Goal: Task Accomplishment & Management: Manage account settings

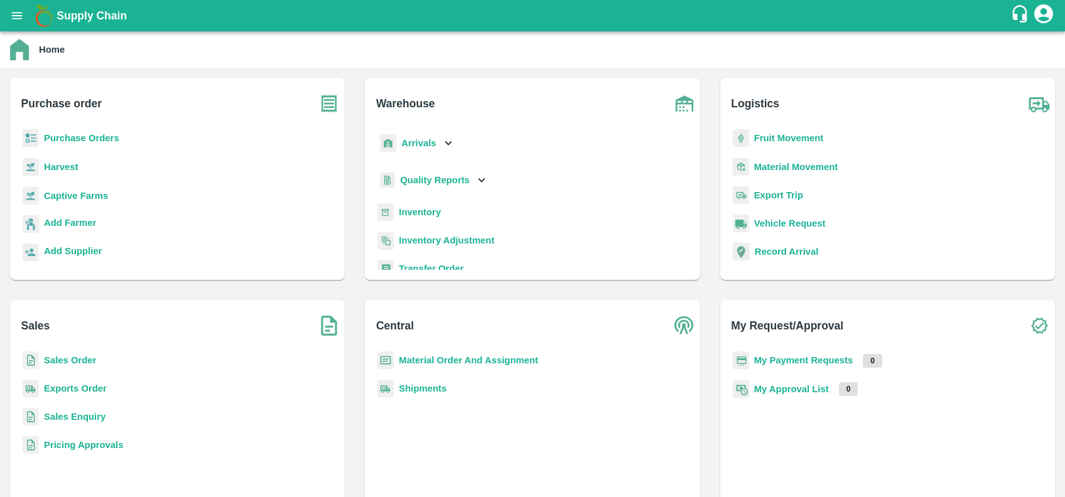
click at [20, 13] on icon "open drawer" at bounding box center [17, 15] width 11 height 7
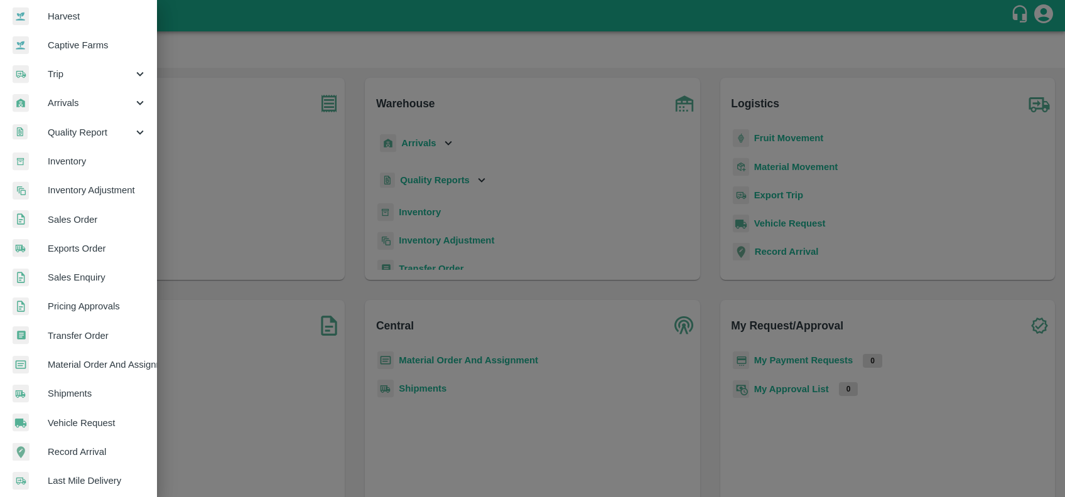
scroll to position [218, 0]
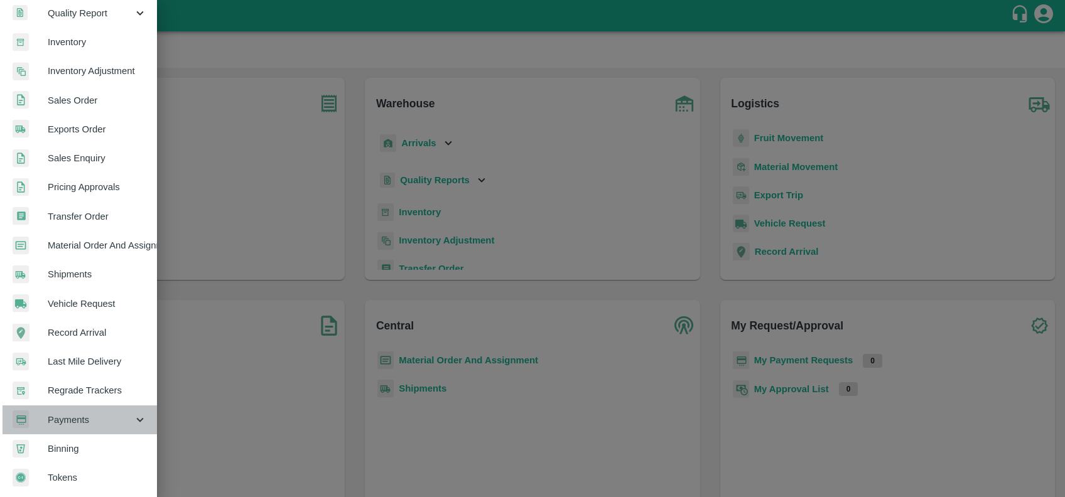
click at [94, 414] on span "Payments" at bounding box center [90, 420] width 85 height 14
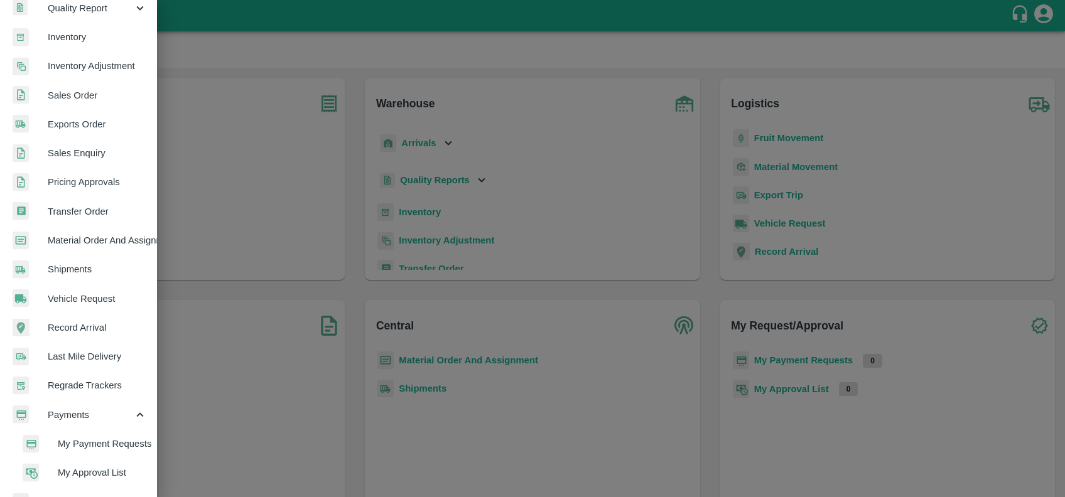
click at [113, 447] on span "My Payment Requests" at bounding box center [102, 444] width 89 height 14
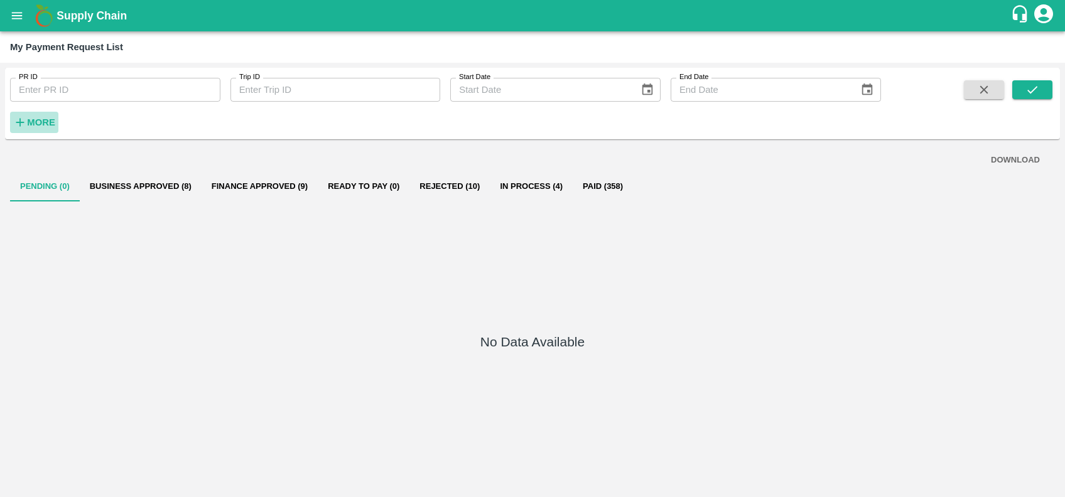
click at [19, 120] on icon "button" at bounding box center [20, 123] width 14 height 14
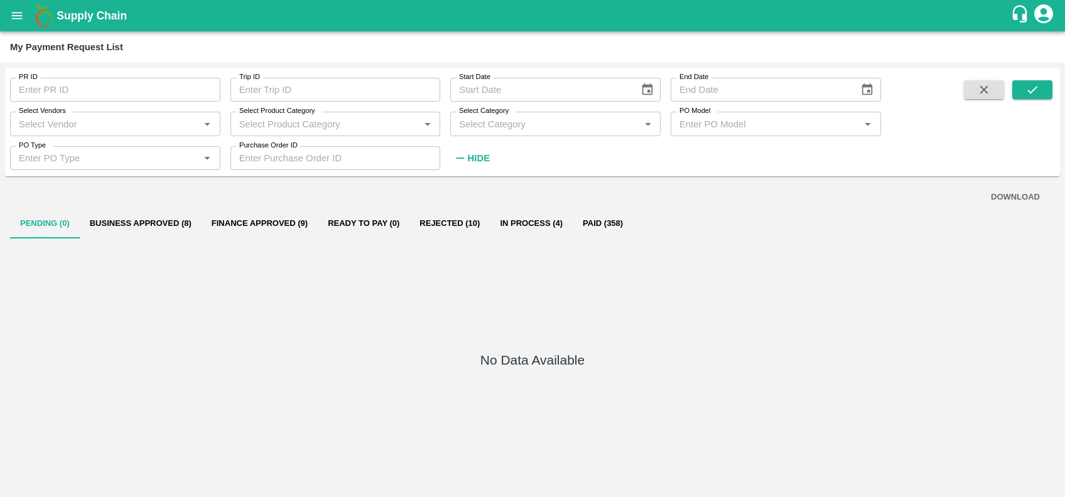
click at [95, 125] on input "Select Vendors" at bounding box center [105, 124] width 182 height 16
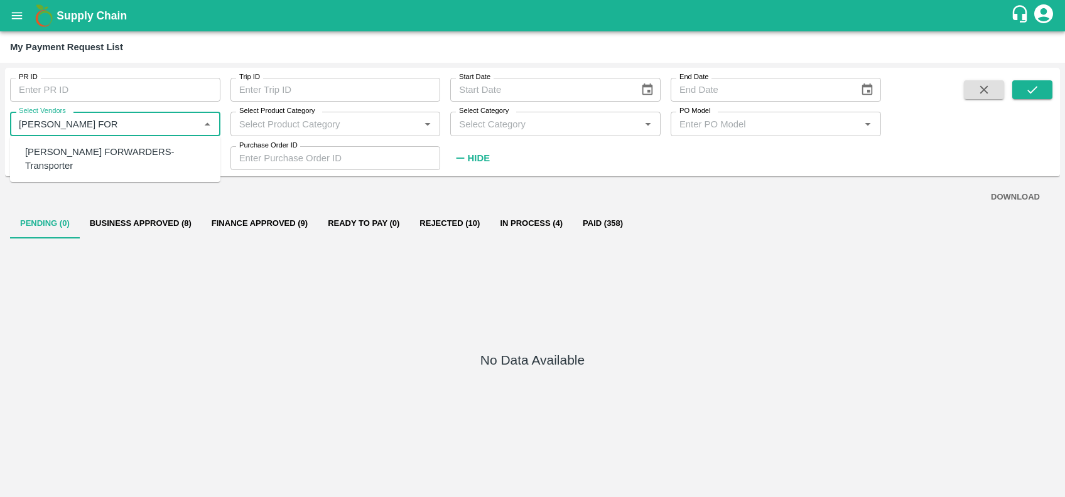
click at [98, 152] on div "SHUBHAM FORWARDERS-Transporter" at bounding box center [117, 159] width 185 height 28
type input "SHUBHAM FORWARDERS-Transporter"
click at [1034, 85] on icon "submit" at bounding box center [1033, 90] width 14 height 14
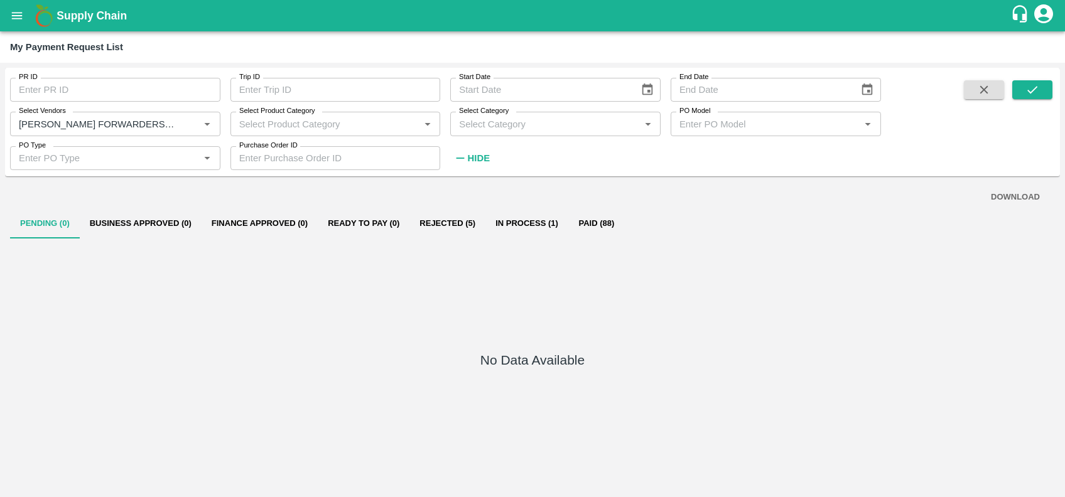
click at [90, 91] on input "PR ID" at bounding box center [115, 90] width 210 height 24
click at [634, 143] on div "PR ID PR ID Trip ID Trip ID Start Date Start Date End Date End Date Select Vend…" at bounding box center [440, 119] width 881 height 102
click at [988, 92] on icon "button" at bounding box center [984, 90] width 14 height 14
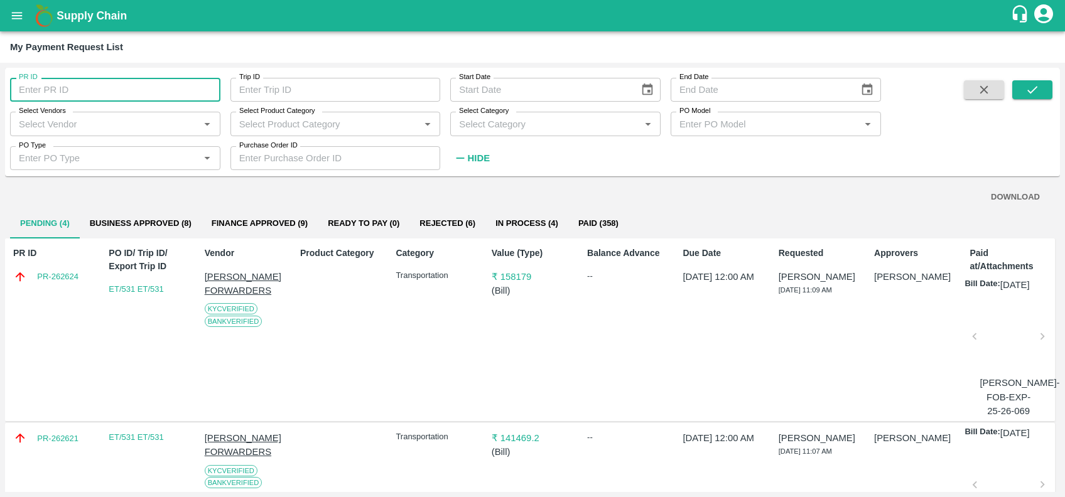
click at [173, 79] on input "PR ID" at bounding box center [115, 90] width 210 height 24
paste input "text"
click at [36, 87] on input "PR-262328" at bounding box center [115, 90] width 210 height 24
type input "P"
paste input "text"
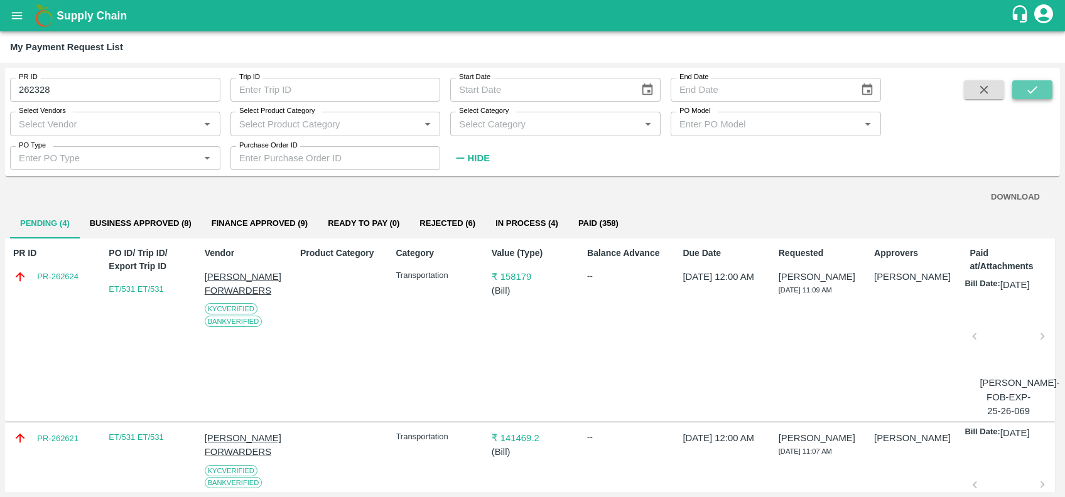
click at [1039, 90] on icon "submit" at bounding box center [1033, 90] width 14 height 14
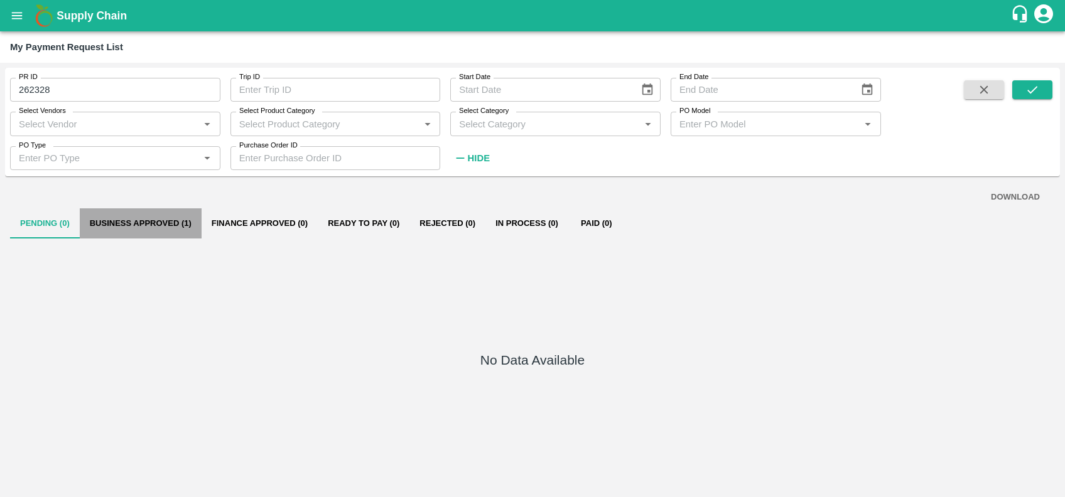
click at [155, 212] on button "Business Approved (1)" at bounding box center [141, 224] width 122 height 30
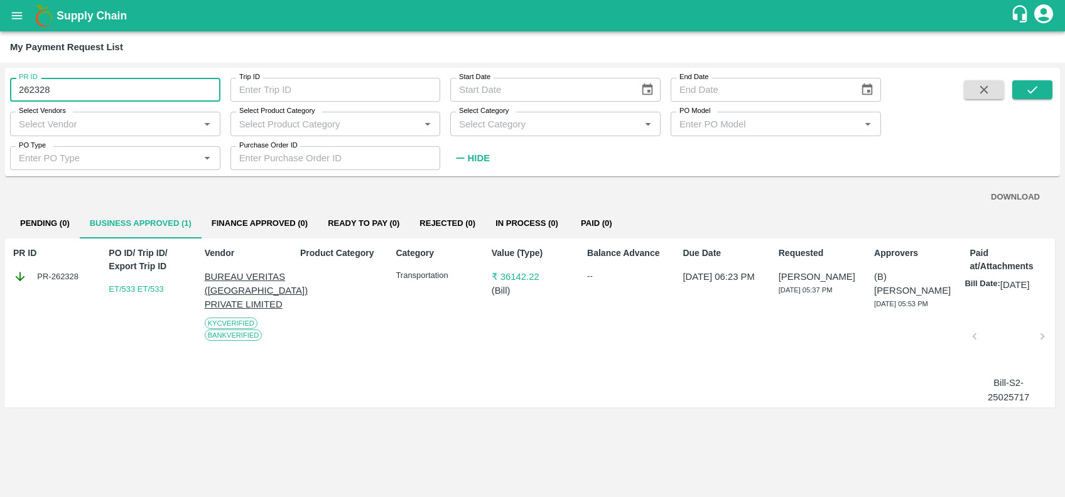
click at [129, 87] on input "262328" at bounding box center [115, 90] width 210 height 24
type input "2"
click at [597, 166] on div "PR ID PR ID Trip ID Trip ID Start Date Start Date End Date End Date Select Vend…" at bounding box center [440, 119] width 881 height 102
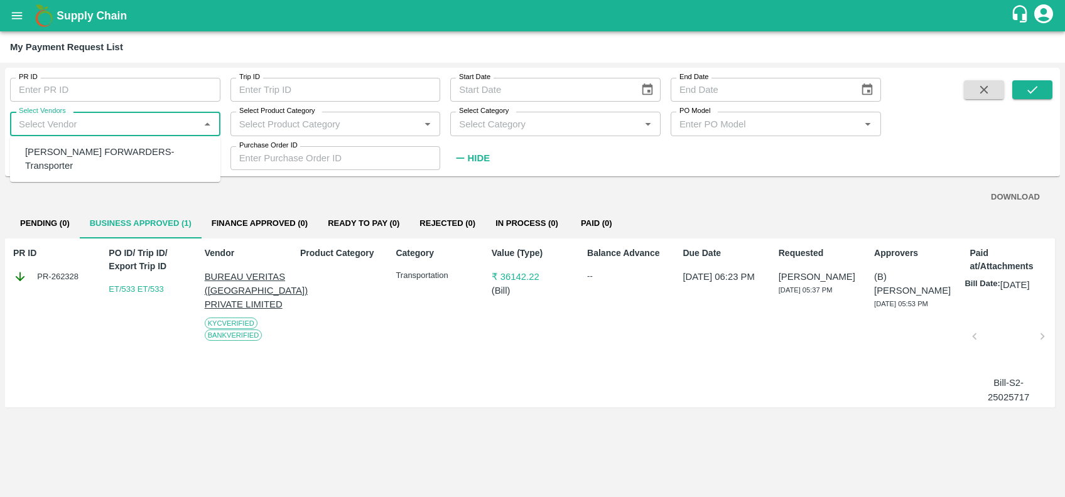
click at [85, 121] on input "Select Vendors" at bounding box center [105, 124] width 182 height 16
click at [97, 161] on div "SHUBHAM FORWARDERS-Transporter" at bounding box center [115, 159] width 210 height 36
type input "SHUBHAM FORWARDERS-Transporter"
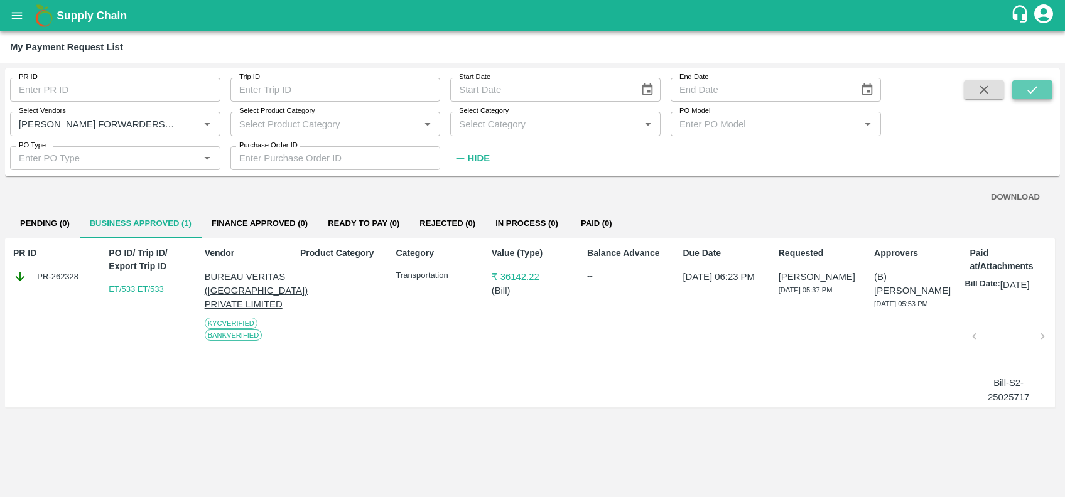
click at [1027, 90] on icon "submit" at bounding box center [1033, 90] width 14 height 14
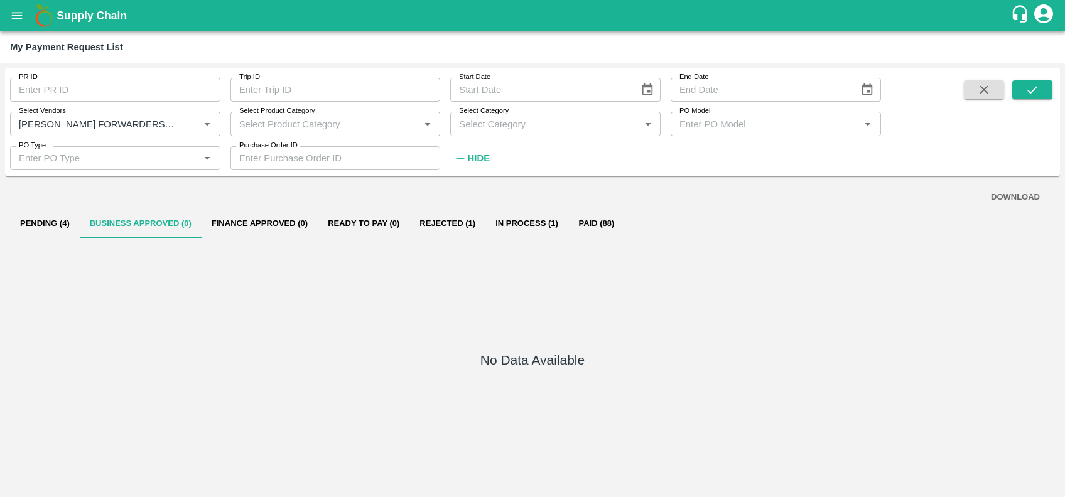
click at [440, 230] on button "Rejected (1)" at bounding box center [447, 224] width 76 height 30
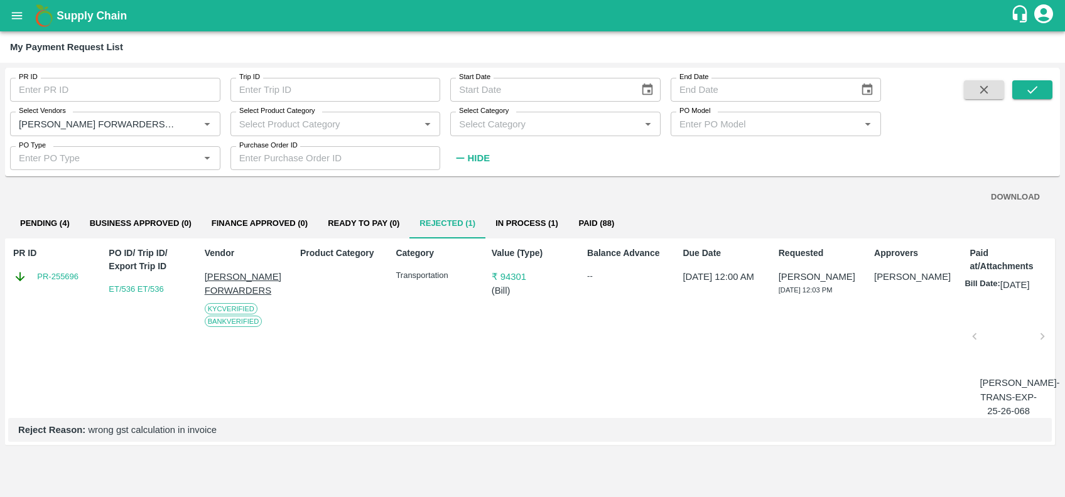
click at [990, 337] on div at bounding box center [1008, 340] width 57 height 67
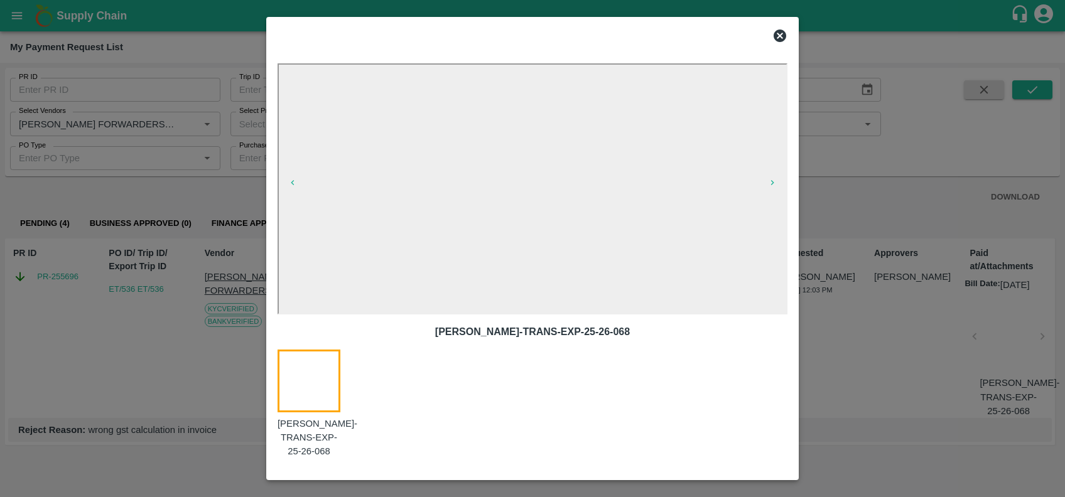
click at [781, 30] on icon at bounding box center [780, 36] width 13 height 13
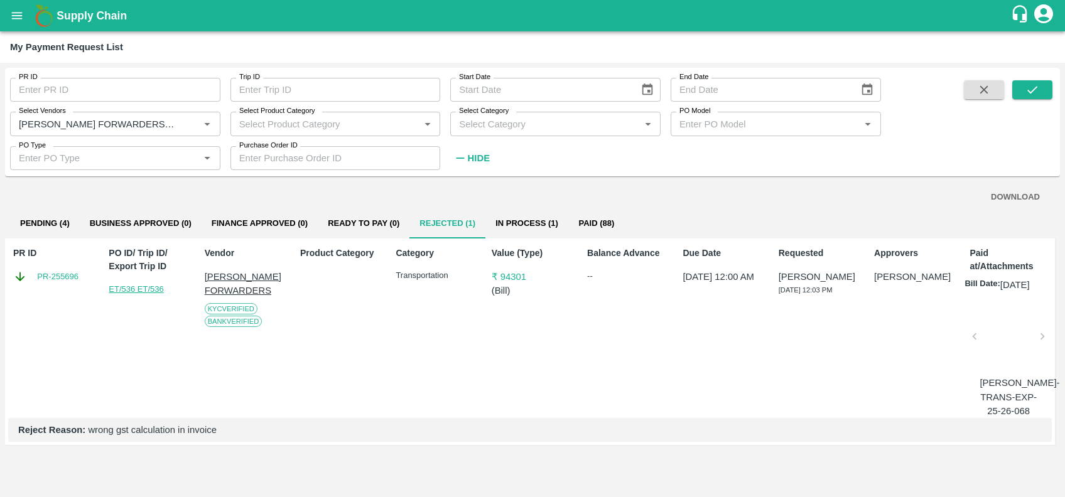
click at [117, 291] on link "ET/536 ET/536" at bounding box center [136, 288] width 55 height 9
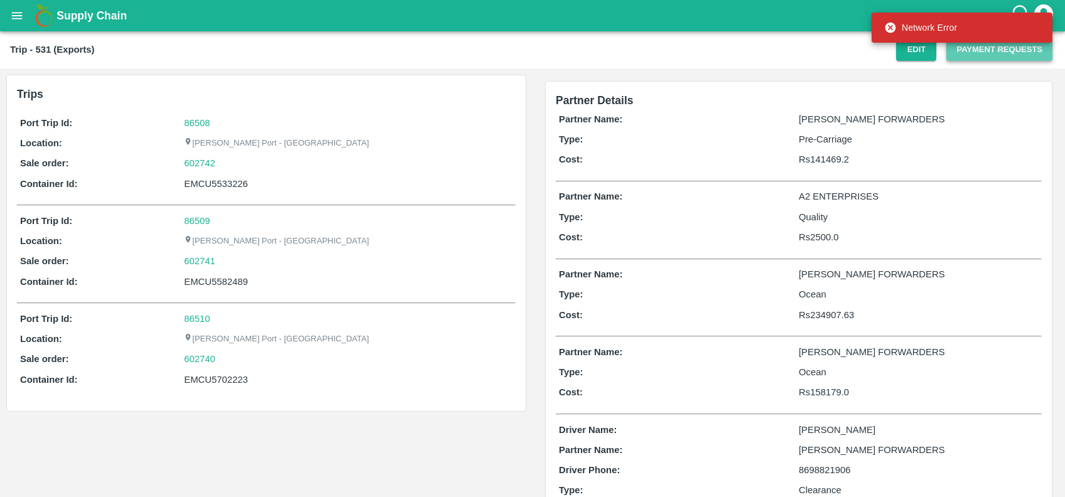
click at [953, 52] on button "Payment Requests" at bounding box center [999, 50] width 106 height 22
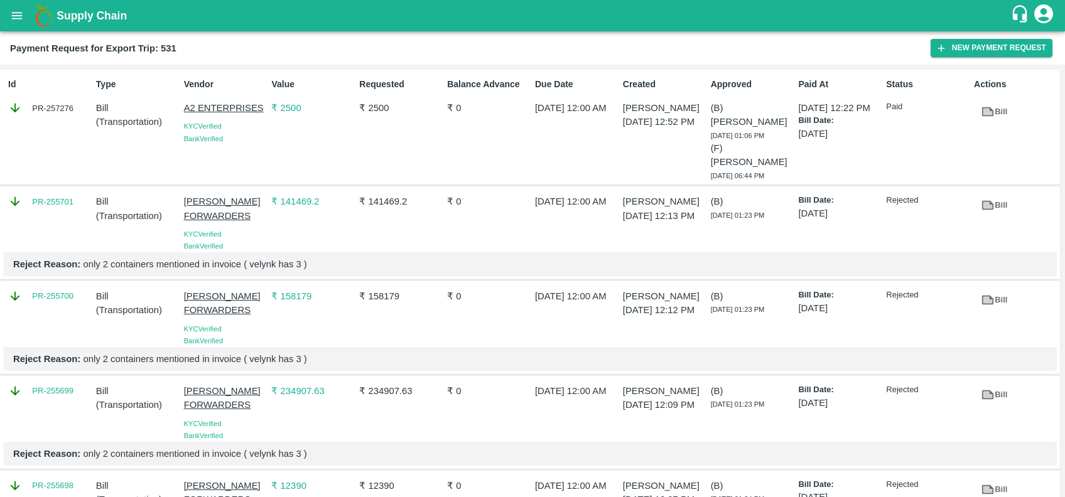
scroll to position [26, 0]
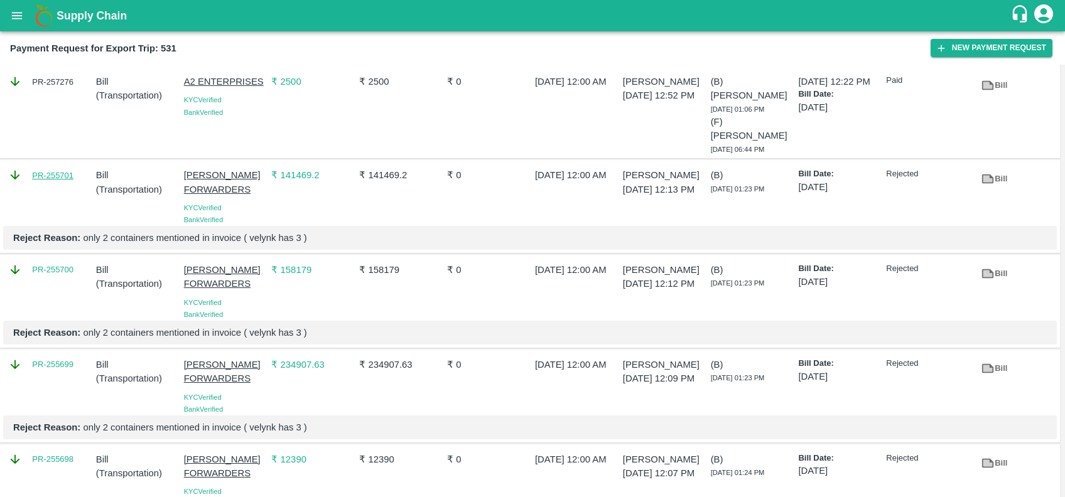
click at [56, 170] on link "PR-255701" at bounding box center [52, 176] width 41 height 13
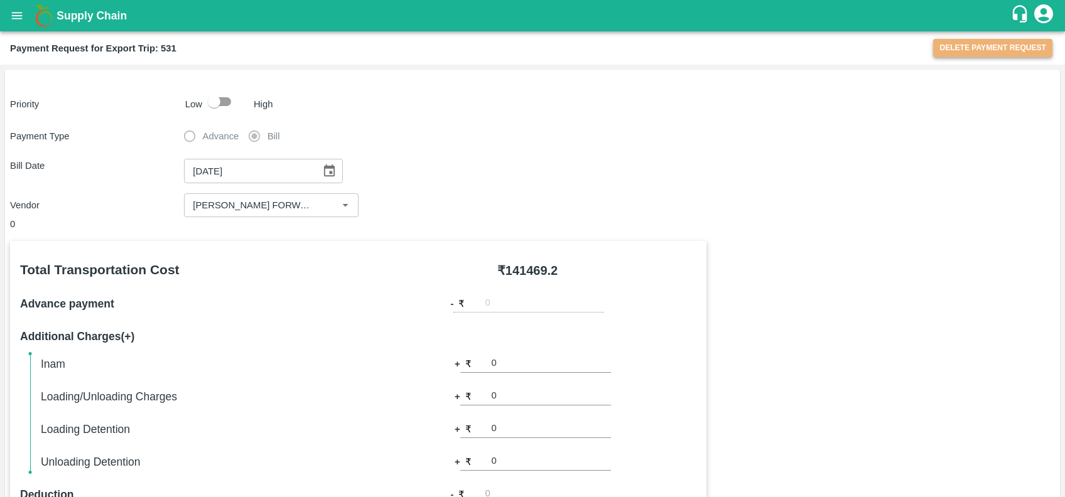
click at [958, 49] on button "Delete Payment Request" at bounding box center [992, 48] width 119 height 18
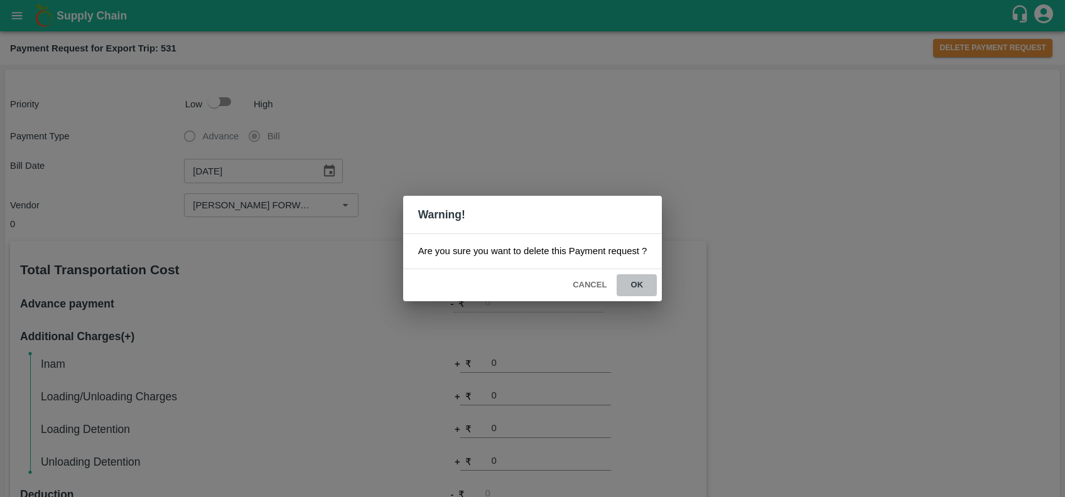
click at [637, 281] on button "ok" at bounding box center [637, 285] width 40 height 22
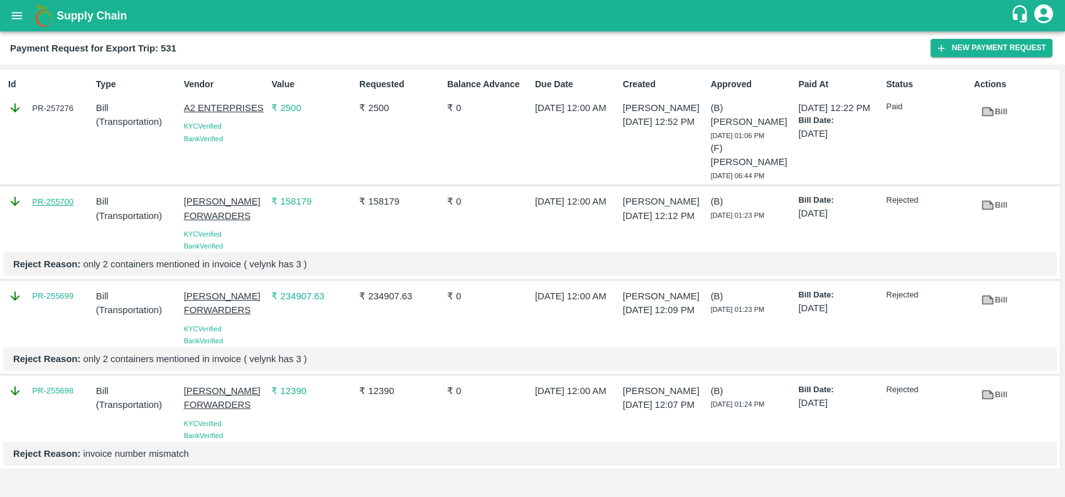
click at [40, 196] on link "PR-255700" at bounding box center [52, 202] width 41 height 13
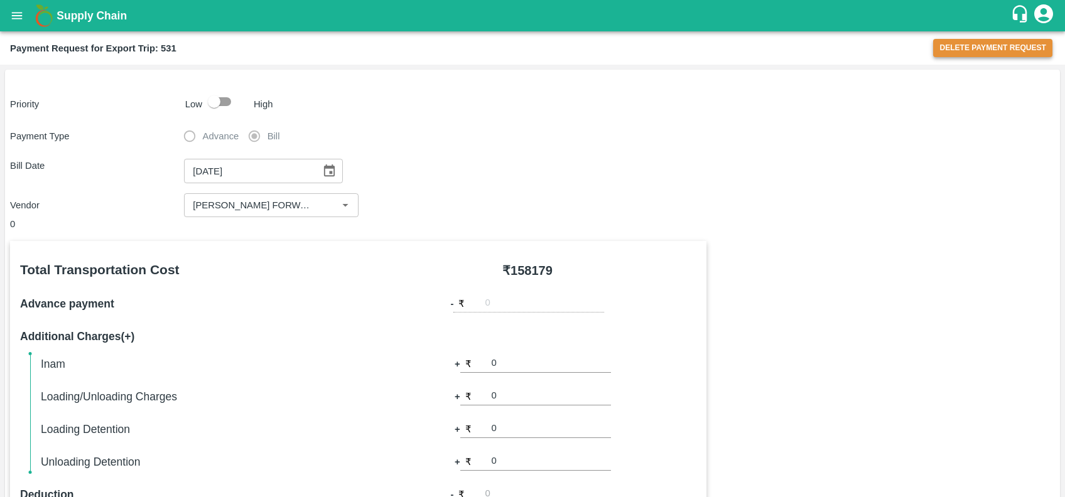
click at [940, 46] on button "Delete Payment Request" at bounding box center [992, 48] width 119 height 18
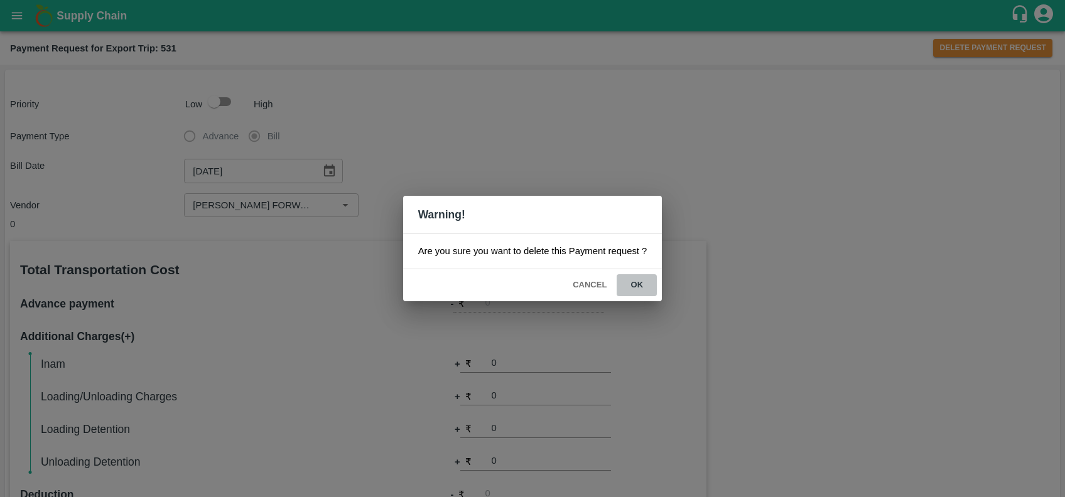
click at [631, 281] on button "ok" at bounding box center [637, 285] width 40 height 22
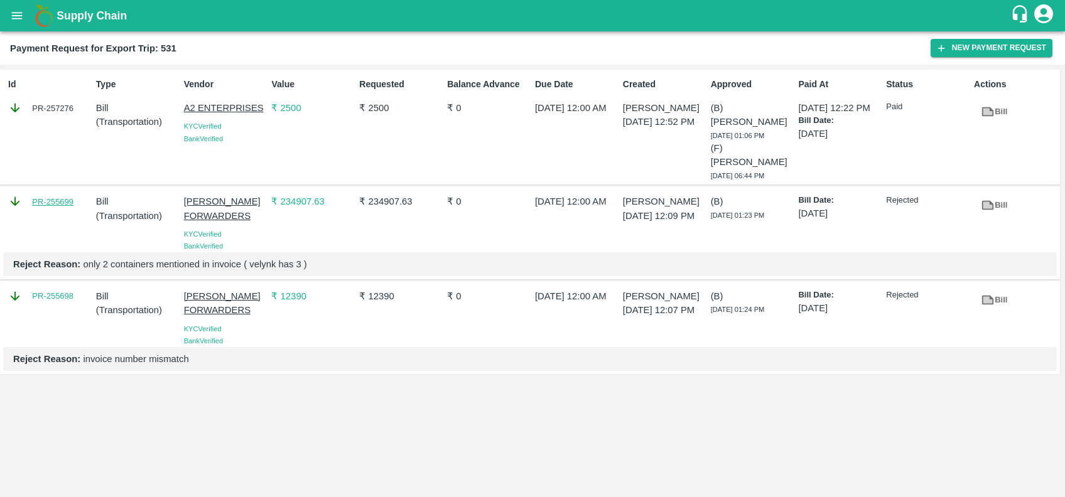
click at [58, 196] on link "PR-255699" at bounding box center [52, 202] width 41 height 13
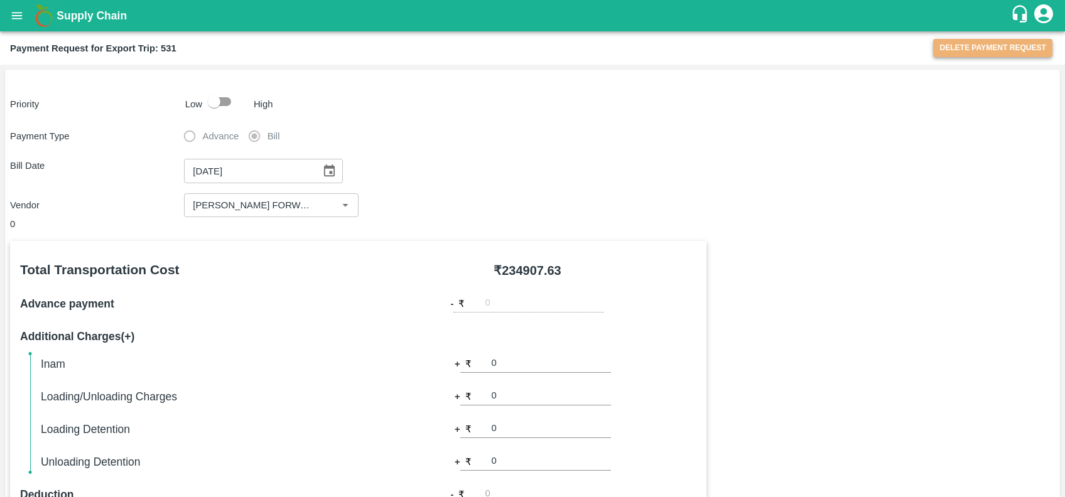
click at [967, 50] on button "Delete Payment Request" at bounding box center [992, 48] width 119 height 18
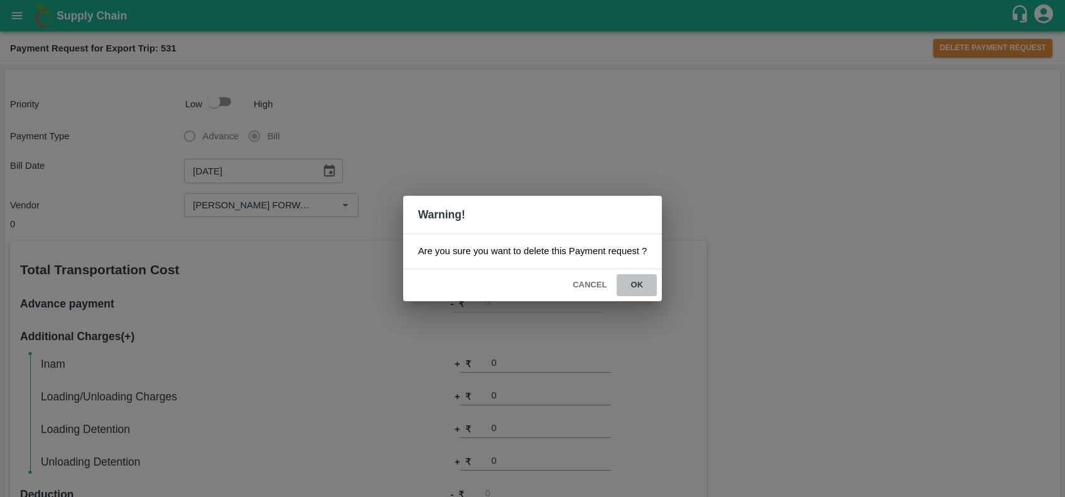
click at [638, 284] on button "ok" at bounding box center [637, 285] width 40 height 22
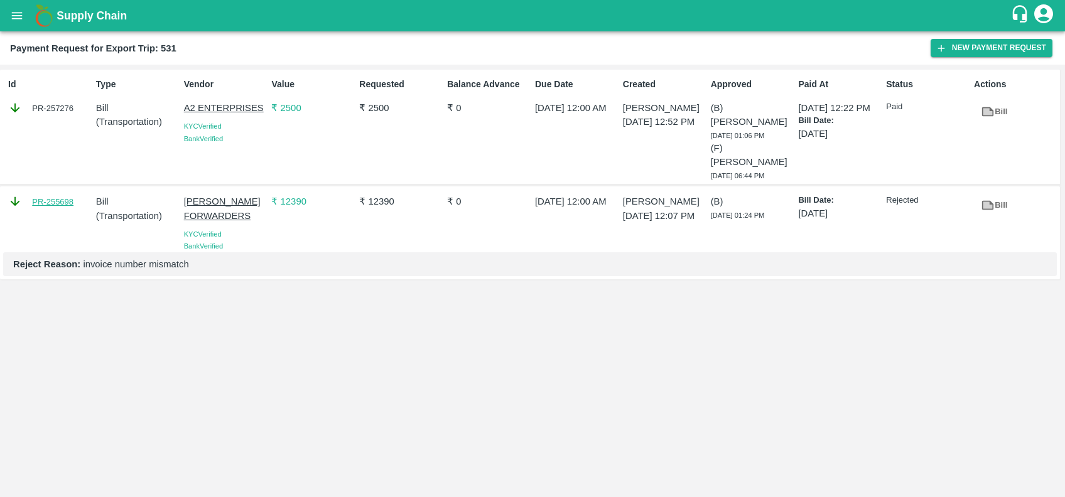
click at [61, 196] on link "PR-255698" at bounding box center [52, 202] width 41 height 13
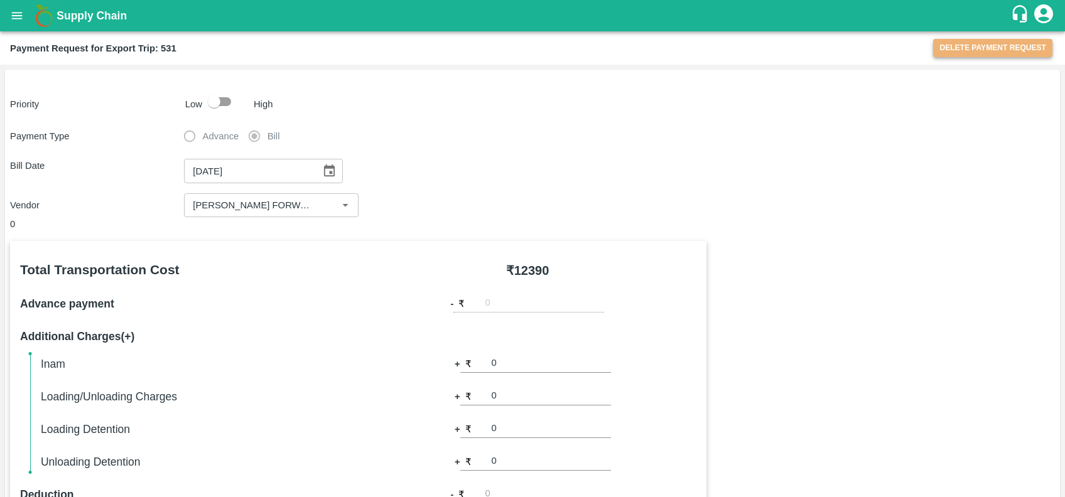
click at [955, 51] on button "Delete Payment Request" at bounding box center [992, 48] width 119 height 18
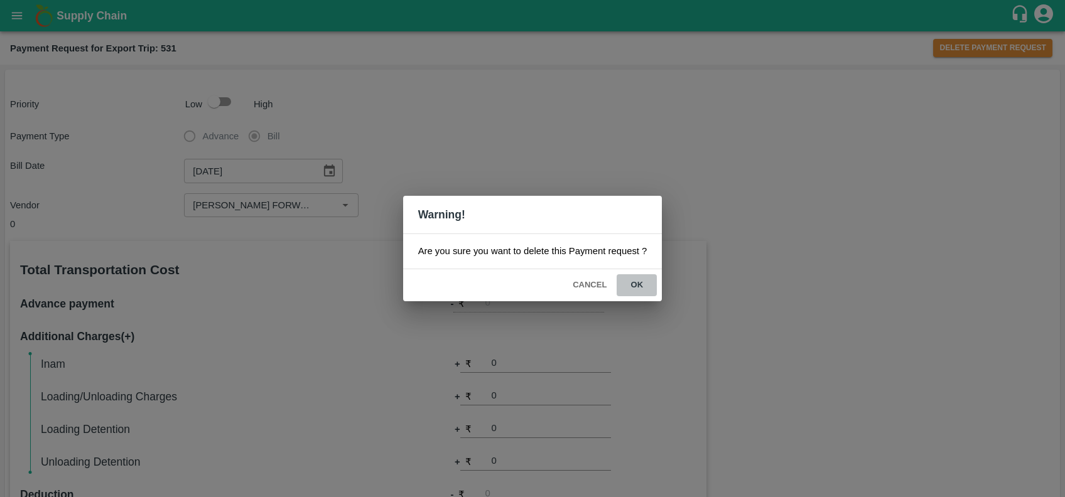
click at [637, 281] on button "ok" at bounding box center [637, 285] width 40 height 22
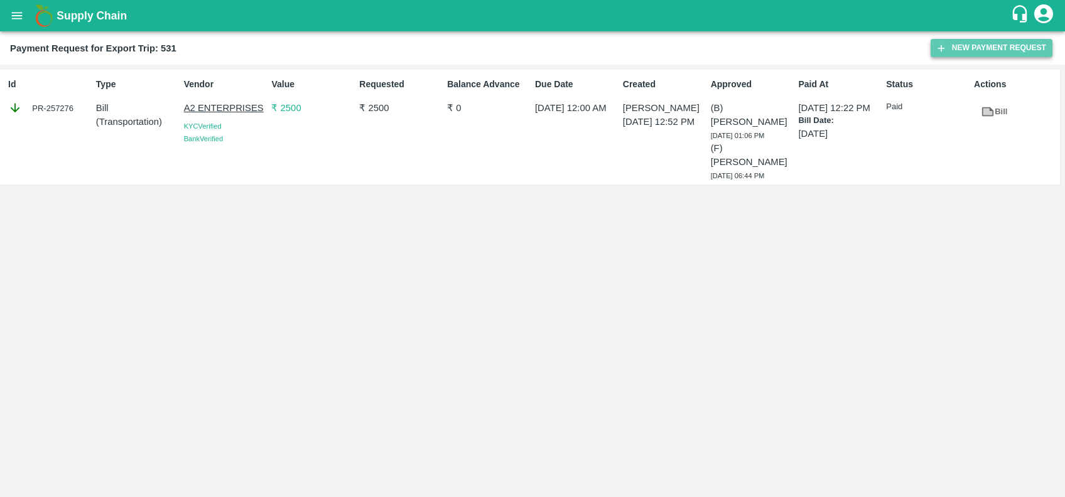
click at [944, 53] on icon "button" at bounding box center [941, 48] width 11 height 11
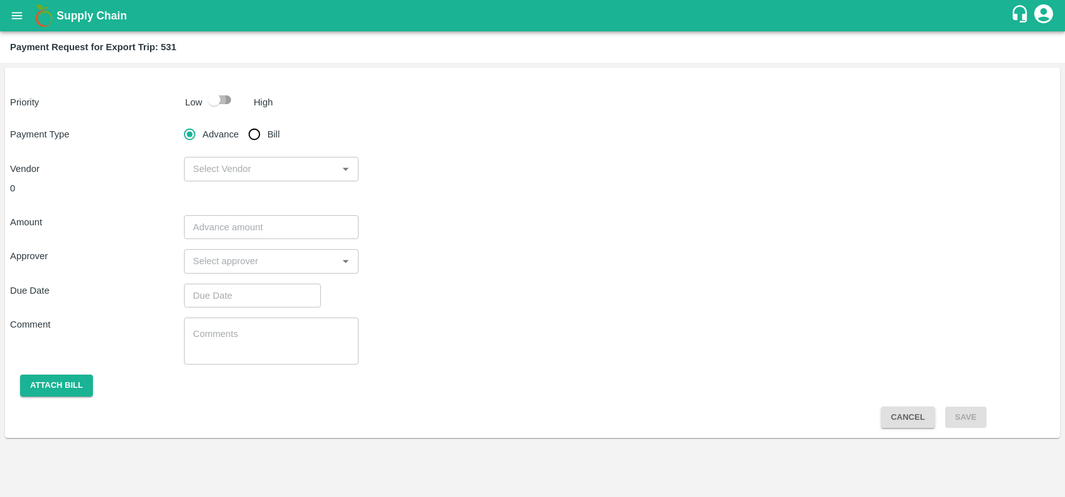
click at [221, 95] on input "checkbox" at bounding box center [214, 100] width 72 height 24
checkbox input "true"
drag, startPoint x: 257, startPoint y: 131, endPoint x: 315, endPoint y: 154, distance: 62.3
click at [257, 131] on input "Bill" at bounding box center [254, 134] width 25 height 25
radio input "true"
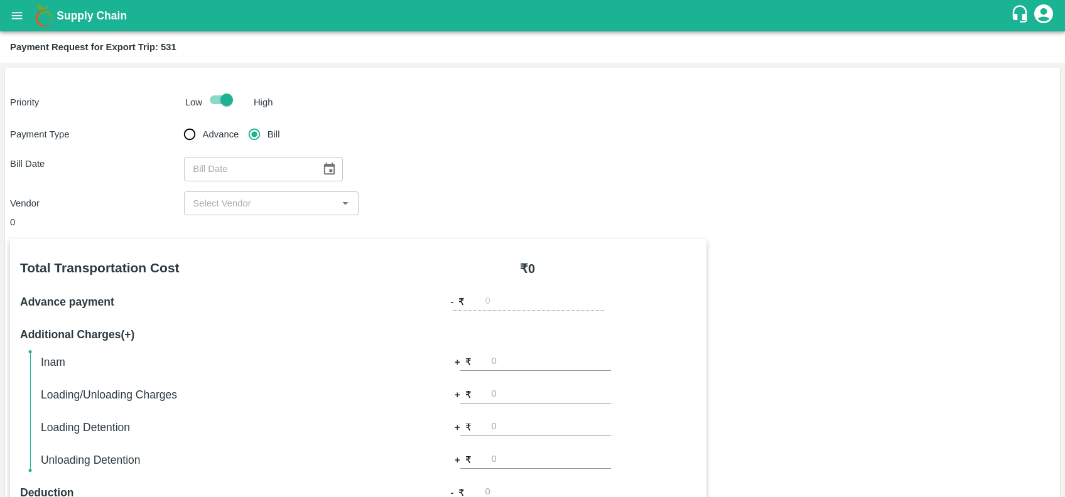
click at [327, 166] on icon "Choose date" at bounding box center [329, 169] width 14 height 14
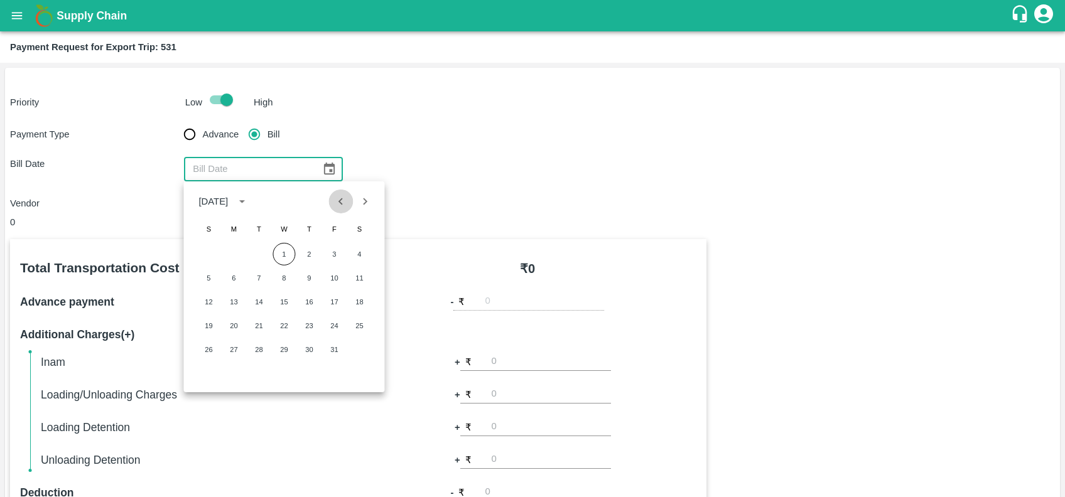
click at [344, 202] on icon "Previous month" at bounding box center [341, 202] width 14 height 14
click at [330, 306] on button "19" at bounding box center [334, 302] width 23 height 23
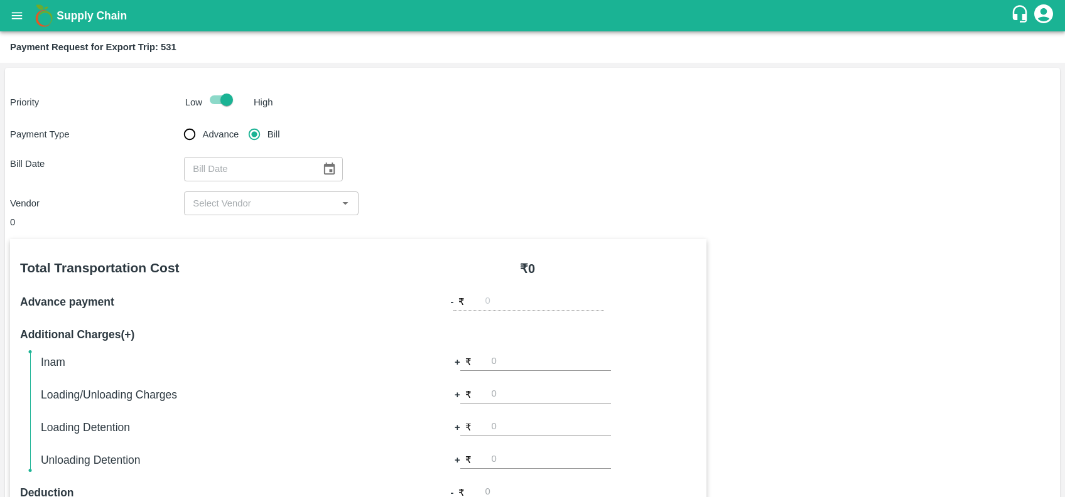
type input "19/09/2025"
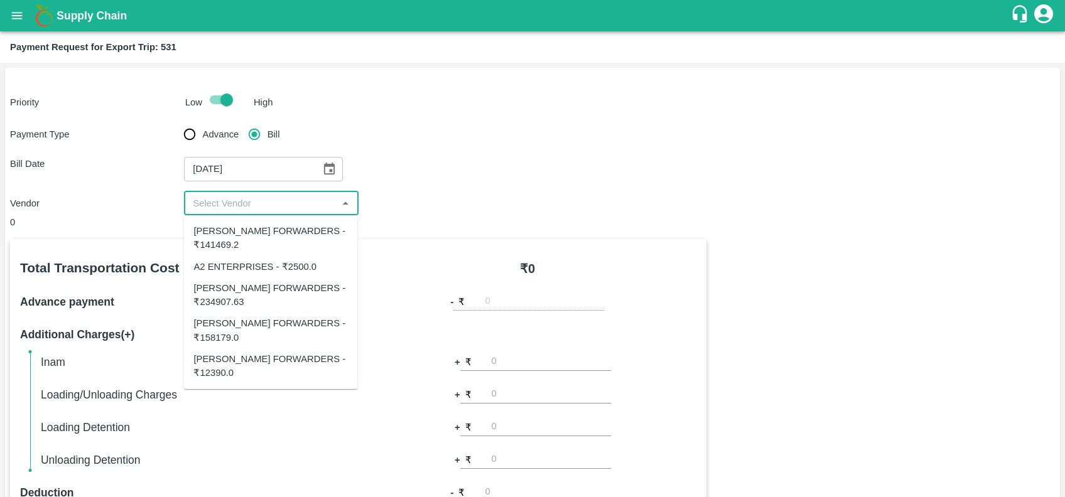
click at [276, 208] on input "input" at bounding box center [261, 203] width 146 height 16
click at [241, 202] on input "input" at bounding box center [261, 203] width 146 height 16
click at [259, 364] on div "SHUBHAM FORWARDERS - ₹12390.0" at bounding box center [270, 366] width 154 height 28
type input "SHUBHAM FORWARDERS - ₹12390.0"
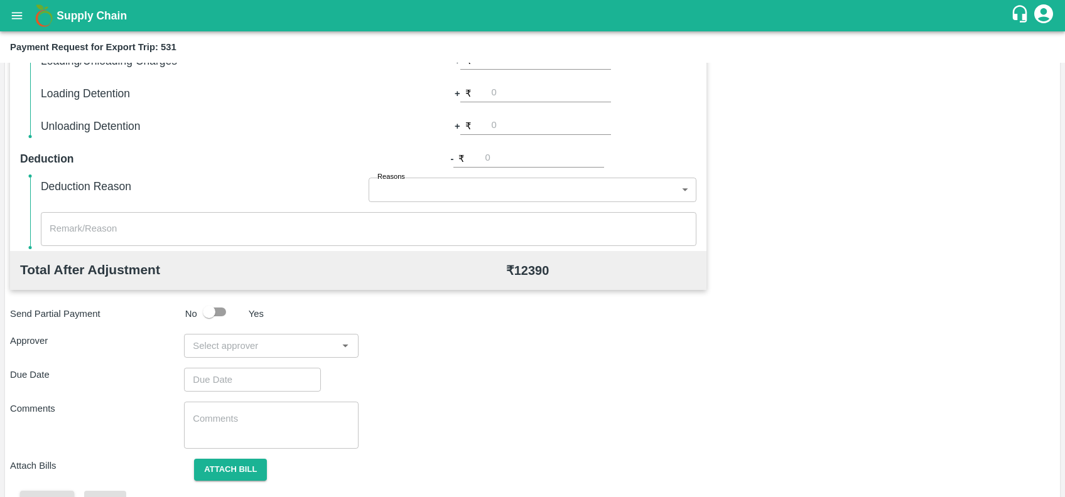
scroll to position [364, 0]
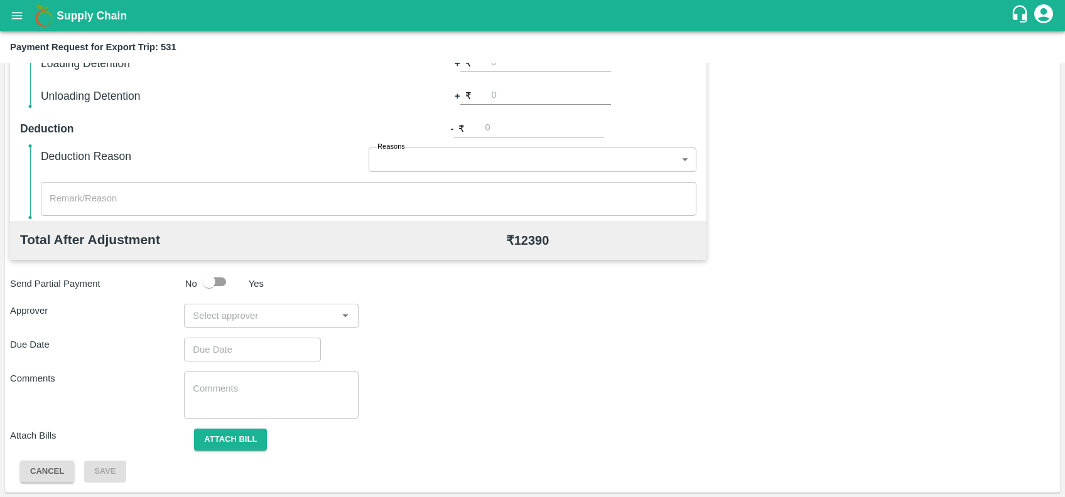
click at [247, 325] on div "​" at bounding box center [271, 316] width 174 height 24
type input "PRASAD"
click at [256, 352] on div "[PERSON_NAME]" at bounding box center [262, 349] width 77 height 14
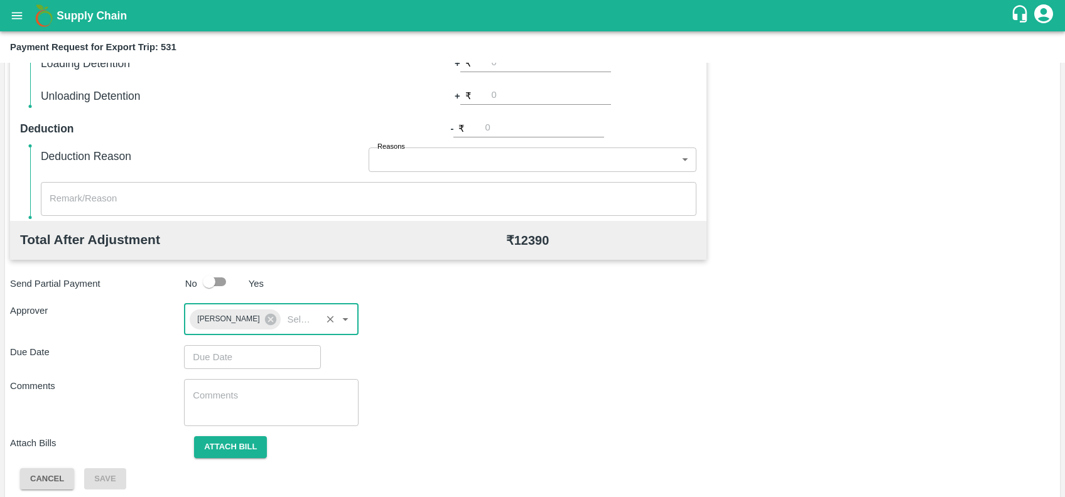
type input "DD/MM/YYYY hh:mm aa"
click at [256, 352] on input "DD/MM/YYYY hh:mm aa" at bounding box center [248, 357] width 128 height 24
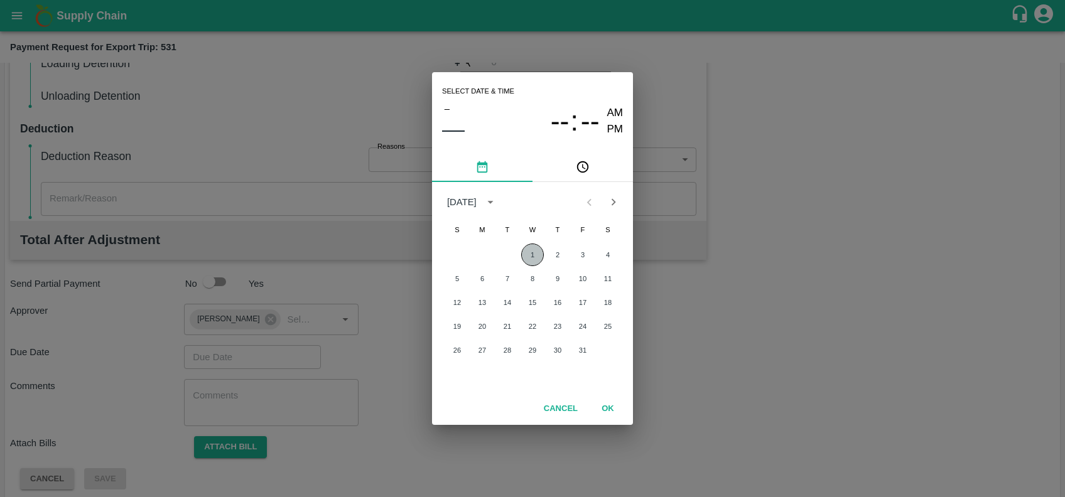
click at [534, 256] on button "1" at bounding box center [532, 255] width 23 height 23
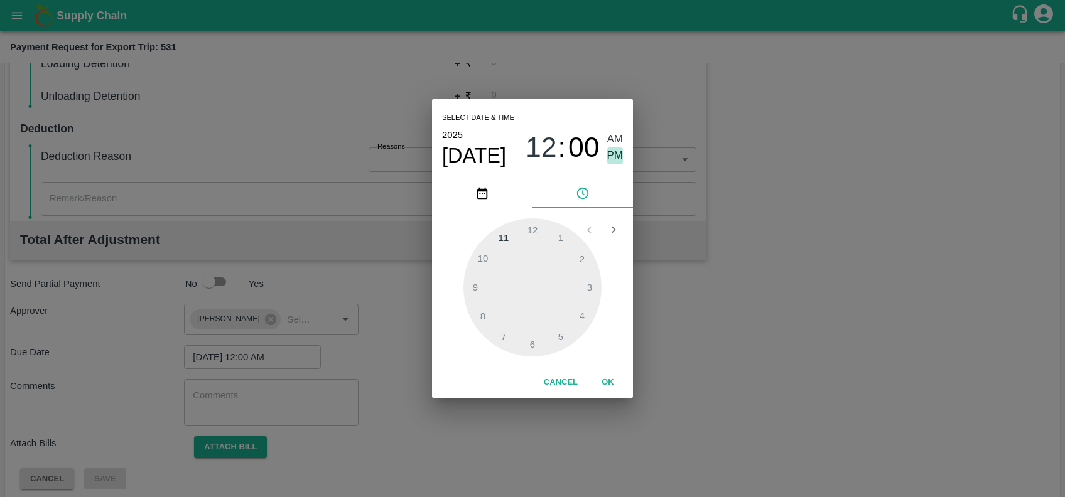
click at [617, 153] on span "PM" at bounding box center [615, 156] width 16 height 17
type input "01/10/2025 11:00 PM"
click at [512, 238] on div at bounding box center [532, 288] width 138 height 138
click at [607, 382] on button "OK" at bounding box center [608, 383] width 40 height 22
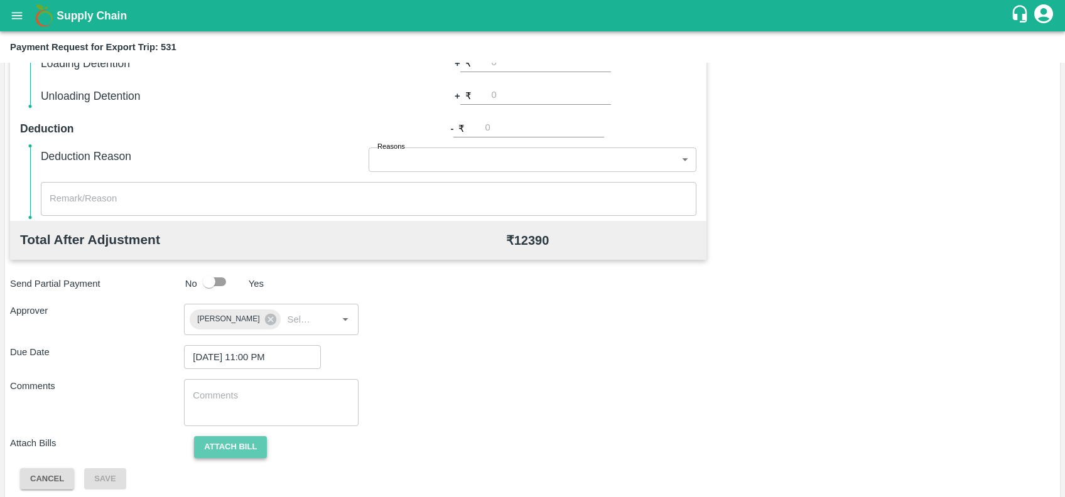
click at [241, 445] on button "Attach bill" at bounding box center [230, 447] width 73 height 22
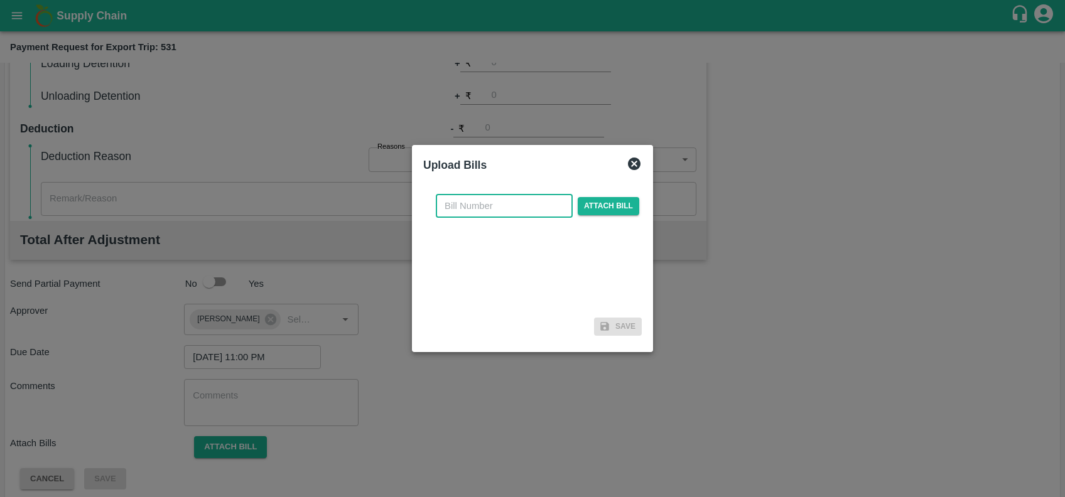
click at [503, 203] on input "text" at bounding box center [504, 206] width 137 height 24
paste input "SF-CHA-EXP-25-26-069"
type input "SF-CHA-EXP-25-26-069"
click at [583, 212] on span "Attach bill" at bounding box center [609, 206] width 62 height 18
click at [0, 0] on input "Attach bill" at bounding box center [0, 0] width 0 height 0
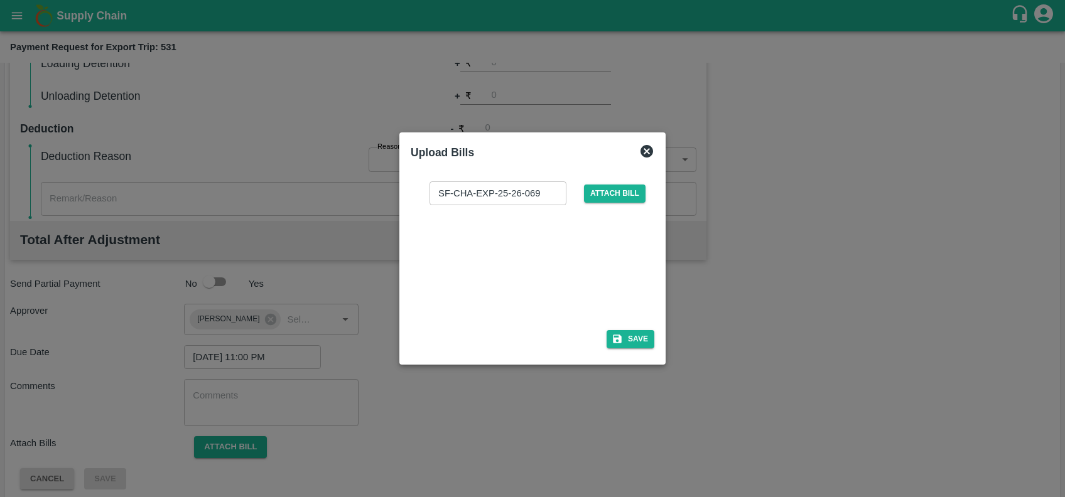
click at [538, 273] on div at bounding box center [530, 263] width 188 height 67
click at [620, 339] on icon "button" at bounding box center [617, 339] width 9 height 9
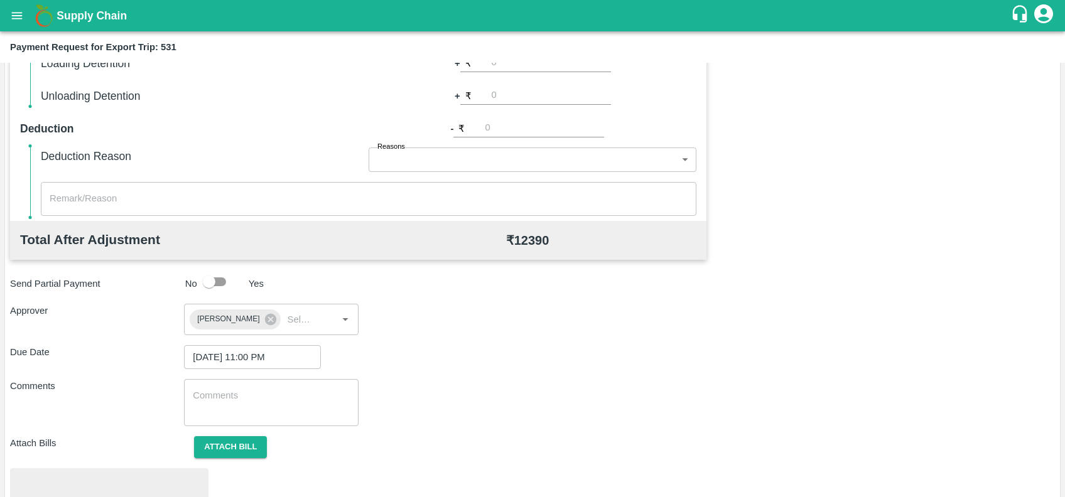
scroll to position [438, 0]
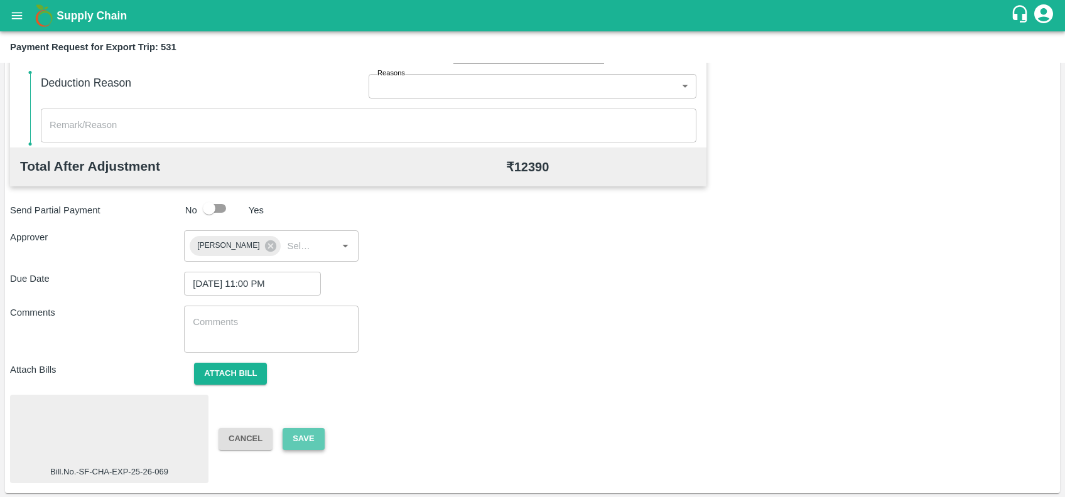
click at [305, 443] on button "Save" at bounding box center [303, 439] width 41 height 22
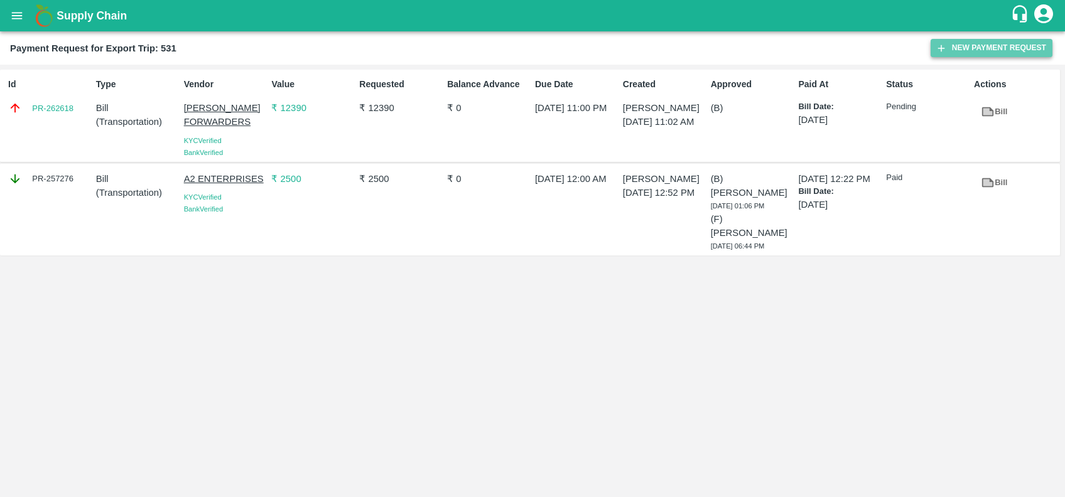
click at [947, 43] on button "New Payment Request" at bounding box center [992, 48] width 122 height 18
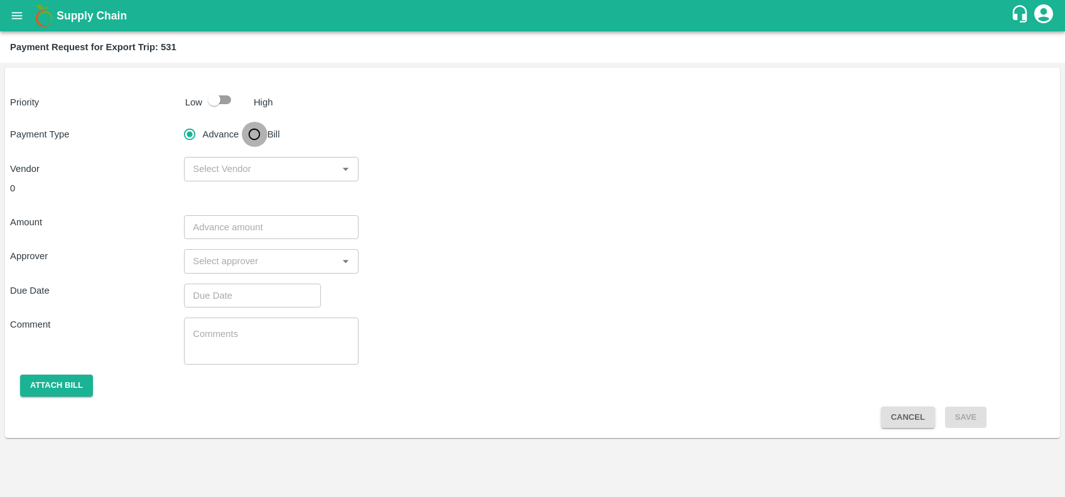
click at [263, 138] on input "Bill" at bounding box center [254, 134] width 25 height 25
radio input "true"
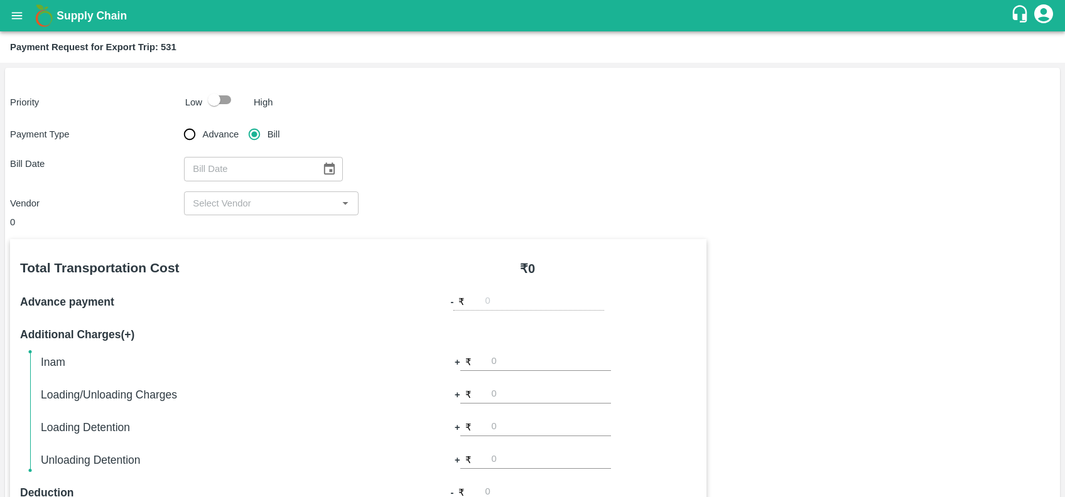
click at [324, 166] on icon "Choose date" at bounding box center [329, 169] width 11 height 12
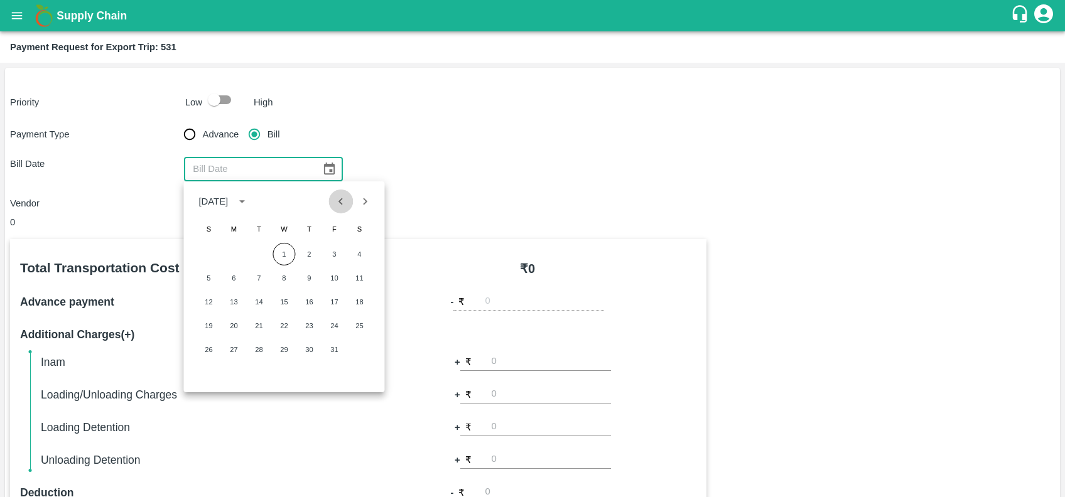
click at [337, 196] on icon "Previous month" at bounding box center [341, 202] width 14 height 14
click at [337, 300] on button "19" at bounding box center [334, 302] width 23 height 23
type input "19/09/2025"
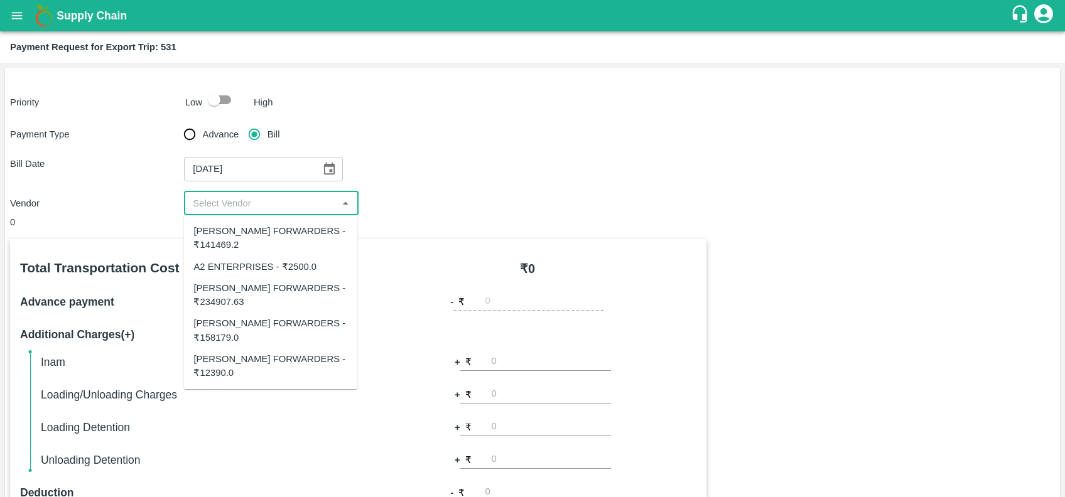
click at [276, 210] on input "input" at bounding box center [261, 203] width 146 height 16
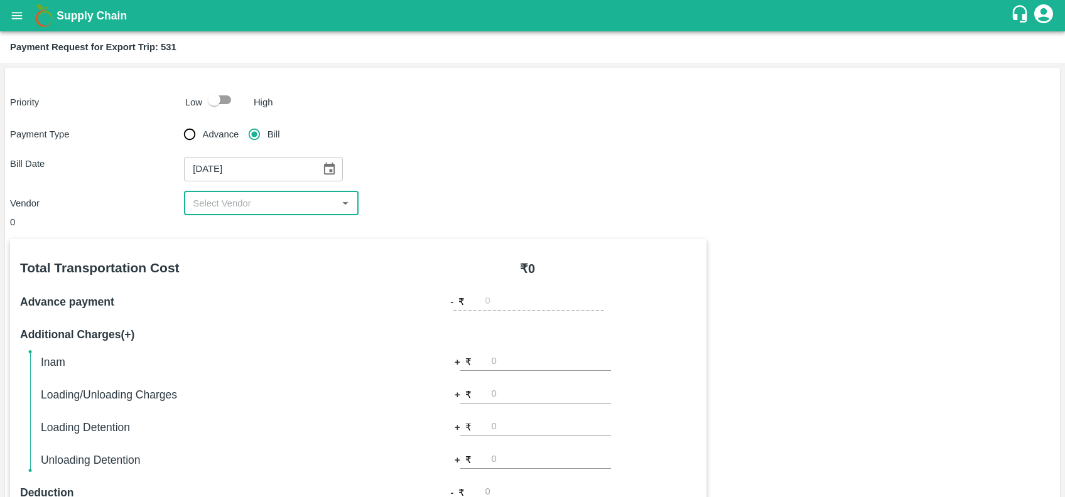
click at [301, 212] on div "​" at bounding box center [271, 204] width 174 height 24
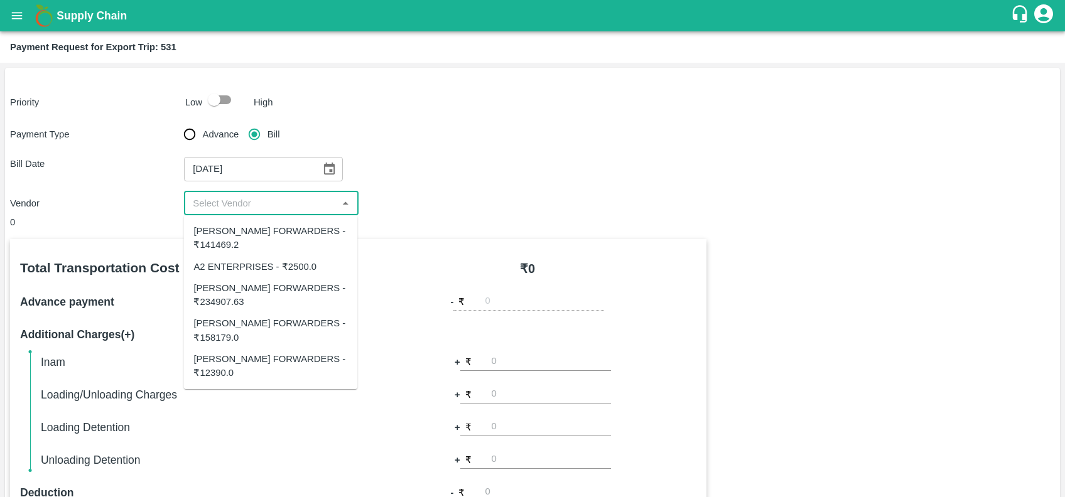
click at [260, 300] on div "SHUBHAM FORWARDERS - ₹234907.63" at bounding box center [270, 295] width 154 height 28
type input "SHUBHAM FORWARDERS - ₹234907.63"
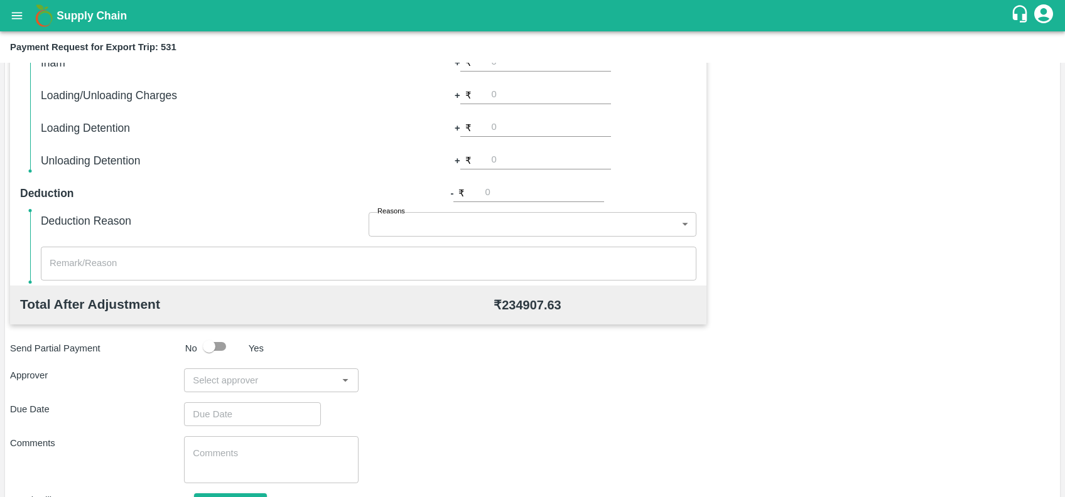
scroll to position [364, 0]
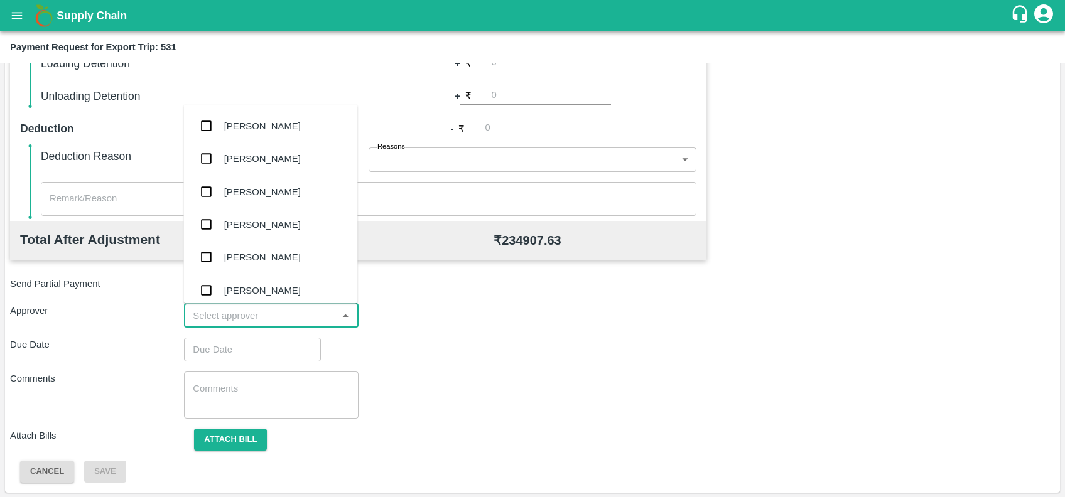
click at [281, 311] on input "input" at bounding box center [261, 316] width 146 height 16
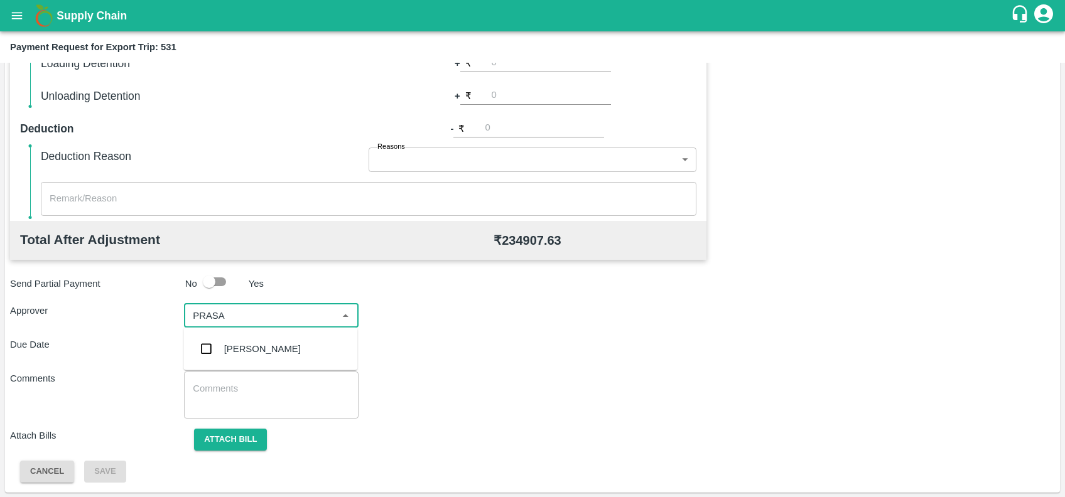
type input "PRASAD"
click at [281, 337] on div "[PERSON_NAME]" at bounding box center [270, 349] width 174 height 33
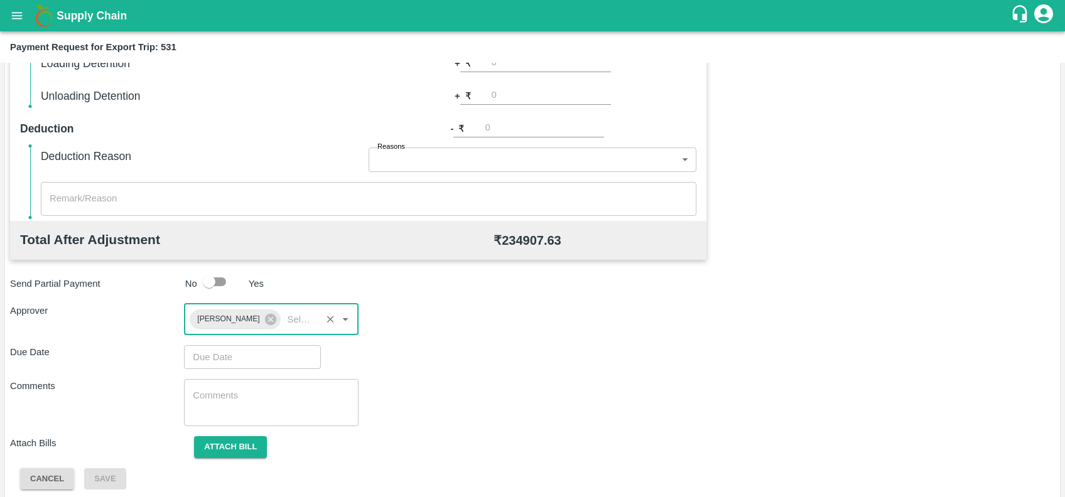
type input "DD/MM/YYYY hh:mm aa"
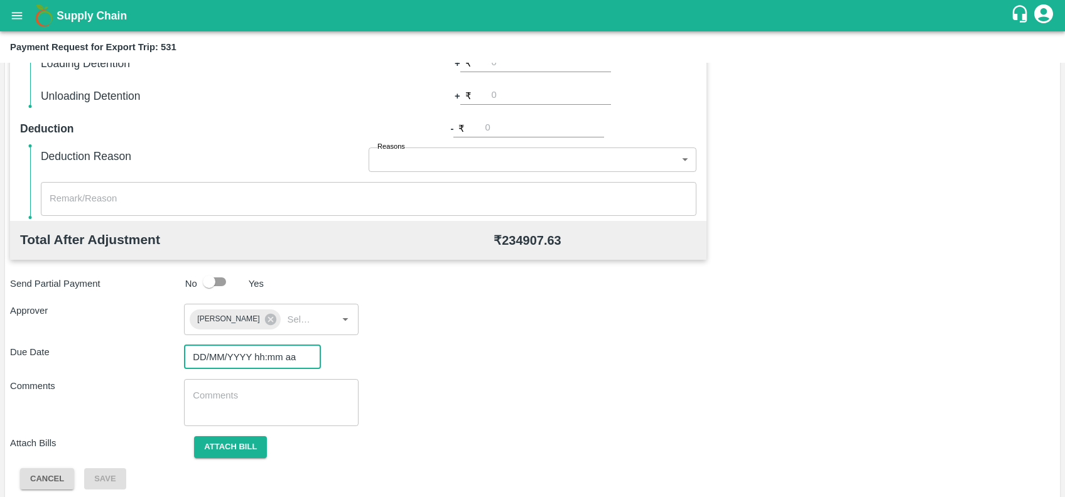
click at [277, 354] on input "DD/MM/YYYY hh:mm aa" at bounding box center [248, 357] width 128 height 24
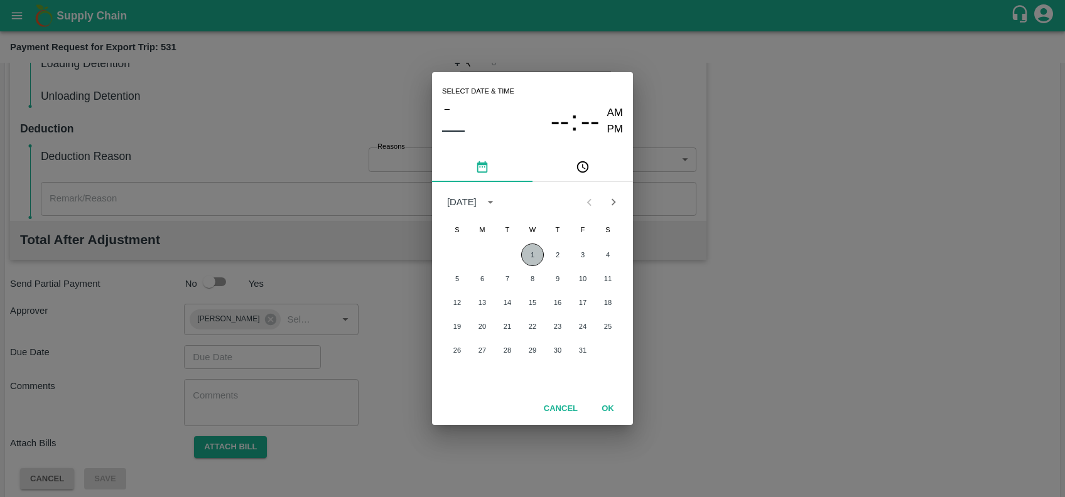
click at [529, 249] on button "1" at bounding box center [532, 255] width 23 height 23
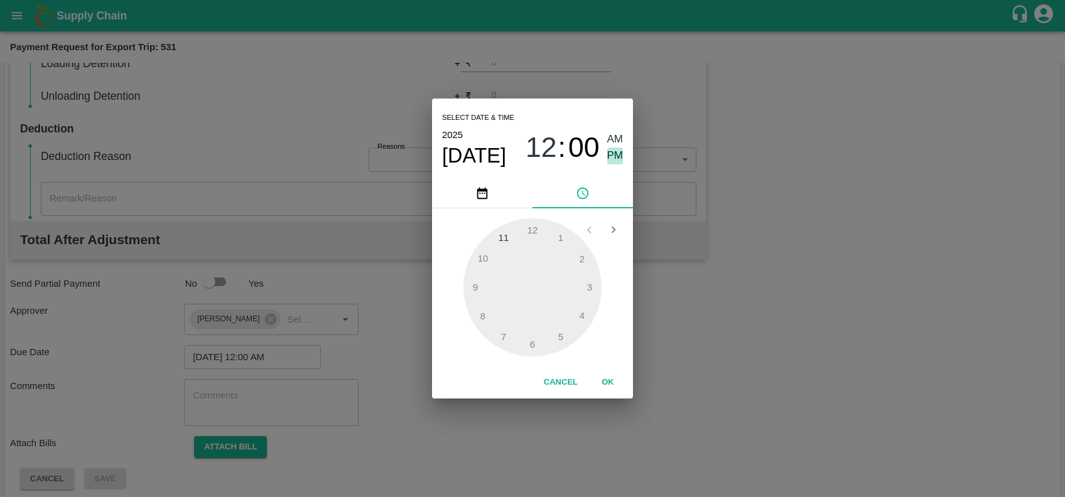
click at [615, 155] on span "PM" at bounding box center [615, 156] width 16 height 17
click at [506, 236] on div at bounding box center [532, 288] width 138 height 138
type input "01/10/2025 11:57 PM"
click at [512, 233] on div at bounding box center [532, 288] width 138 height 138
click at [607, 380] on button "OK" at bounding box center [608, 383] width 40 height 22
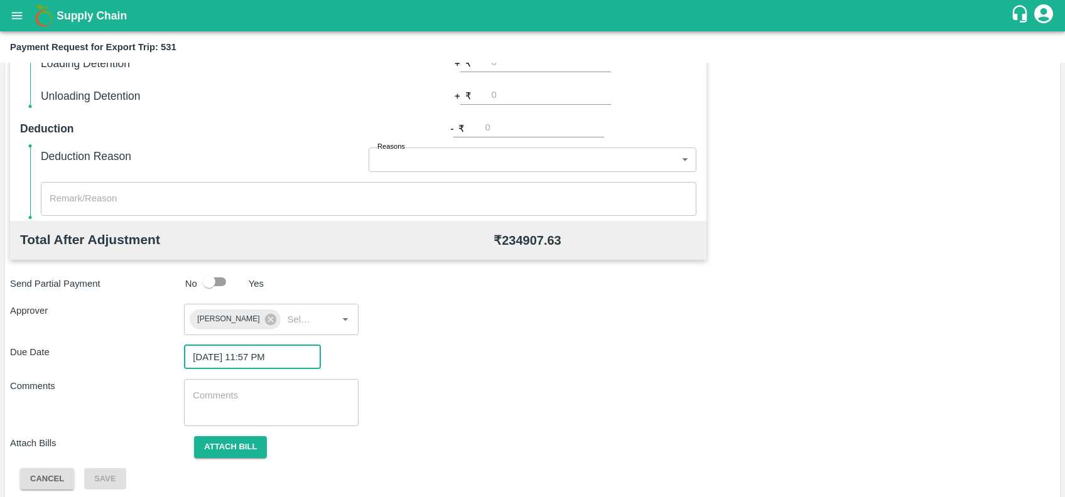
scroll to position [372, 0]
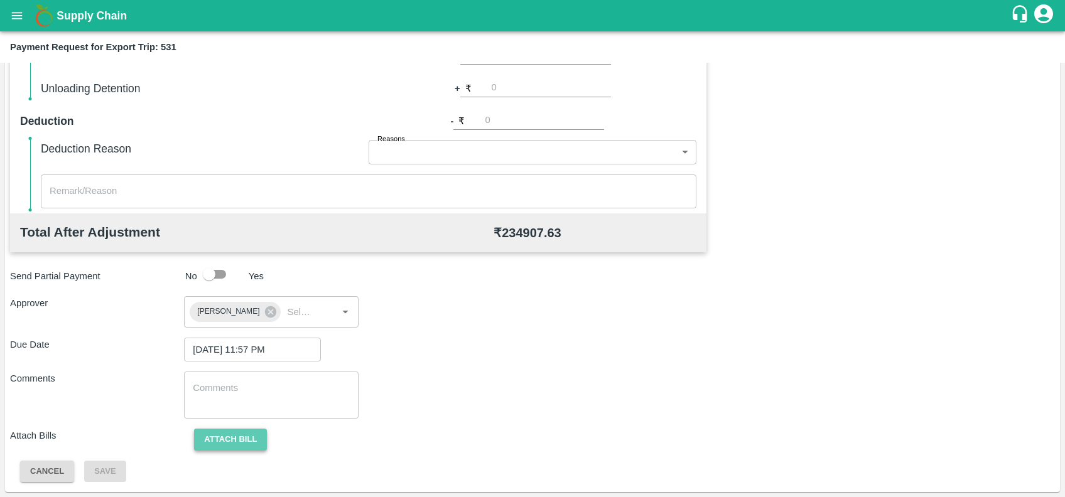
click at [220, 445] on button "Attach bill" at bounding box center [230, 440] width 73 height 22
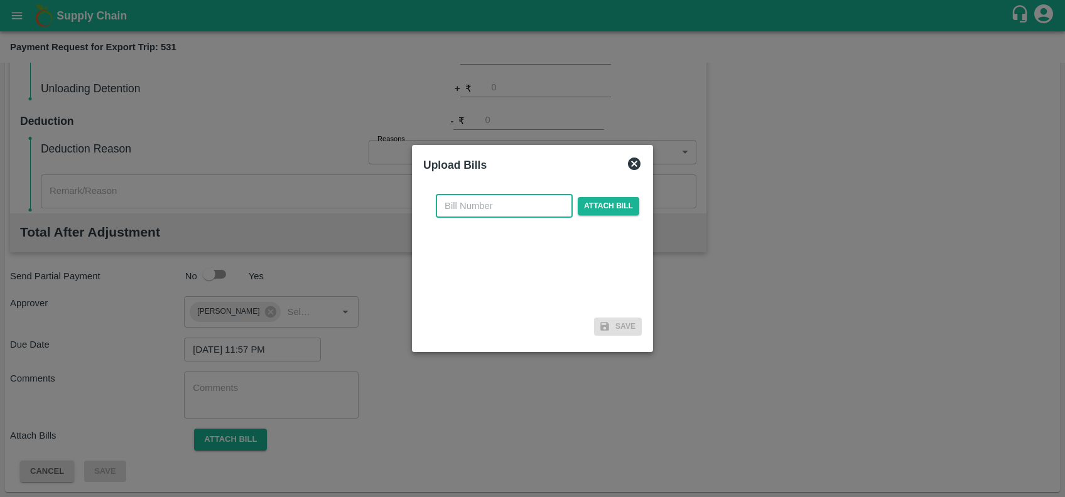
click at [523, 200] on input "text" at bounding box center [504, 206] width 137 height 24
paste input "SF-OF-EXP-25-26-069"
type input "SF-OF-EXP-25-26-069"
click at [595, 208] on span "Attach bill" at bounding box center [609, 206] width 62 height 18
click at [0, 0] on input "Attach bill" at bounding box center [0, 0] width 0 height 0
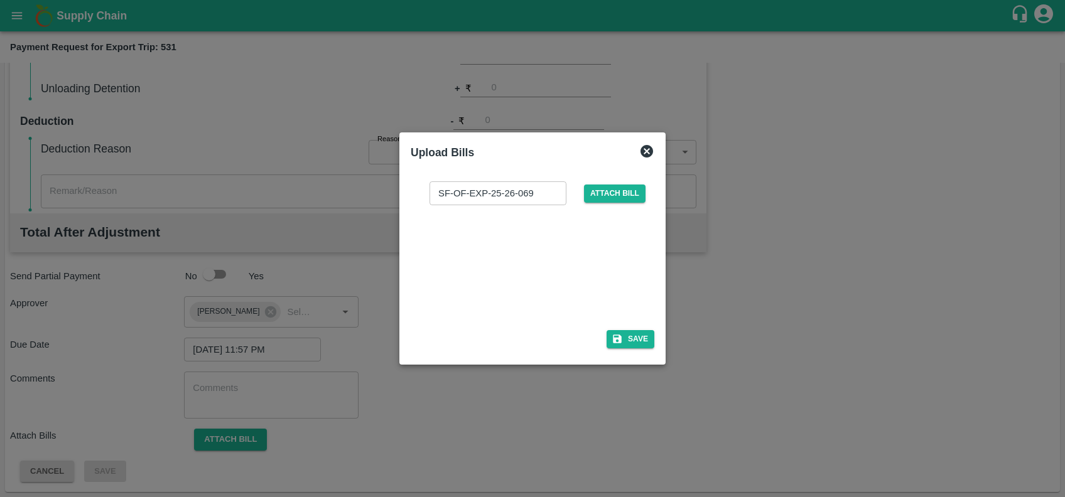
click at [544, 244] on div at bounding box center [530, 263] width 188 height 67
click at [632, 335] on button "Save" at bounding box center [631, 339] width 48 height 18
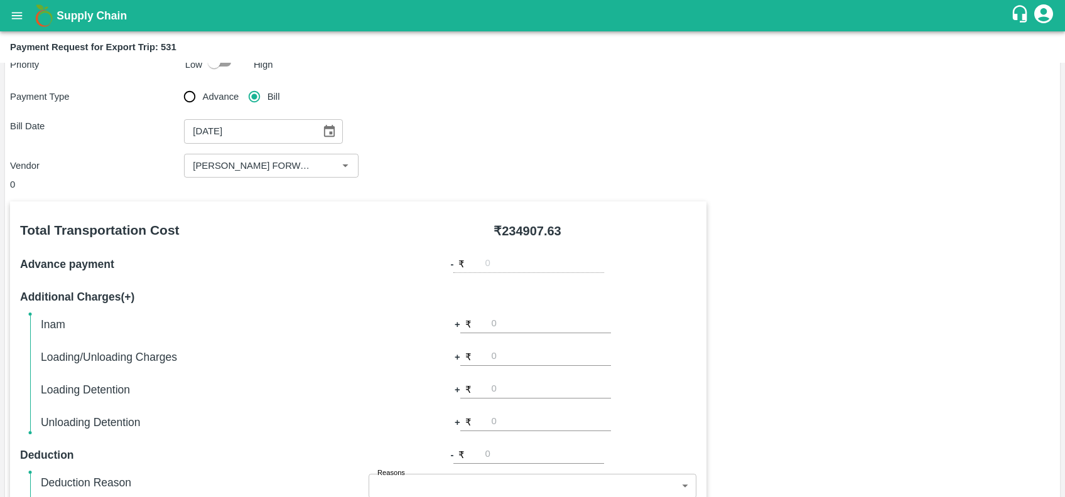
scroll to position [0, 0]
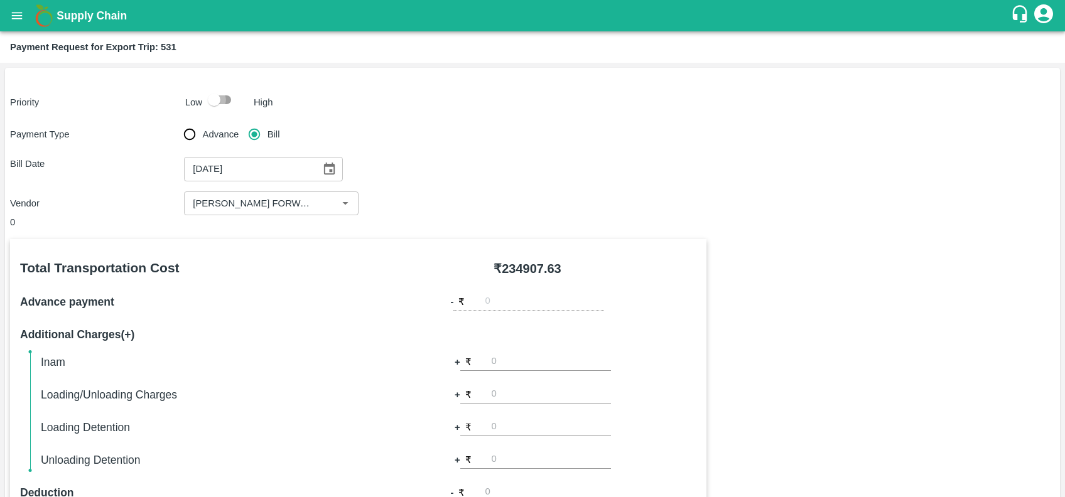
click at [225, 99] on input "checkbox" at bounding box center [214, 100] width 72 height 24
checkbox input "true"
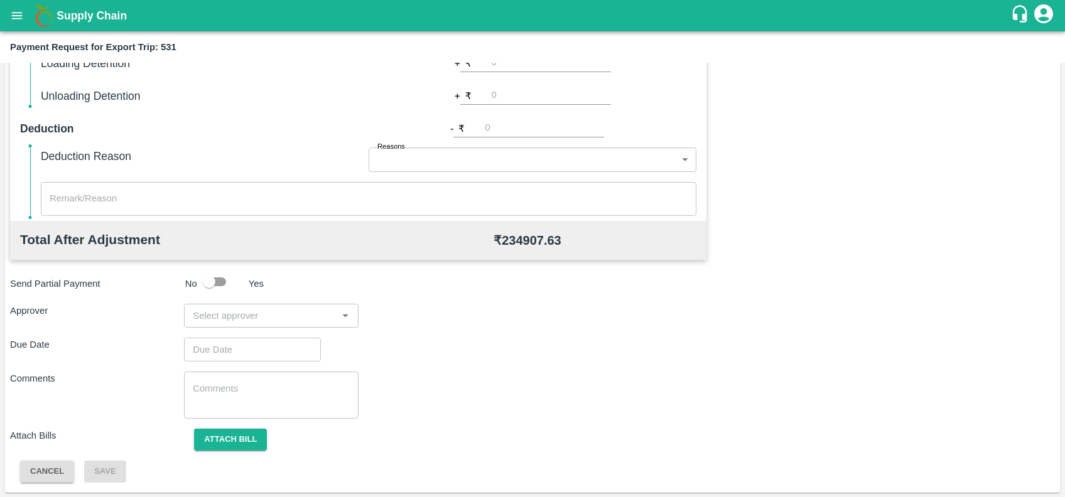
click at [250, 315] on input "input" at bounding box center [261, 316] width 146 height 16
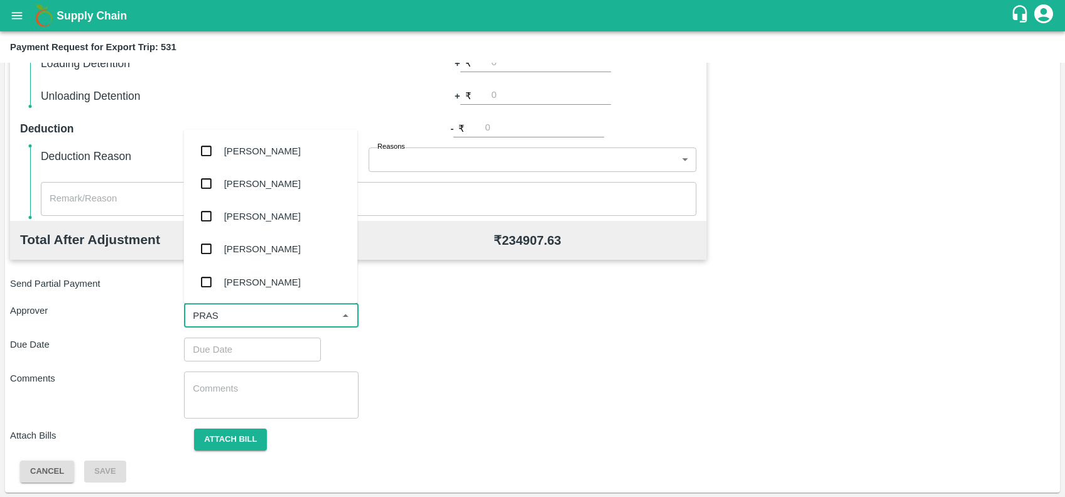
type input "PRASA"
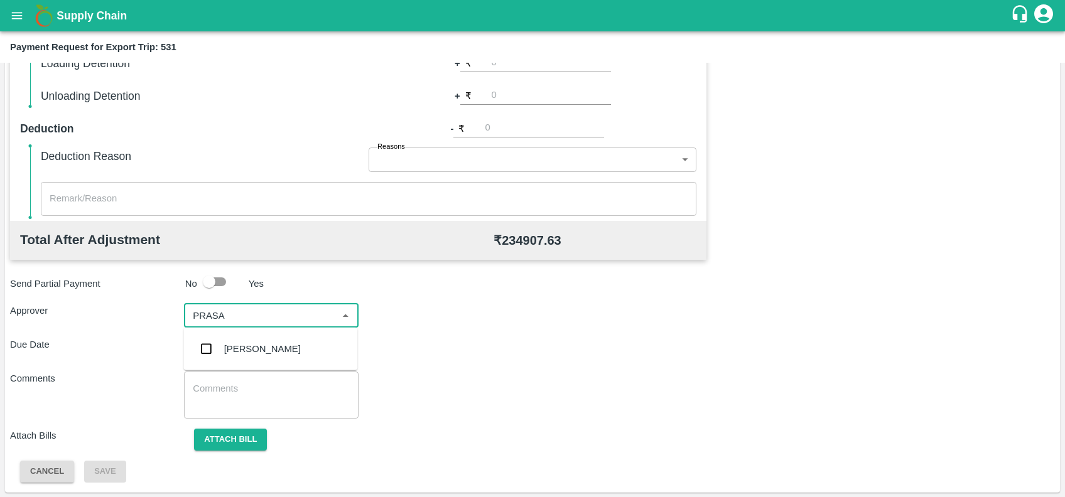
click at [252, 355] on div "[PERSON_NAME]" at bounding box center [262, 349] width 77 height 14
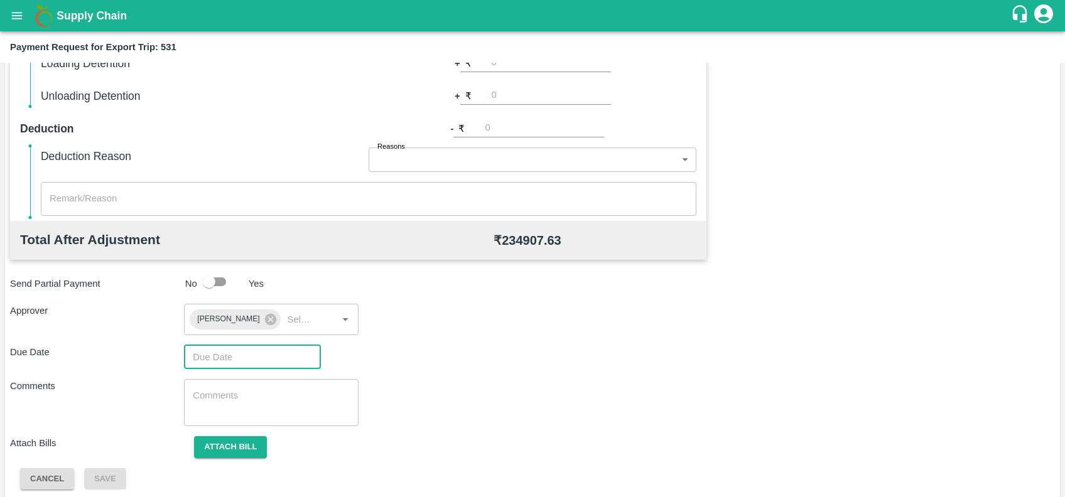
type input "DD/MM/YYYY hh:mm aa"
click at [252, 355] on input "DD/MM/YYYY hh:mm aa" at bounding box center [248, 357] width 128 height 24
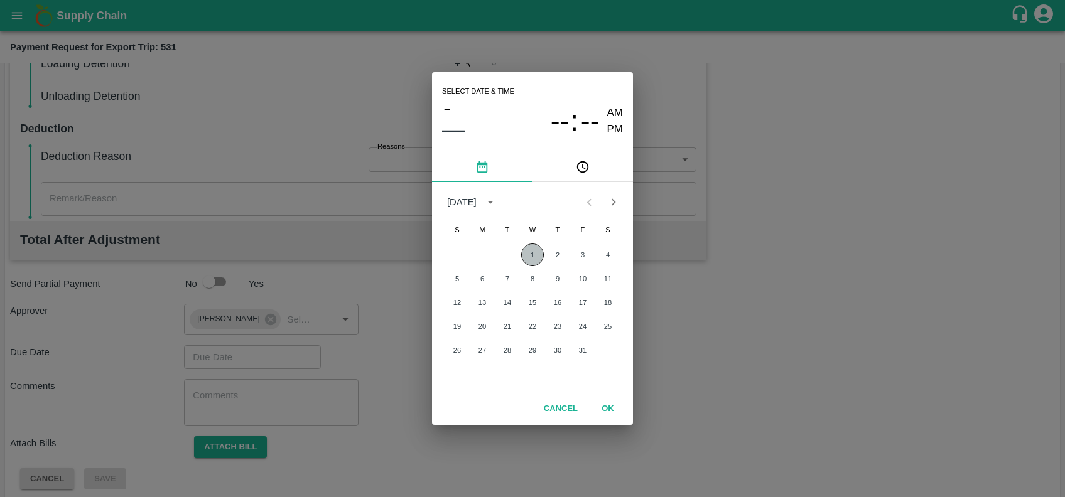
click at [536, 254] on button "1" at bounding box center [532, 255] width 23 height 23
type input "01/10/2025 12:00 AM"
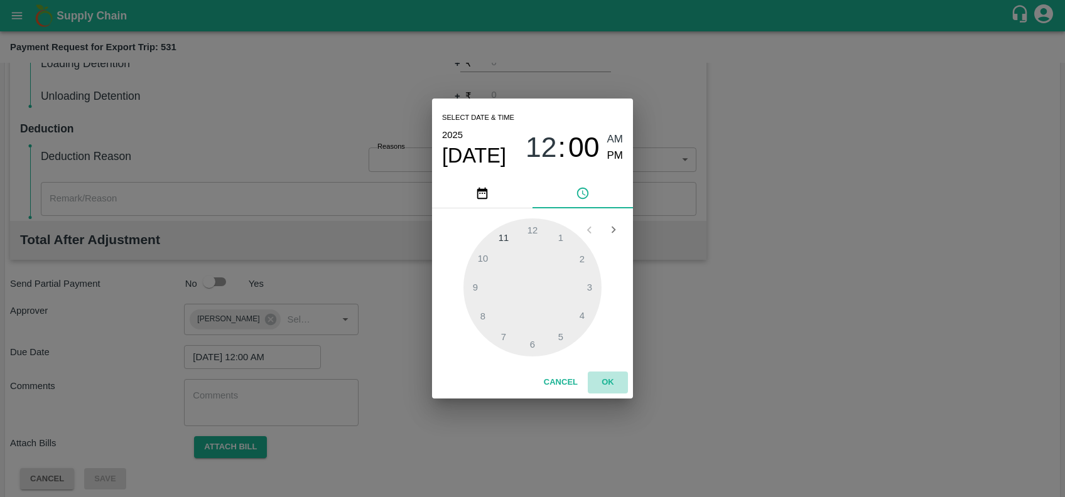
click at [599, 377] on button "OK" at bounding box center [608, 383] width 40 height 22
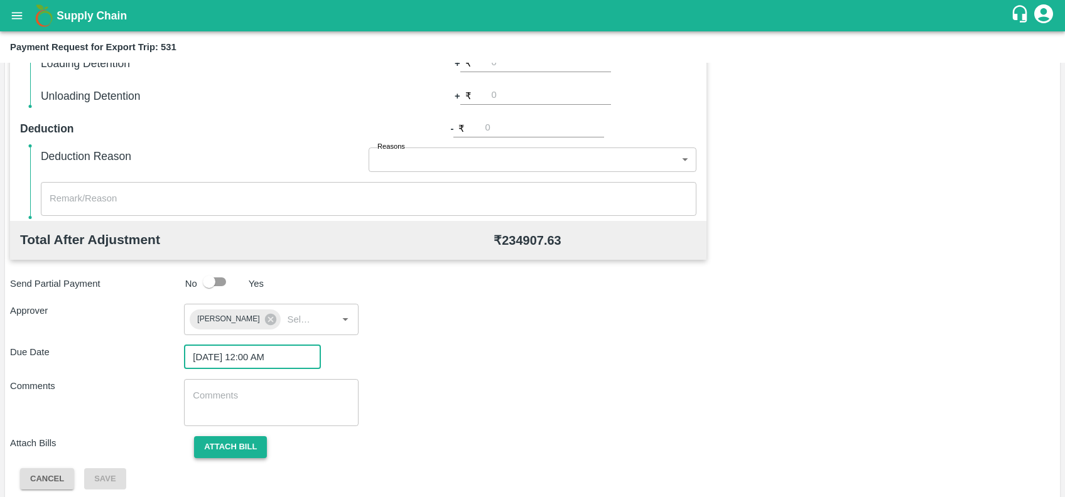
click at [231, 441] on button "Attach bill" at bounding box center [230, 447] width 73 height 22
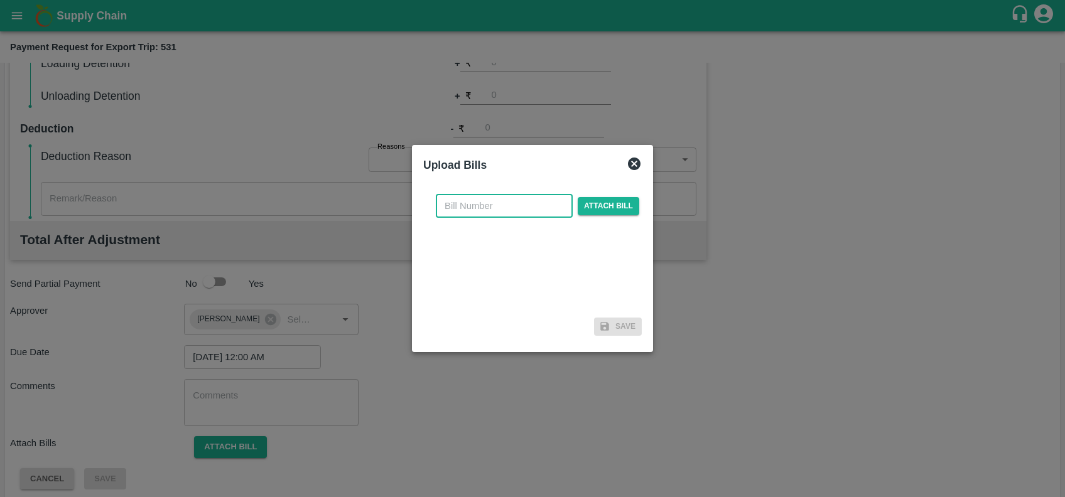
click at [455, 207] on input "text" at bounding box center [504, 206] width 137 height 24
paste input "SF-OF-EXP-25-26-069"
type input "SF-OF-EXP-25-26-069"
click at [593, 207] on span "Attach bill" at bounding box center [609, 206] width 62 height 18
click at [0, 0] on input "Attach bill" at bounding box center [0, 0] width 0 height 0
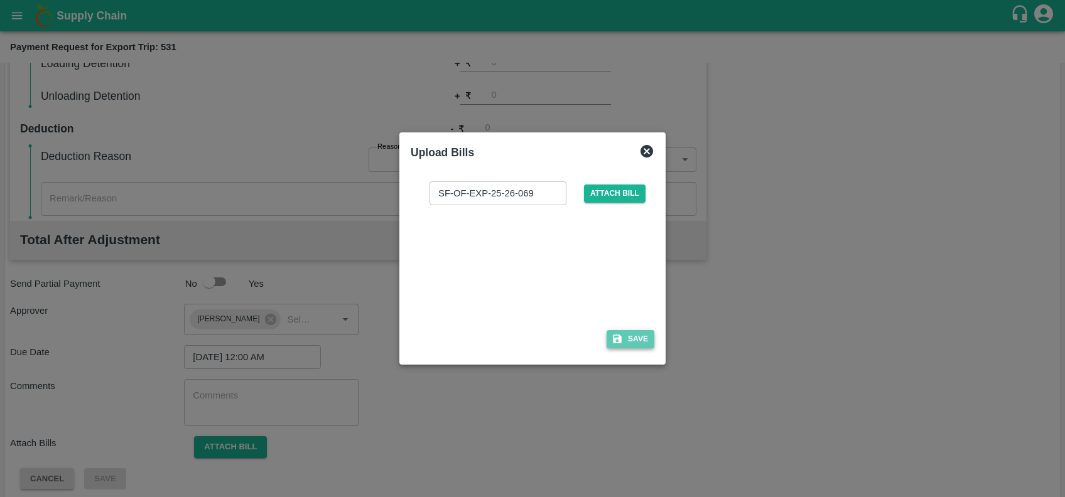
click at [638, 340] on button "Save" at bounding box center [631, 339] width 48 height 18
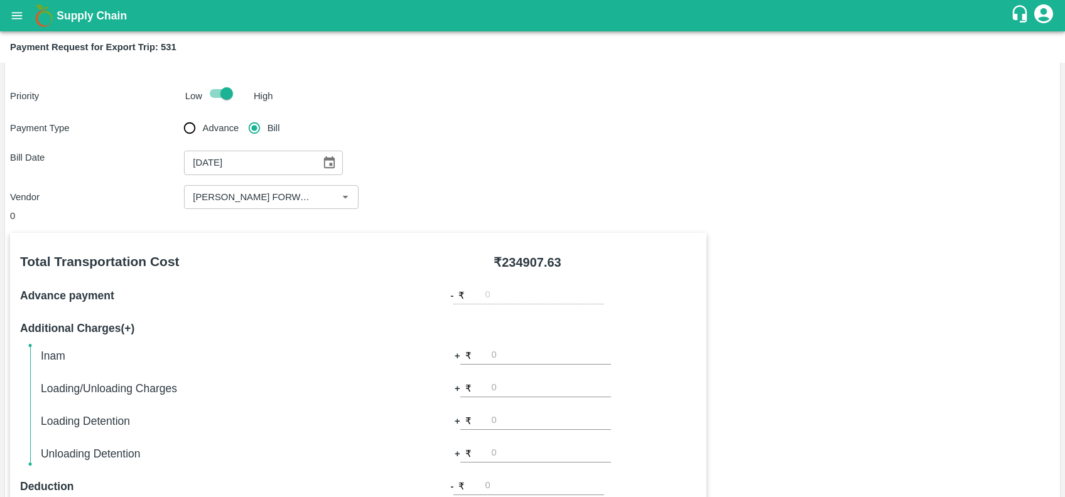
scroll to position [438, 0]
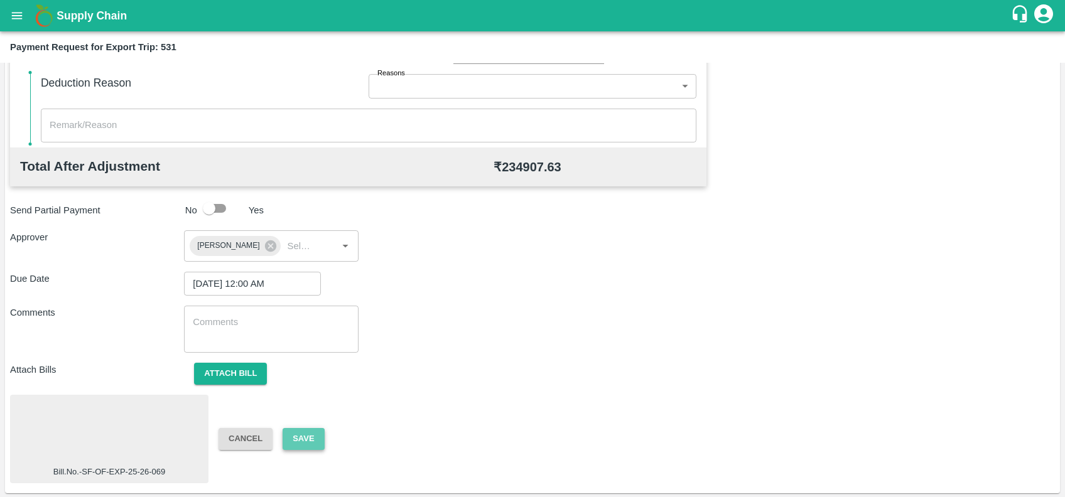
click at [301, 433] on button "Save" at bounding box center [303, 439] width 41 height 22
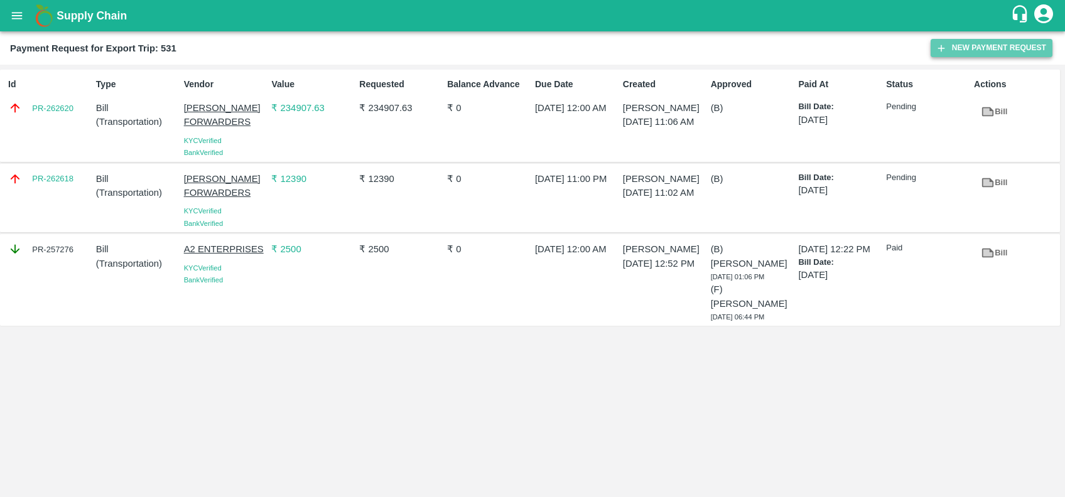
click at [949, 48] on button "New Payment Request" at bounding box center [992, 48] width 122 height 18
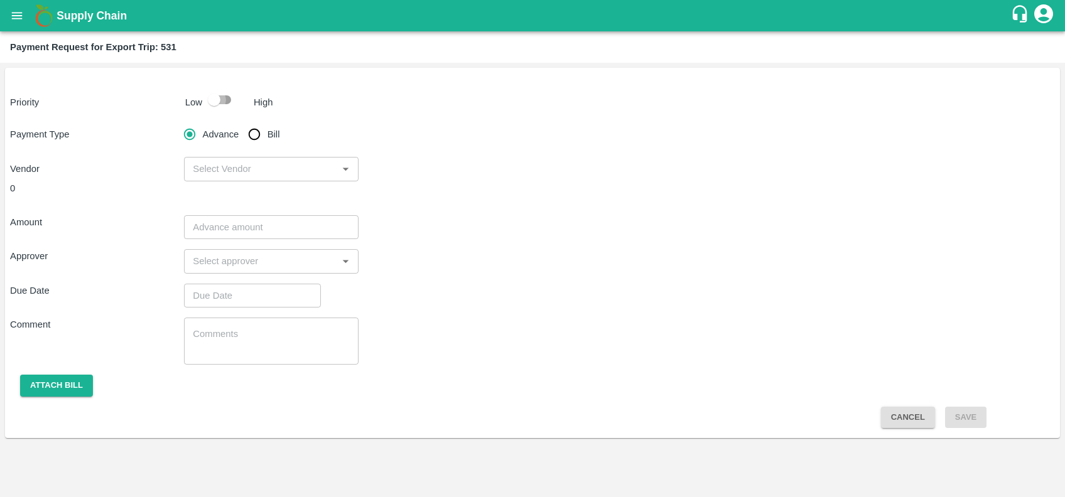
click at [228, 96] on input "checkbox" at bounding box center [214, 100] width 72 height 24
checkbox input "true"
click at [252, 135] on input "Bill" at bounding box center [254, 134] width 25 height 25
radio input "true"
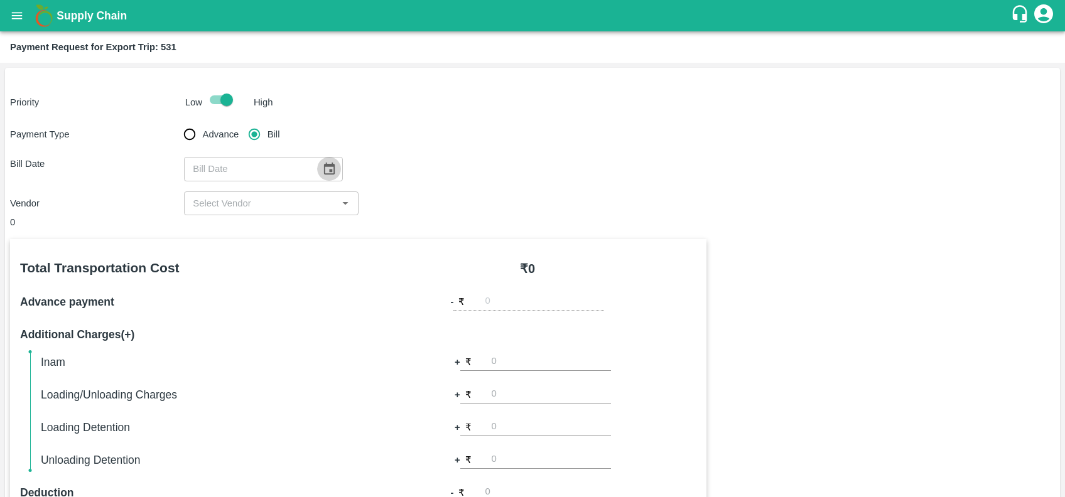
click at [330, 166] on icon "Choose date" at bounding box center [329, 169] width 14 height 14
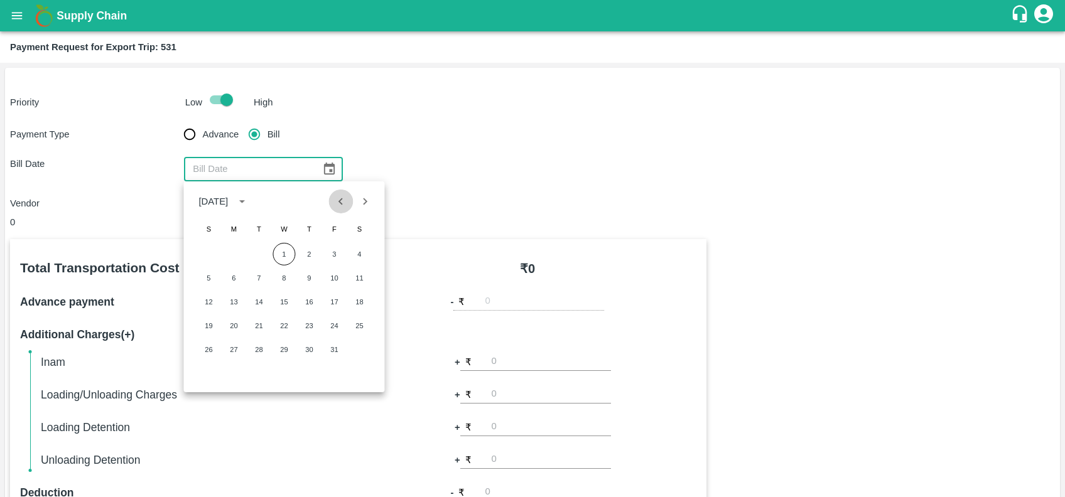
click at [337, 206] on icon "Previous month" at bounding box center [341, 202] width 14 height 14
click at [330, 303] on button "19" at bounding box center [334, 302] width 23 height 23
type input "19/09/2025"
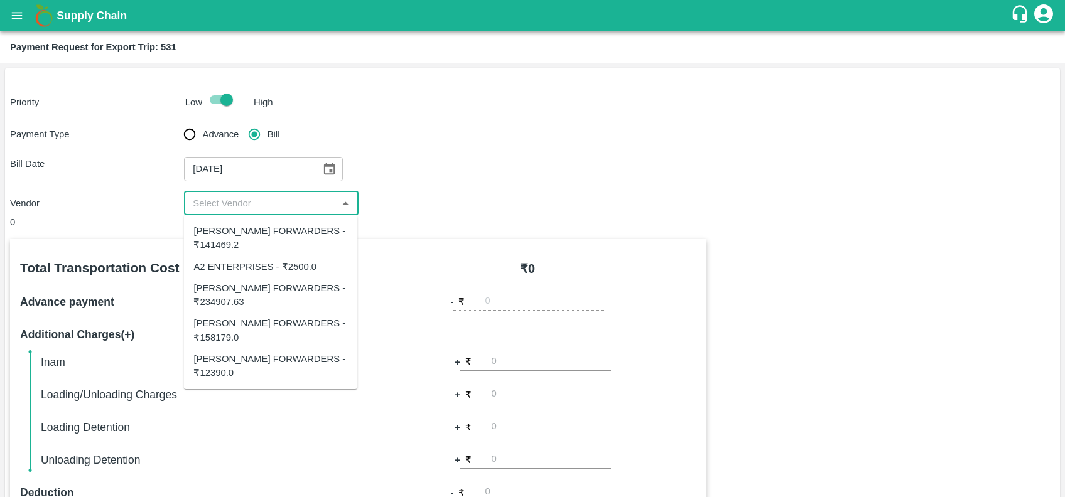
click at [291, 200] on input "input" at bounding box center [261, 203] width 146 height 16
click at [247, 240] on div "SHUBHAM FORWARDERS - ₹141469.2" at bounding box center [270, 238] width 154 height 28
type input "SHUBHAM FORWARDERS - ₹141469.2"
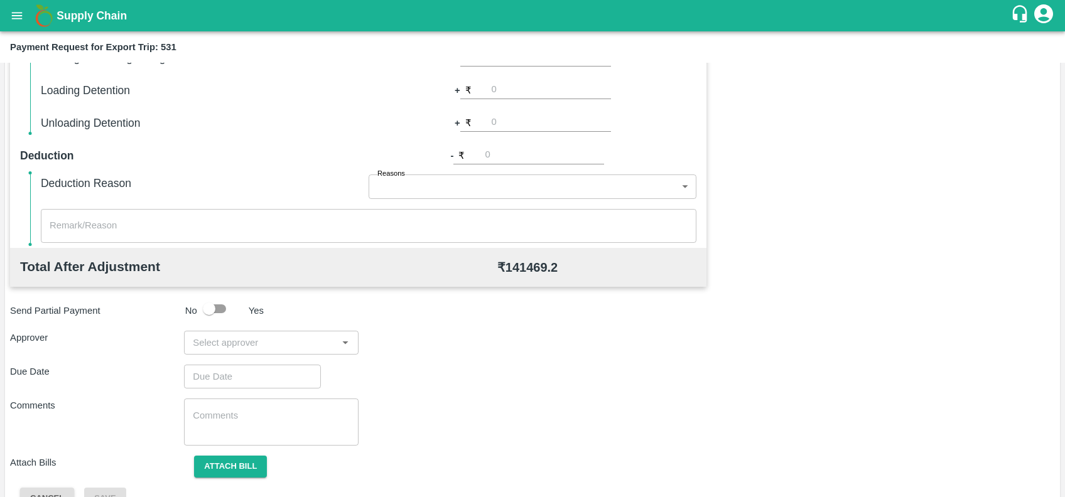
scroll to position [364, 0]
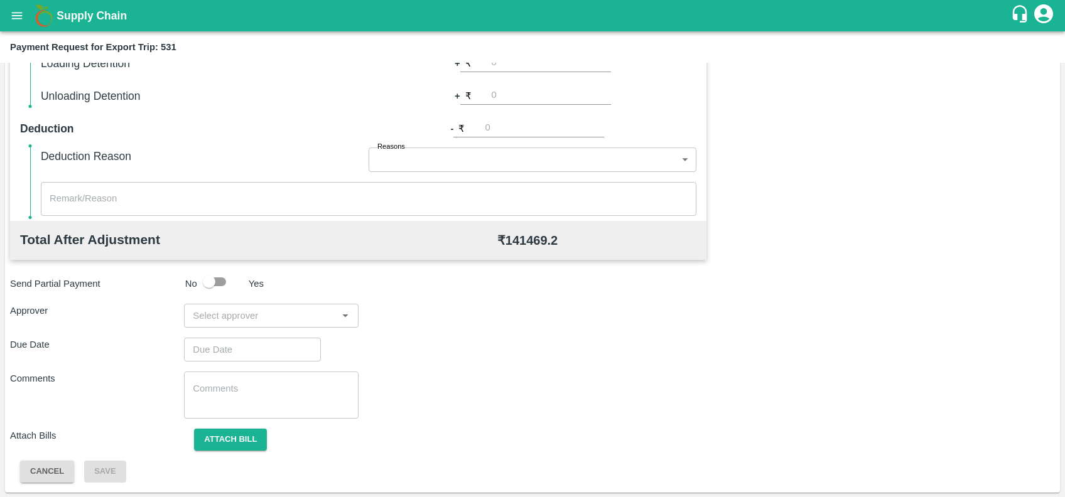
click at [279, 314] on input "input" at bounding box center [261, 316] width 146 height 16
type input "PRASAD"
click at [280, 347] on div "[PERSON_NAME]" at bounding box center [262, 349] width 77 height 14
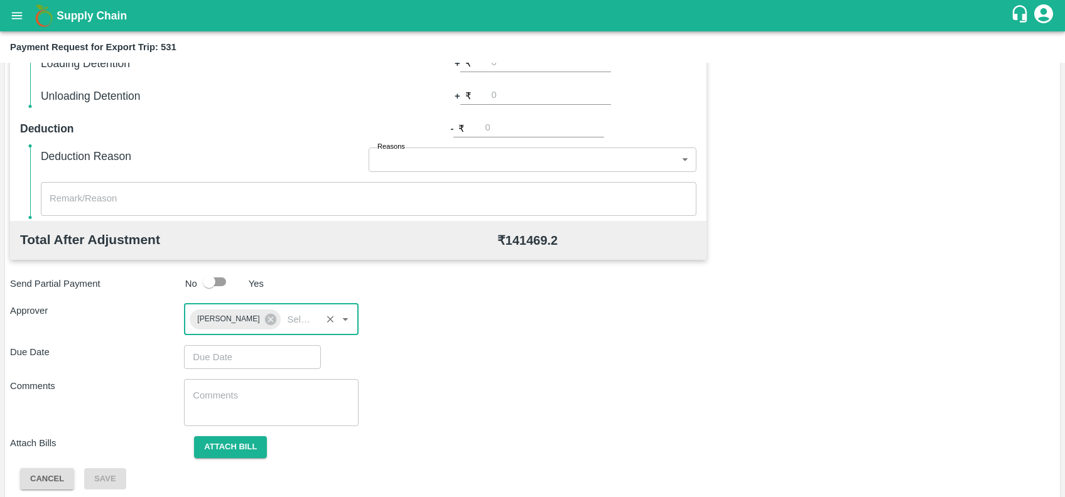
type input "DD/MM/YYYY hh:mm aa"
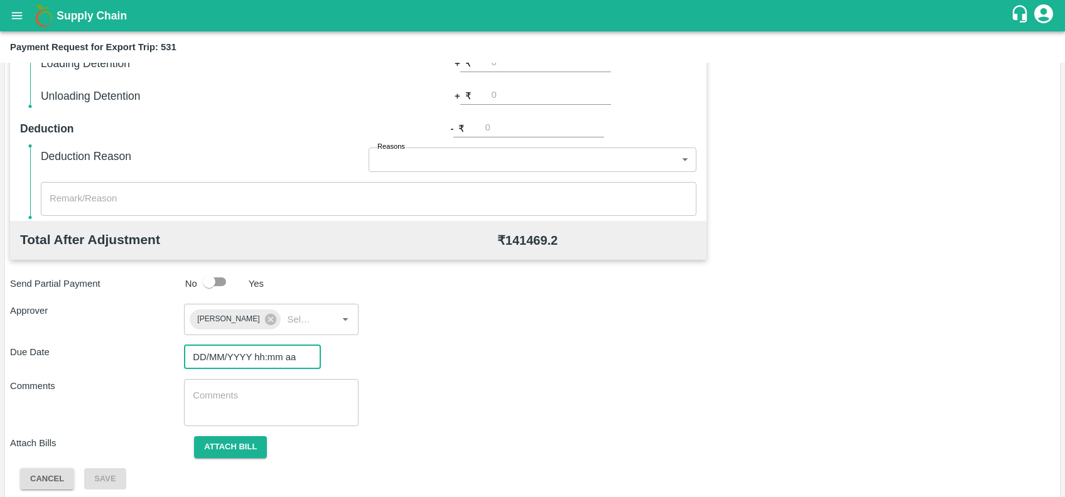
click at [280, 347] on input "DD/MM/YYYY hh:mm aa" at bounding box center [248, 357] width 128 height 24
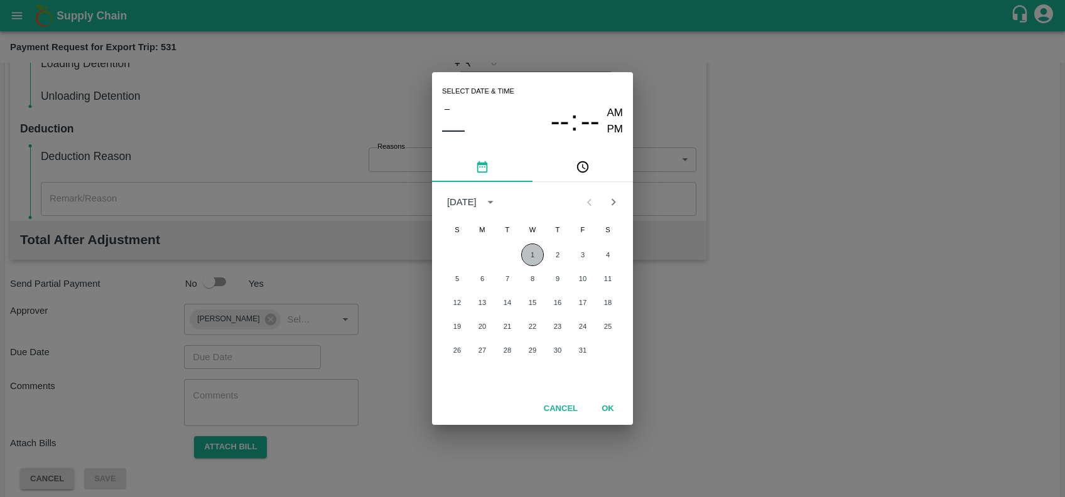
click at [536, 256] on button "1" at bounding box center [532, 255] width 23 height 23
type input "01/10/2025 12:00 AM"
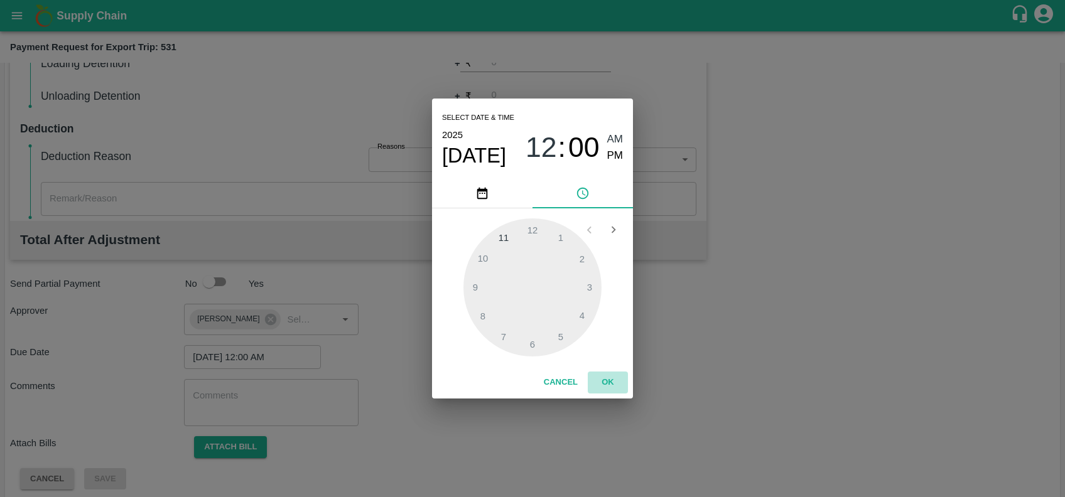
click at [606, 386] on button "OK" at bounding box center [608, 383] width 40 height 22
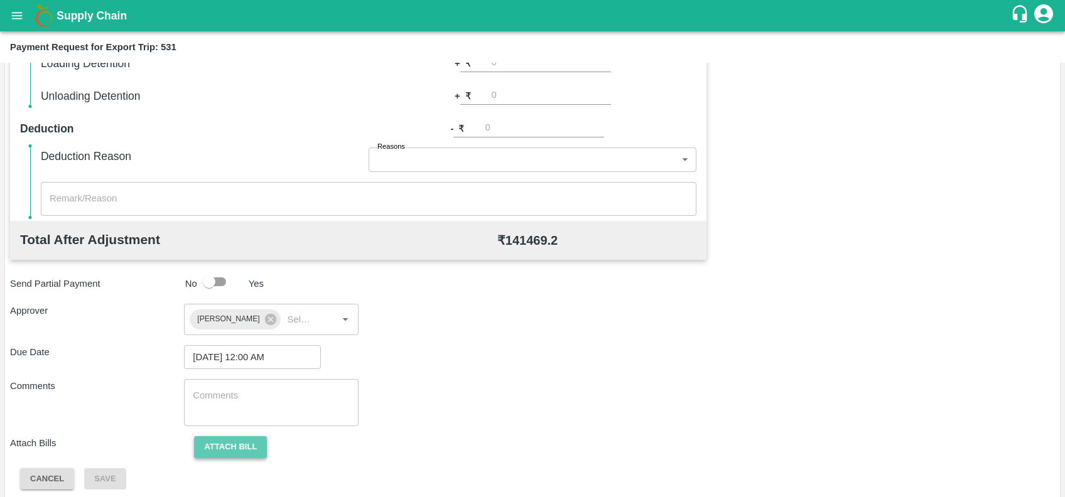
click at [219, 454] on button "Attach bill" at bounding box center [230, 447] width 73 height 22
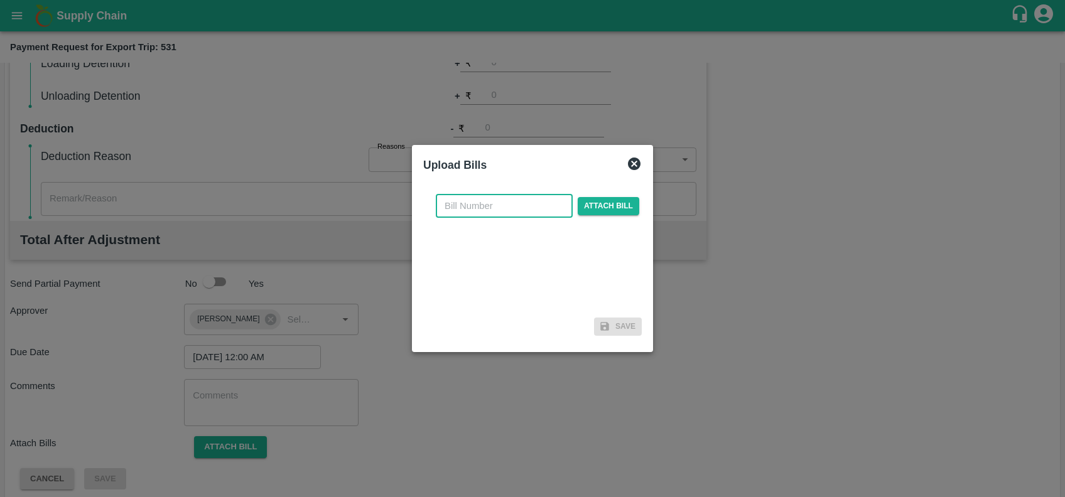
click at [510, 201] on input "text" at bounding box center [504, 206] width 137 height 24
paste input "SF-TRANS-EXP-25-26-069"
type input "SF-TRANS-EXP-25-26-069"
click at [585, 212] on span "Attach bill" at bounding box center [609, 206] width 62 height 18
click at [0, 0] on input "Attach bill" at bounding box center [0, 0] width 0 height 0
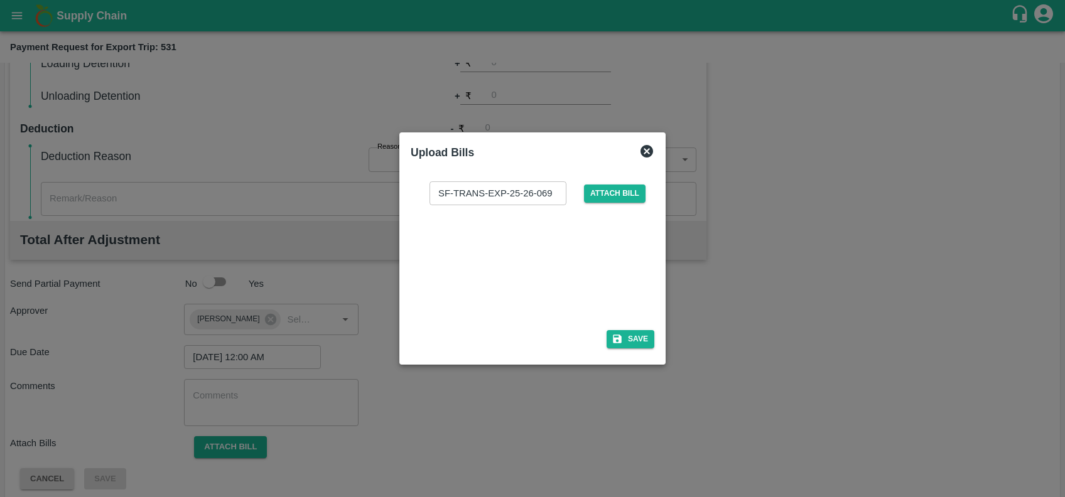
click at [517, 262] on div at bounding box center [530, 263] width 188 height 67
click at [622, 342] on icon "button" at bounding box center [617, 338] width 11 height 11
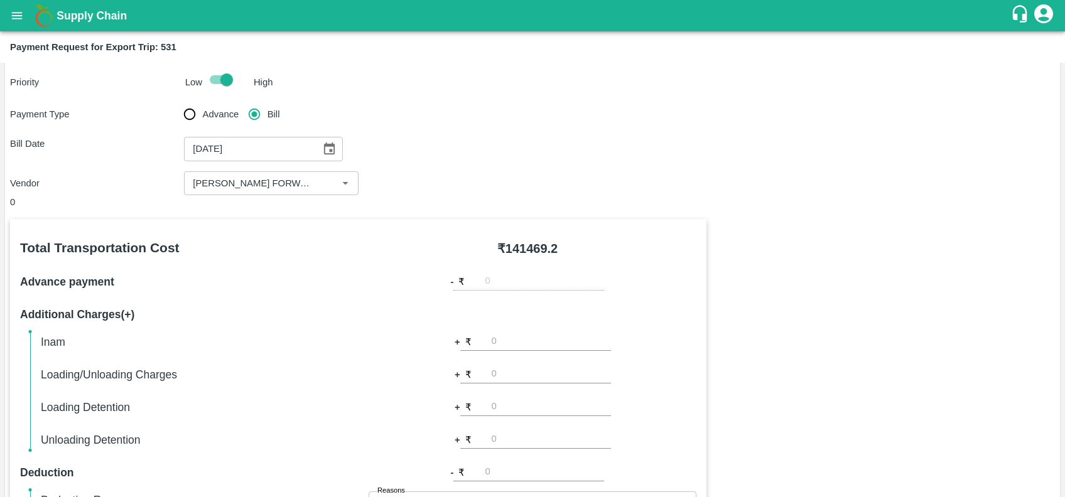
scroll to position [0, 0]
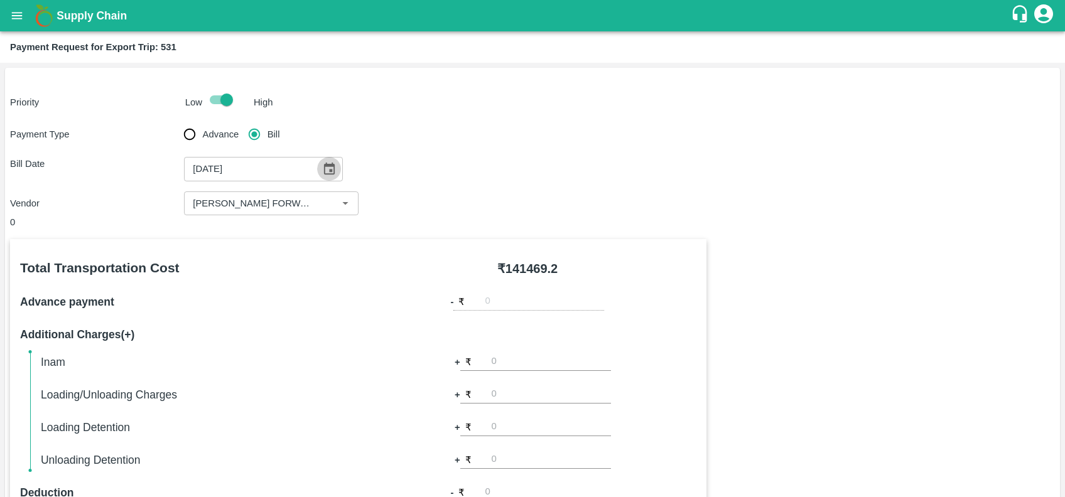
click at [325, 166] on icon "Choose date, selected date is Sep 19, 2025" at bounding box center [329, 169] width 11 height 12
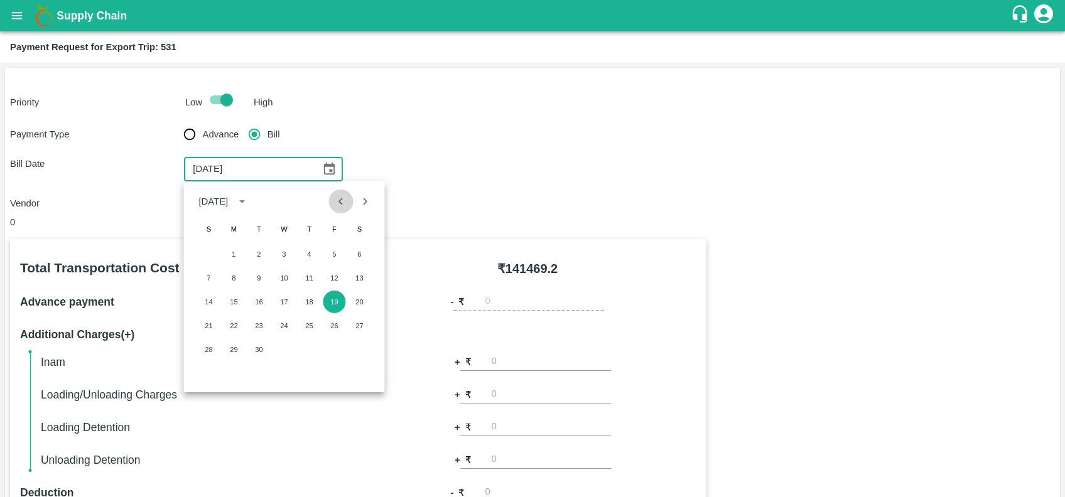
click at [342, 203] on icon "Previous month" at bounding box center [341, 201] width 4 height 7
click at [256, 322] on button "19" at bounding box center [258, 326] width 23 height 23
type input "19/08/2025"
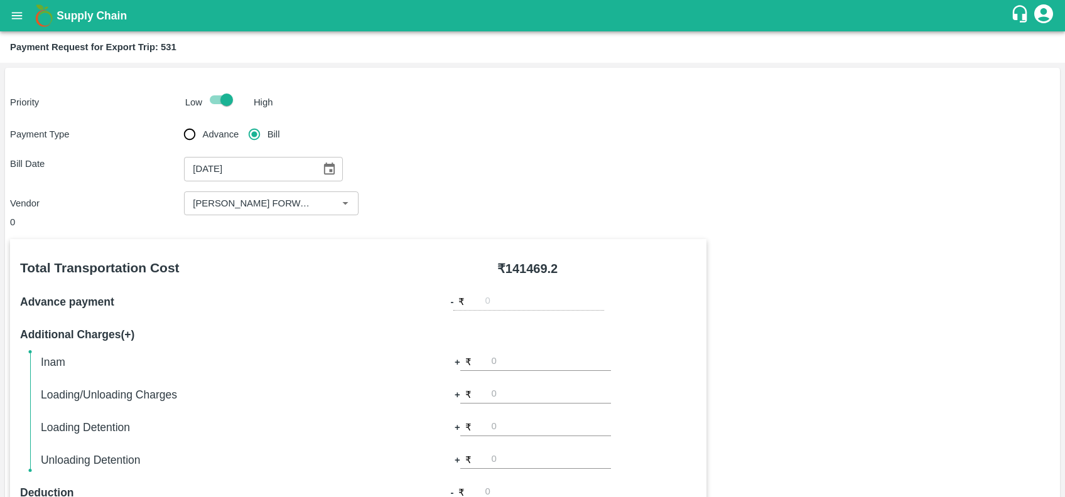
scroll to position [364, 0]
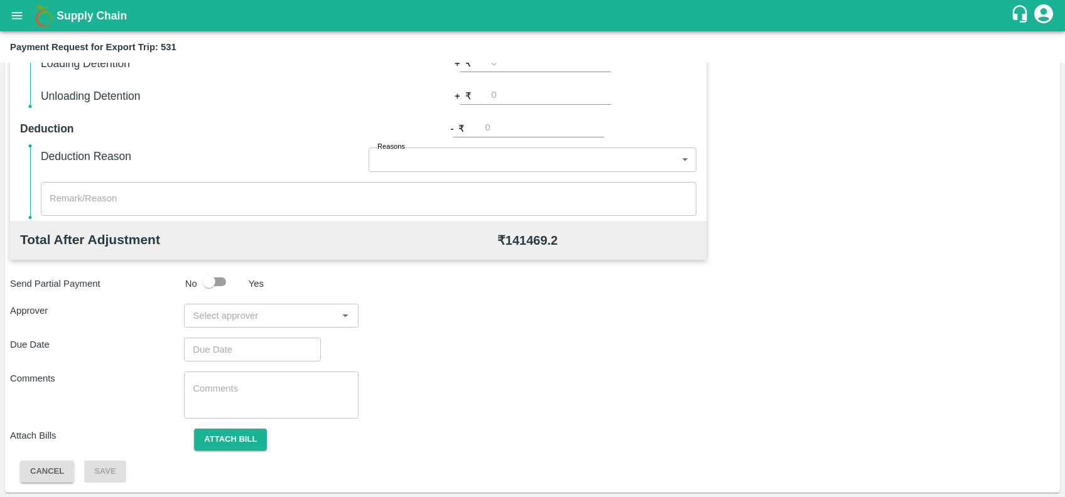
click at [239, 317] on input "input" at bounding box center [261, 316] width 146 height 16
type input "PRASA"
click at [247, 347] on div "[PERSON_NAME]" at bounding box center [262, 349] width 77 height 14
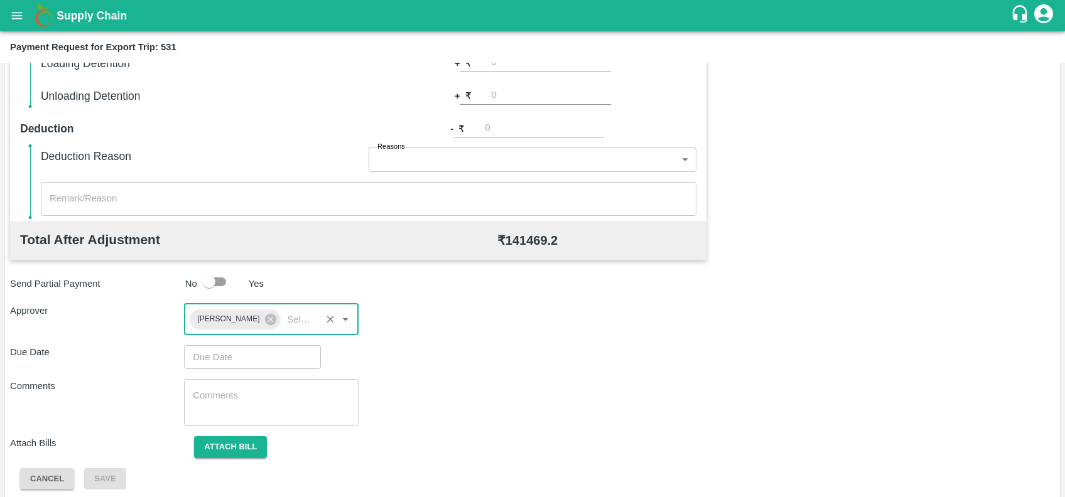
type input "DD/MM/YYYY hh:mm aa"
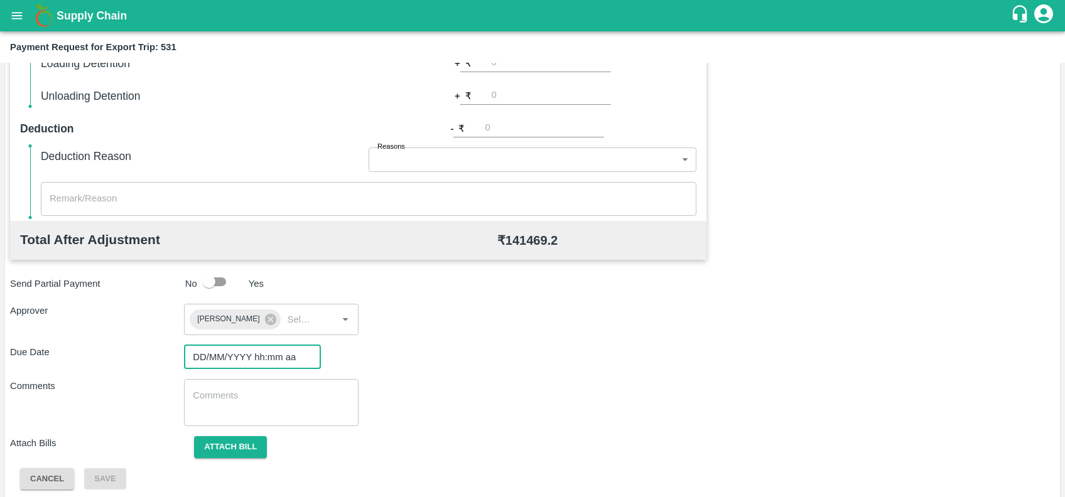
click at [251, 358] on input "DD/MM/YYYY hh:mm aa" at bounding box center [248, 357] width 128 height 24
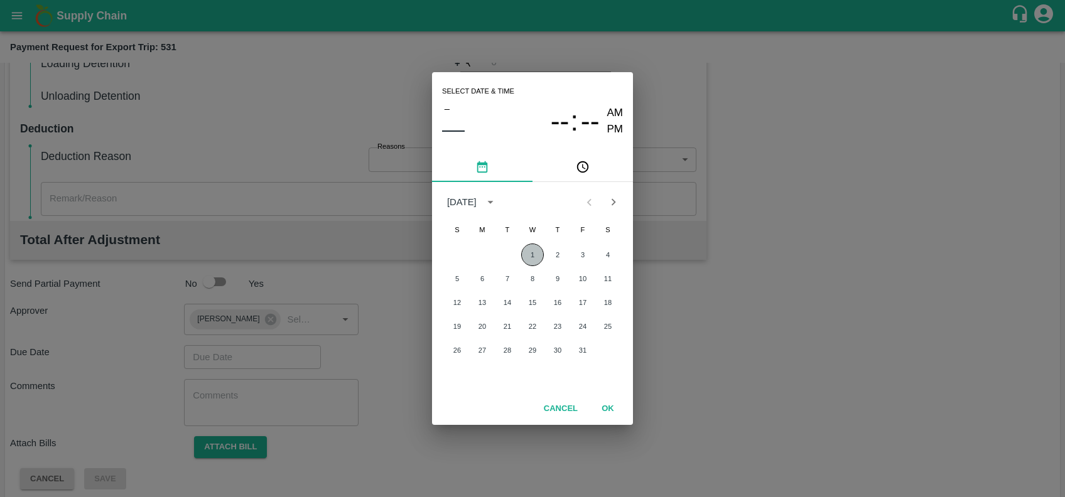
click at [523, 252] on button "1" at bounding box center [532, 255] width 23 height 23
type input "01/10/2025 12:00 AM"
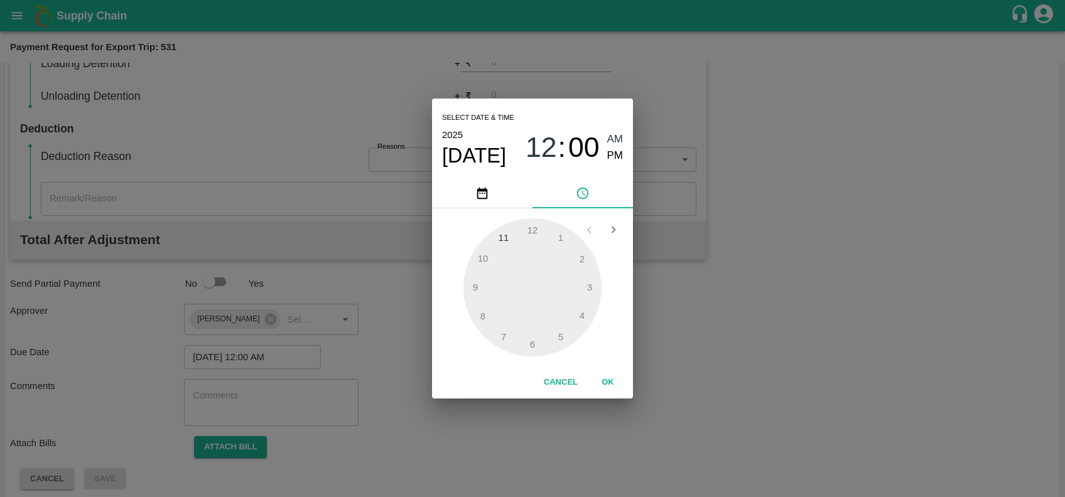
click at [607, 375] on button "OK" at bounding box center [608, 383] width 40 height 22
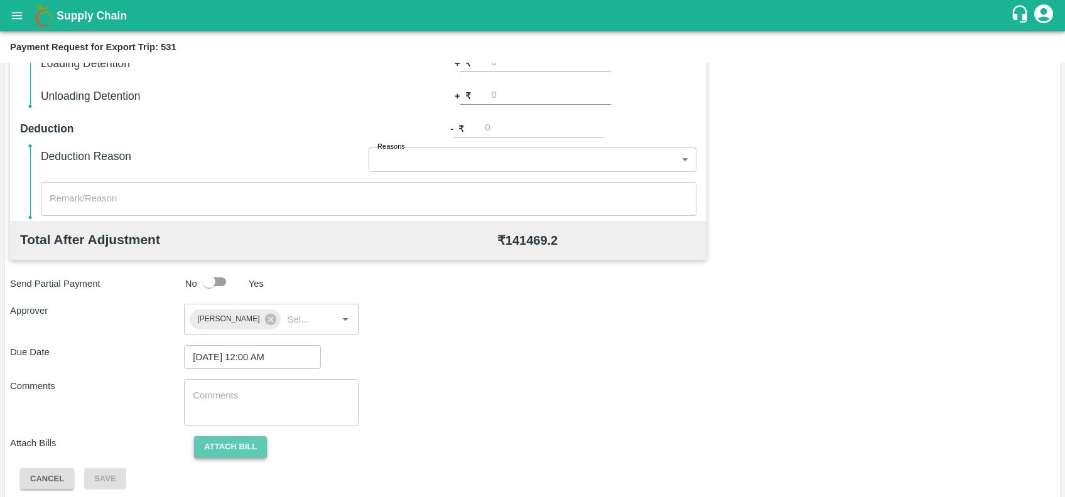
click at [242, 445] on button "Attach bill" at bounding box center [230, 447] width 73 height 22
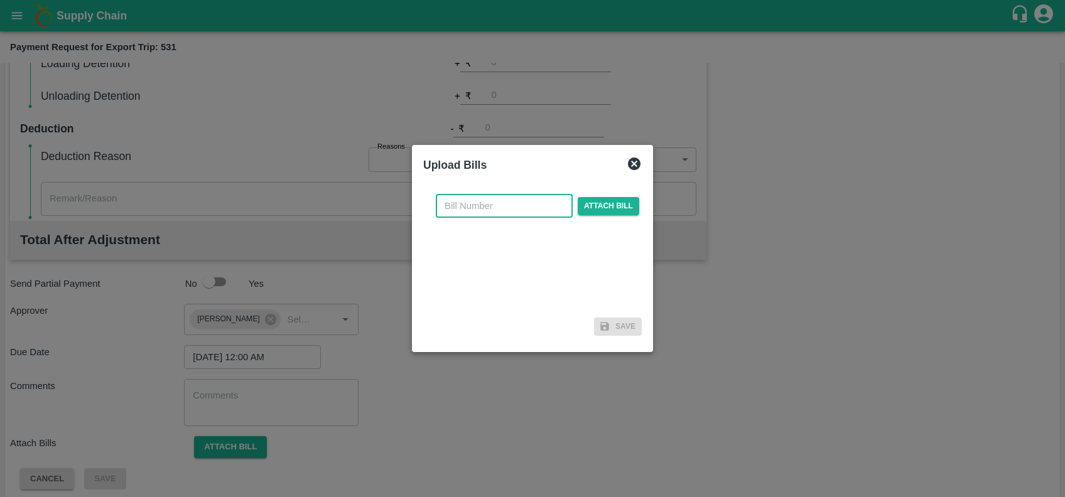
click at [491, 200] on input "text" at bounding box center [504, 206] width 137 height 24
paste input "SF-TRANS-EXP-25-26-069"
type input "SF-TRANS-EXP-25-26-069"
click at [599, 205] on span "Attach bill" at bounding box center [609, 206] width 62 height 18
click at [0, 0] on input "Attach bill" at bounding box center [0, 0] width 0 height 0
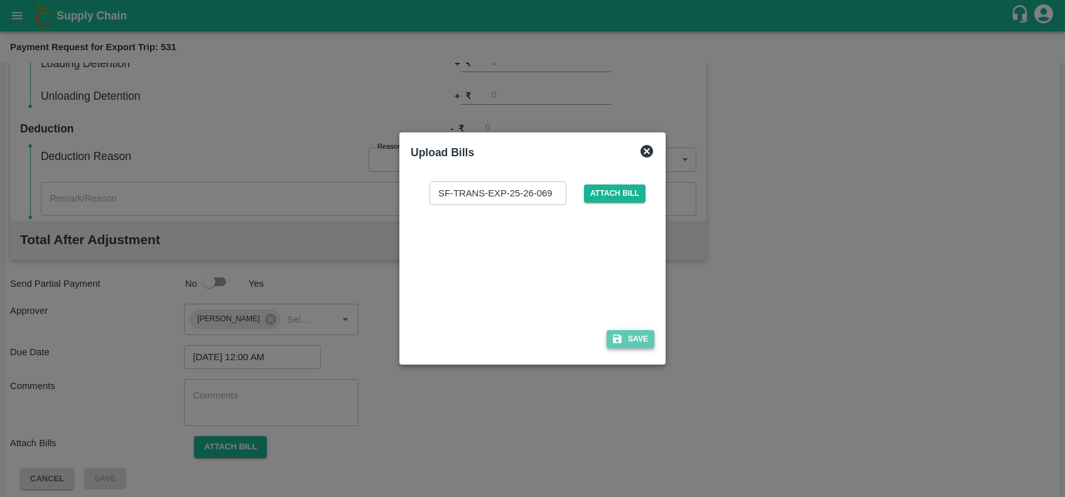
click at [627, 333] on button "Save" at bounding box center [631, 339] width 48 height 18
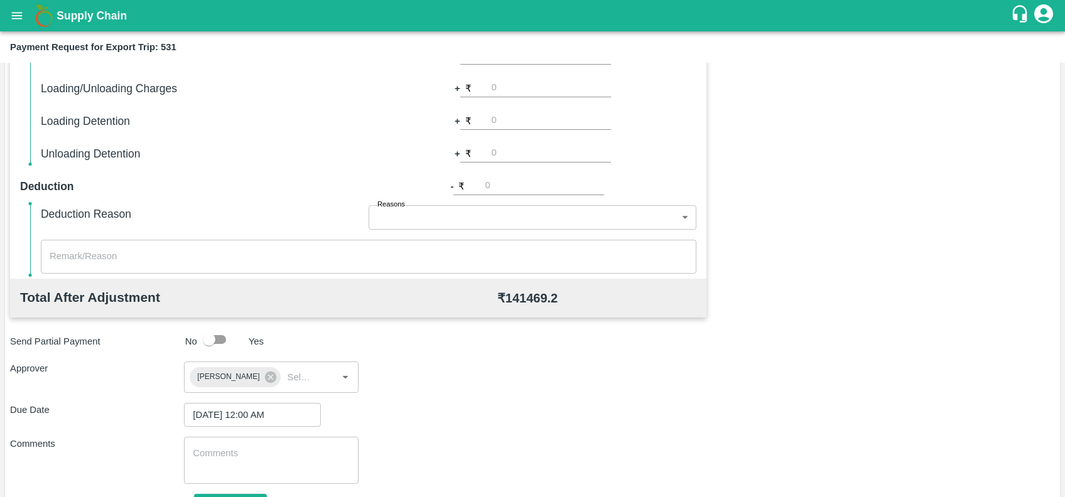
scroll to position [438, 0]
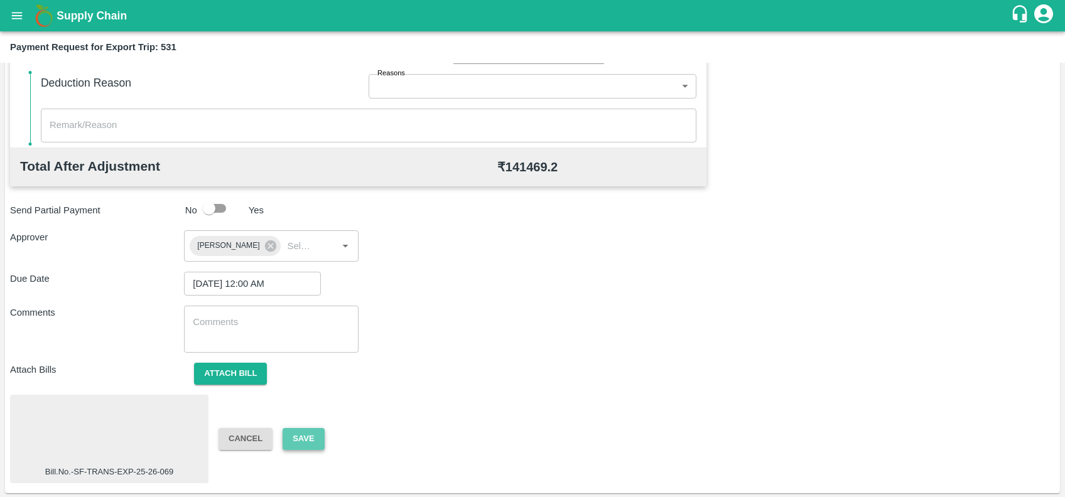
click at [298, 447] on button "Save" at bounding box center [303, 439] width 41 height 22
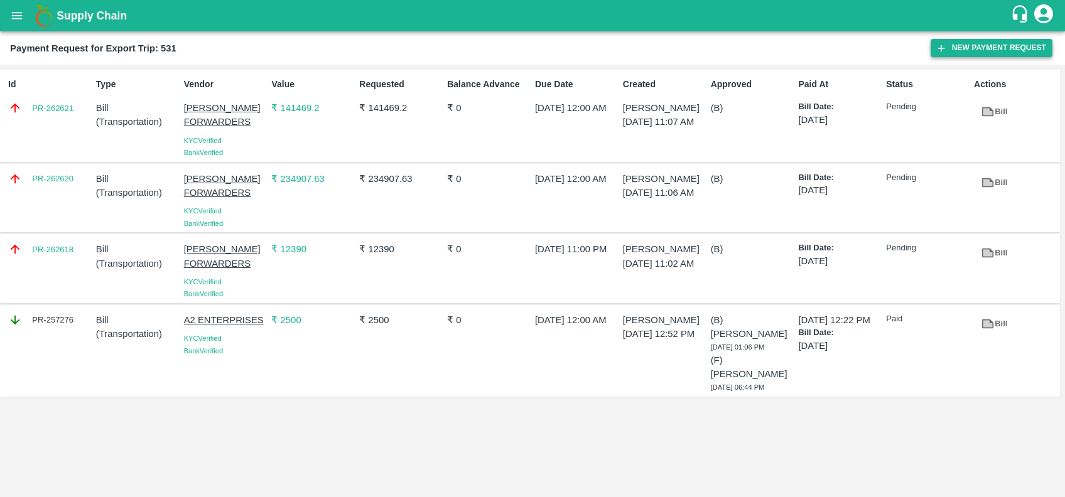
click at [936, 49] on icon "button" at bounding box center [941, 48] width 11 height 11
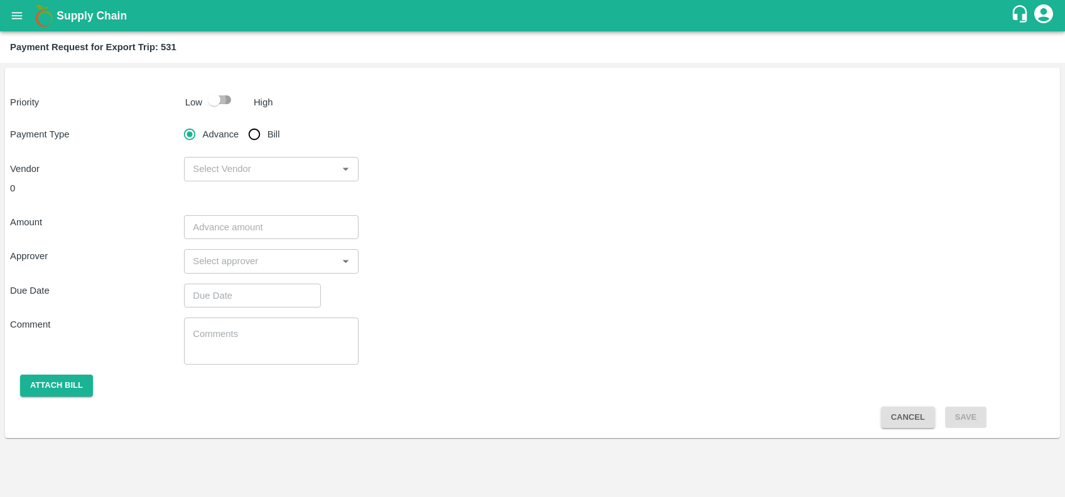
click at [224, 92] on input "checkbox" at bounding box center [214, 100] width 72 height 24
checkbox input "true"
click at [253, 130] on input "Bill" at bounding box center [254, 134] width 25 height 25
radio input "true"
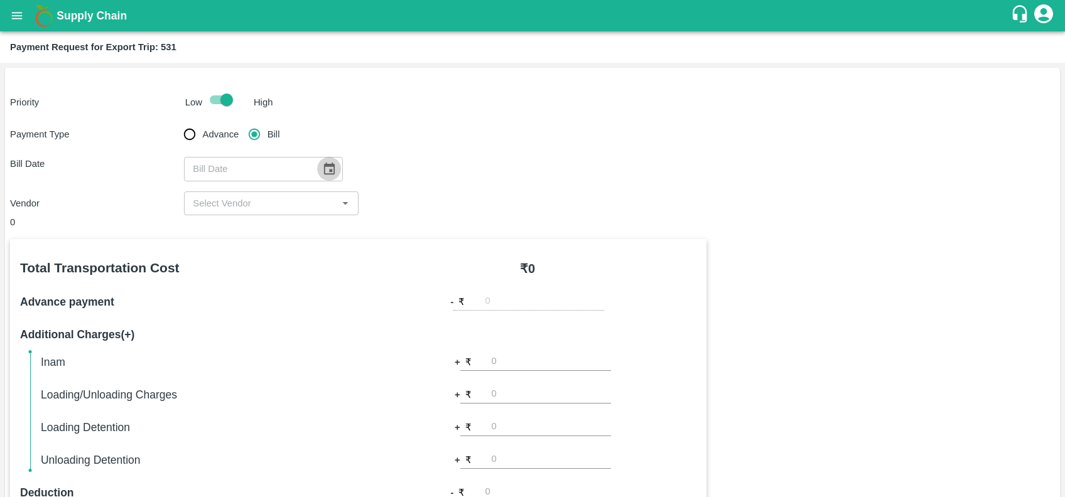
click at [322, 170] on icon "Choose date" at bounding box center [329, 169] width 14 height 14
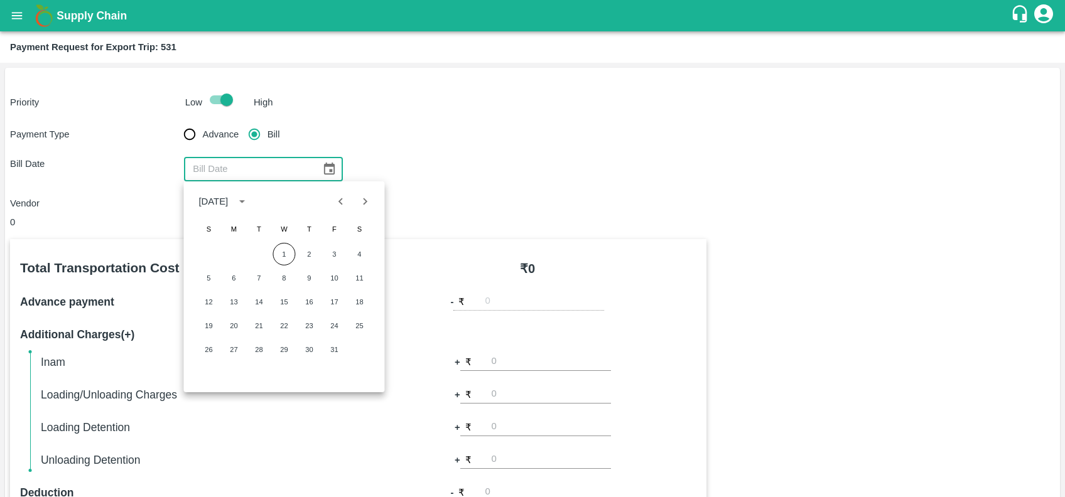
click at [335, 199] on icon "Previous month" at bounding box center [341, 202] width 14 height 14
click at [261, 322] on button "19" at bounding box center [258, 326] width 23 height 23
type input "19/08/2025"
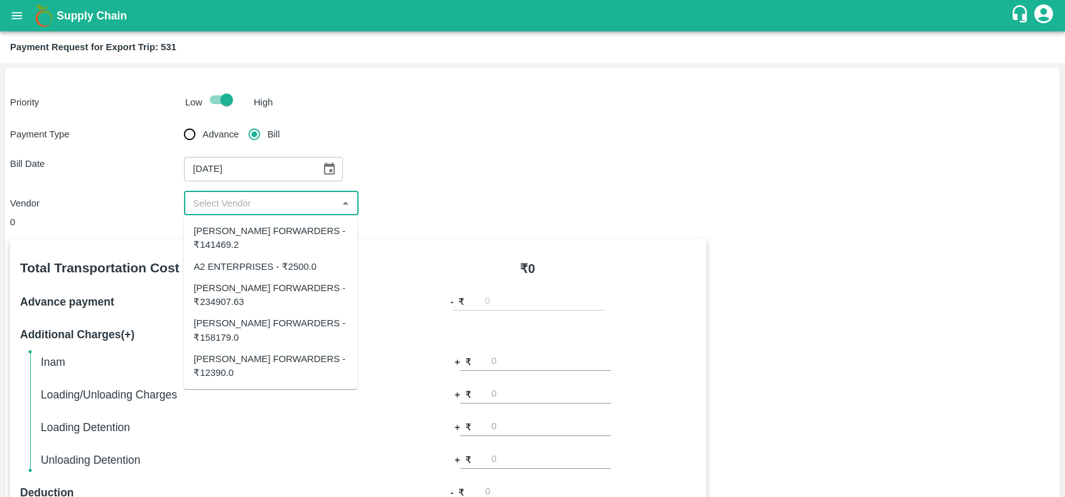
click at [252, 200] on input "input" at bounding box center [261, 203] width 146 height 16
click at [238, 318] on div "SHUBHAM FORWARDERS - ₹158179.0" at bounding box center [270, 331] width 154 height 28
type input "SHUBHAM FORWARDERS - ₹158179.0"
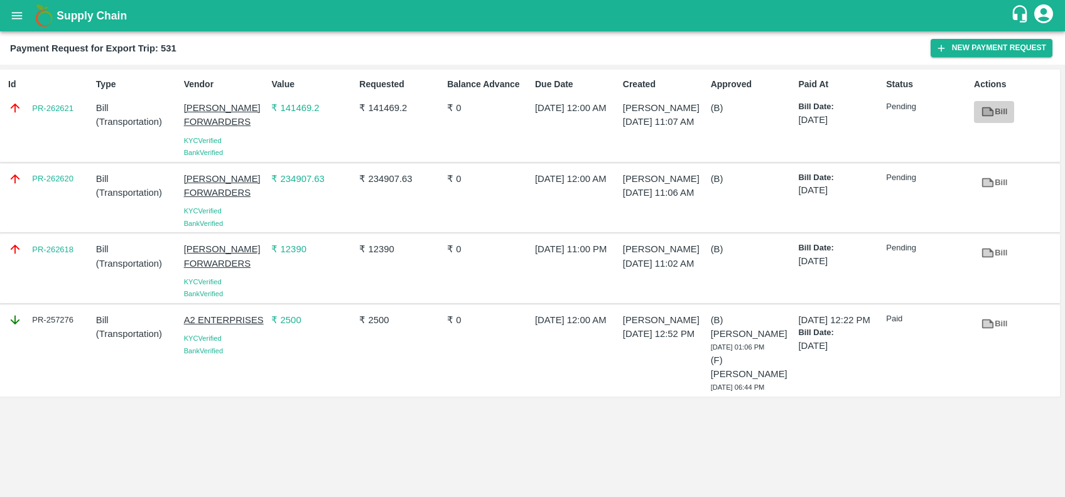
click at [994, 107] on icon at bounding box center [988, 112] width 14 height 14
click at [989, 179] on icon at bounding box center [988, 182] width 9 height 7
click at [990, 252] on icon at bounding box center [988, 253] width 12 height 9
click at [936, 46] on icon "button" at bounding box center [941, 48] width 11 height 11
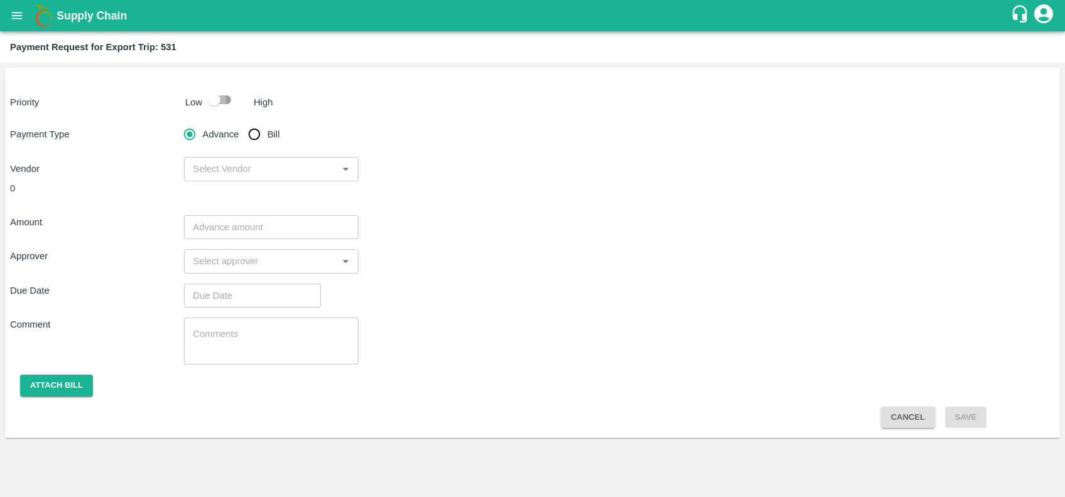
click at [210, 96] on input "checkbox" at bounding box center [214, 100] width 72 height 24
checkbox input "true"
click at [262, 131] on input "Bill" at bounding box center [254, 134] width 25 height 25
radio input "true"
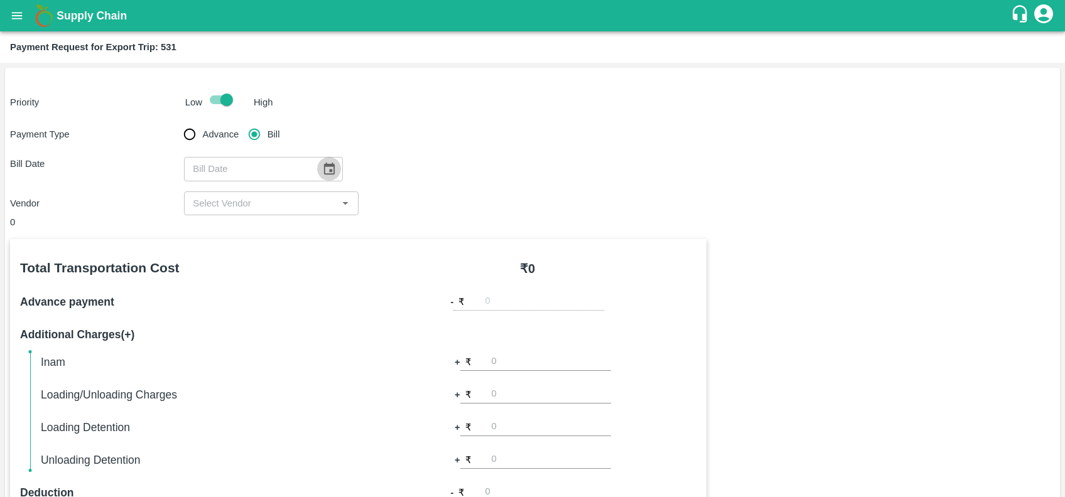
click at [326, 169] on icon "Choose date" at bounding box center [329, 169] width 14 height 14
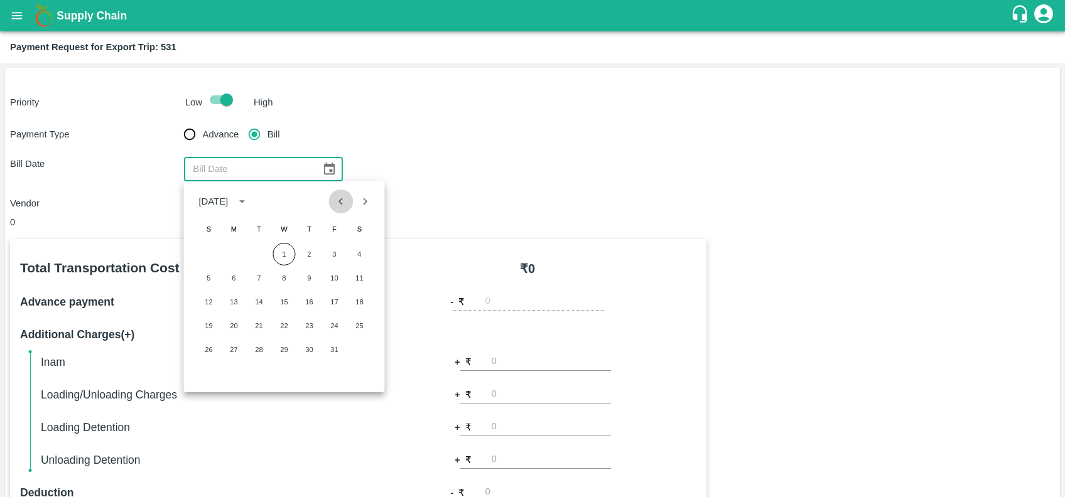
click at [340, 208] on icon "Previous month" at bounding box center [341, 202] width 14 height 14
click at [257, 322] on button "19" at bounding box center [258, 326] width 23 height 23
type input "19/08/2025"
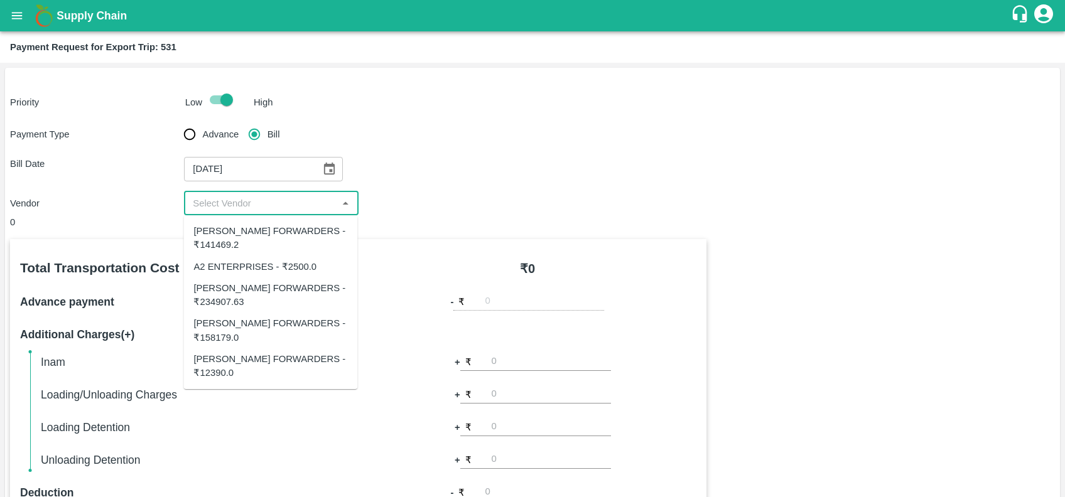
click at [278, 203] on input "input" at bounding box center [261, 203] width 146 height 16
click at [249, 329] on div "SHUBHAM FORWARDERS - ₹158179.0" at bounding box center [270, 331] width 154 height 28
type input "SHUBHAM FORWARDERS - ₹158179.0"
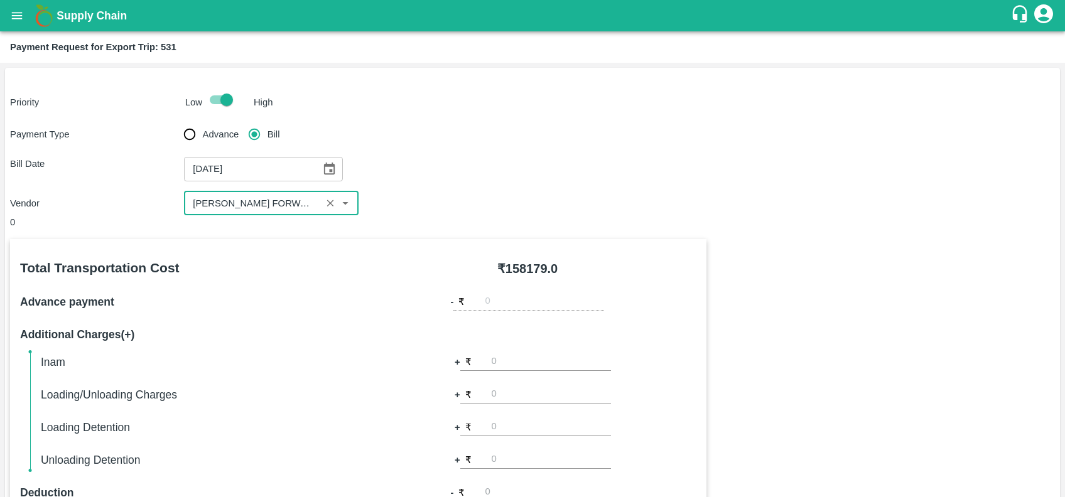
scroll to position [364, 0]
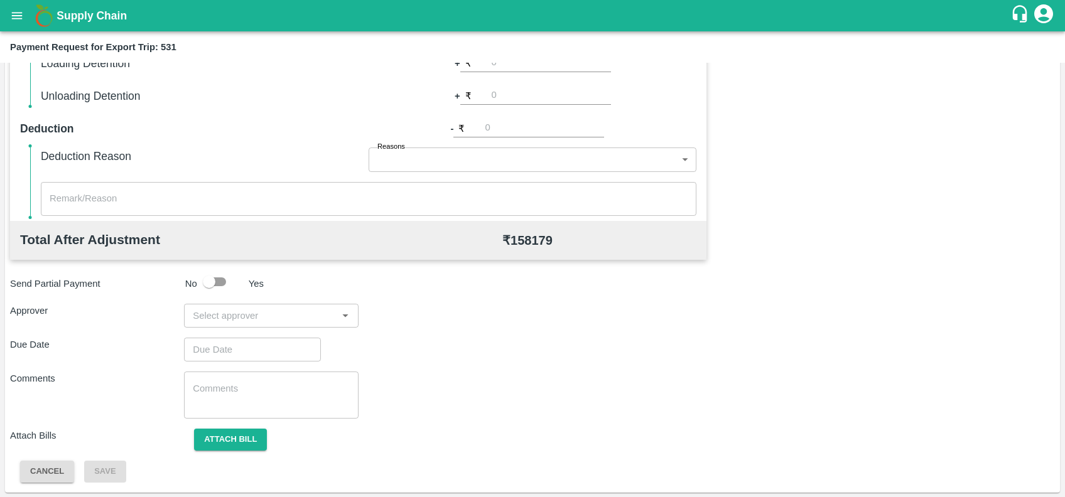
click at [301, 316] on input "input" at bounding box center [261, 316] width 146 height 16
type input "PRASAD"
click at [260, 349] on div "[PERSON_NAME]" at bounding box center [262, 349] width 77 height 14
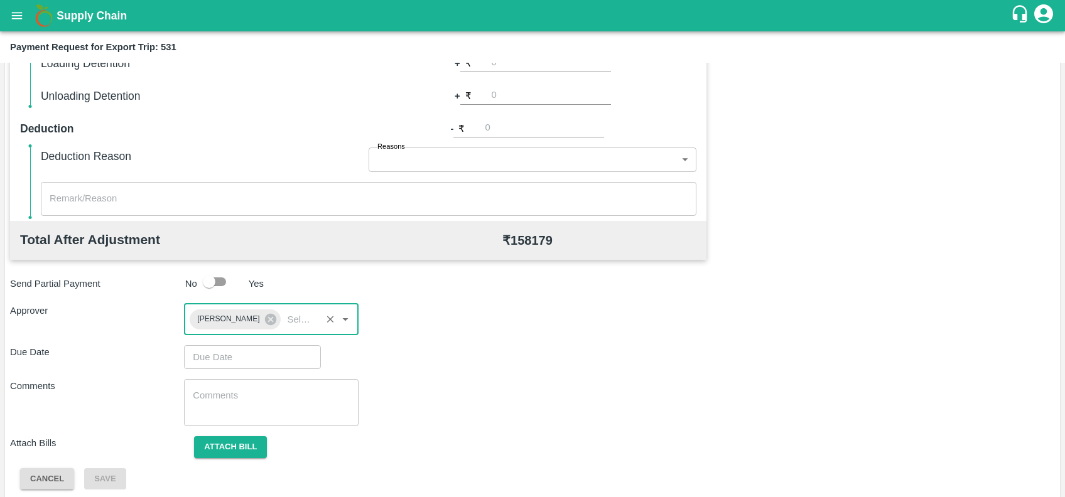
type input "DD/MM/YYYY hh:mm aa"
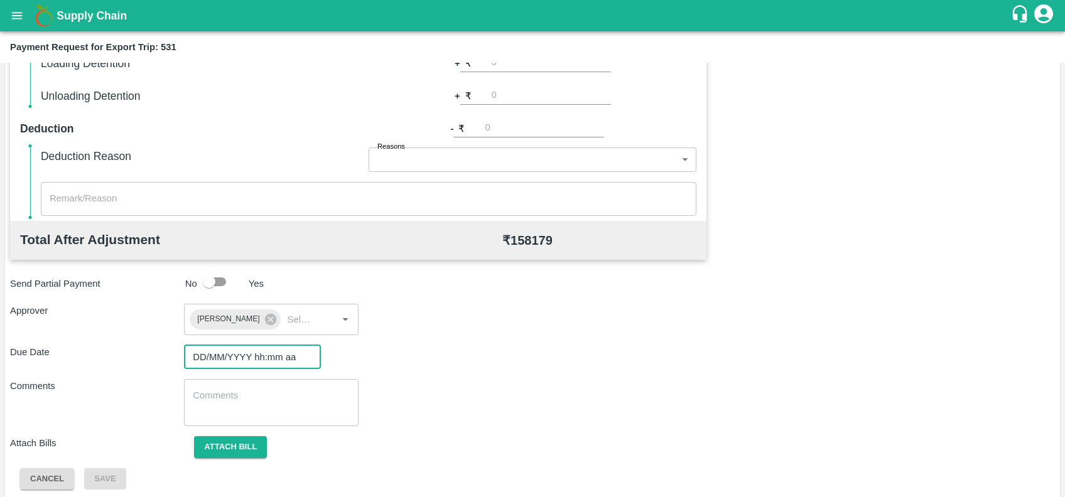
click at [256, 354] on input "DD/MM/YYYY hh:mm aa" at bounding box center [248, 357] width 128 height 24
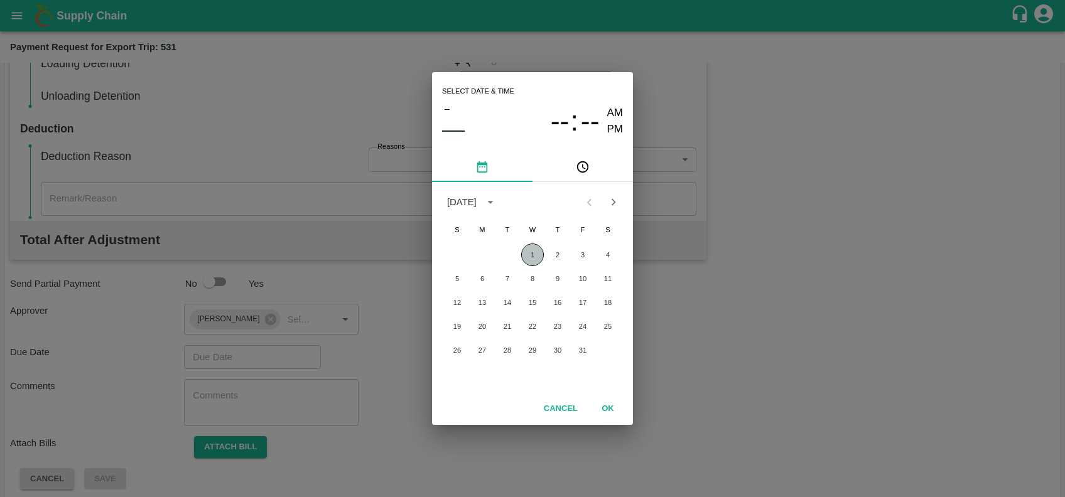
click at [529, 261] on button "1" at bounding box center [532, 255] width 23 height 23
type input "01/10/2025 12:00 AM"
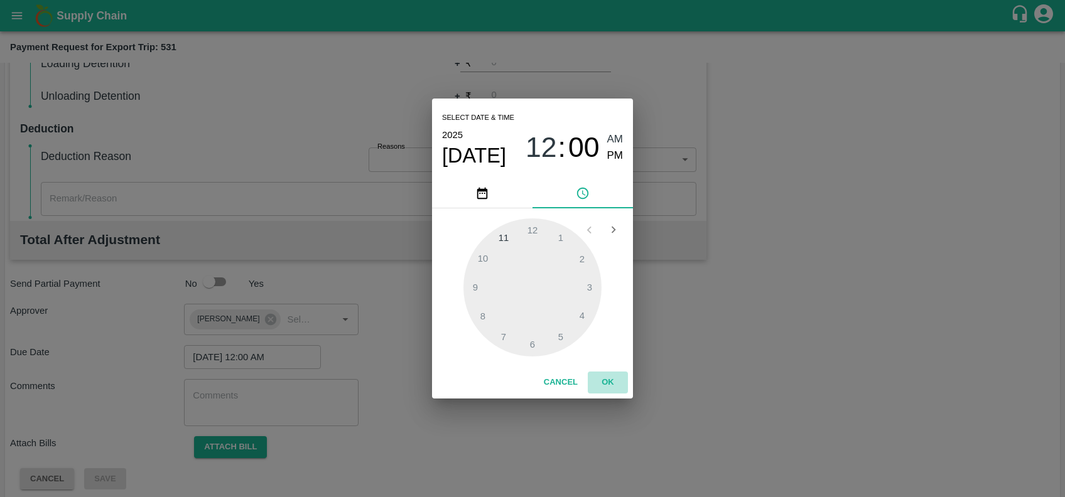
click at [604, 380] on button "OK" at bounding box center [608, 383] width 40 height 22
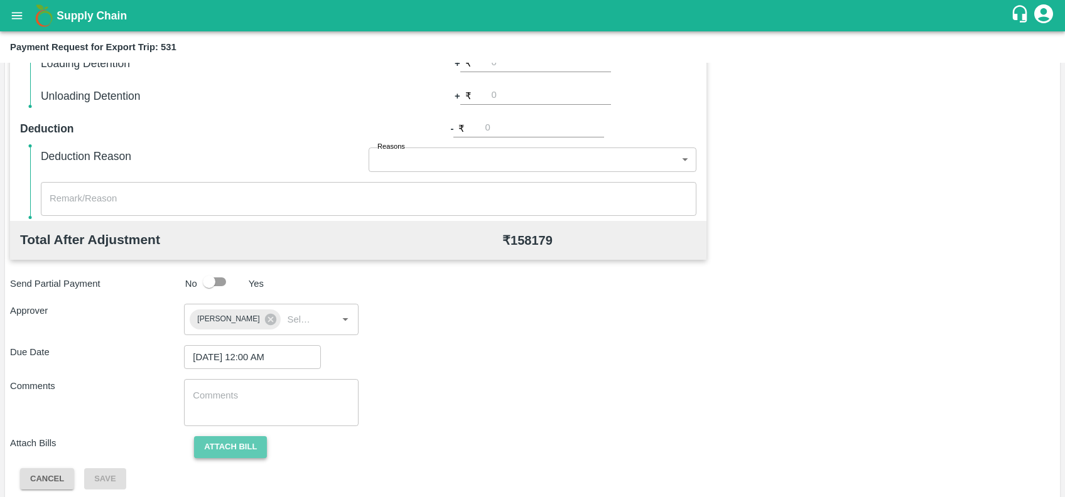
click at [236, 440] on button "Attach bill" at bounding box center [230, 447] width 73 height 22
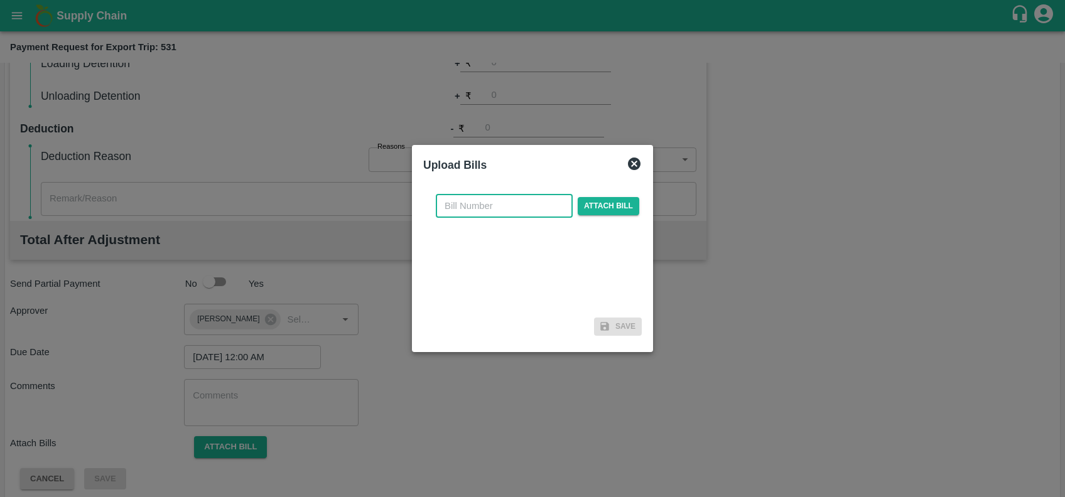
click at [522, 201] on input "text" at bounding box center [504, 206] width 137 height 24
paste input "SF-FOB-EXP-25-26-069"
type input "SF-FOB-EXP-25-26-069"
click at [610, 204] on span "Attach bill" at bounding box center [609, 206] width 62 height 18
click at [0, 0] on input "Attach bill" at bounding box center [0, 0] width 0 height 0
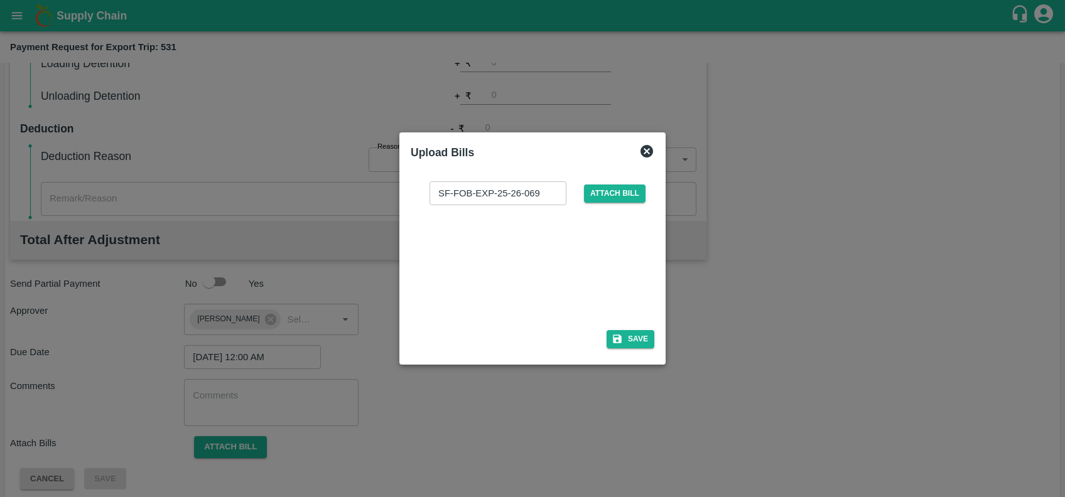
click at [533, 264] on div at bounding box center [530, 263] width 188 height 67
click at [637, 338] on button "Save" at bounding box center [631, 339] width 48 height 18
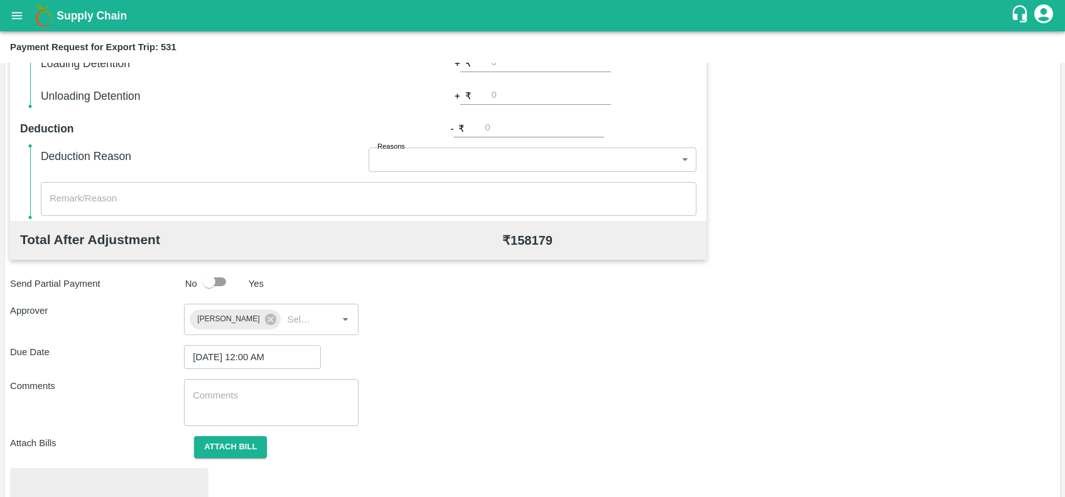
scroll to position [438, 0]
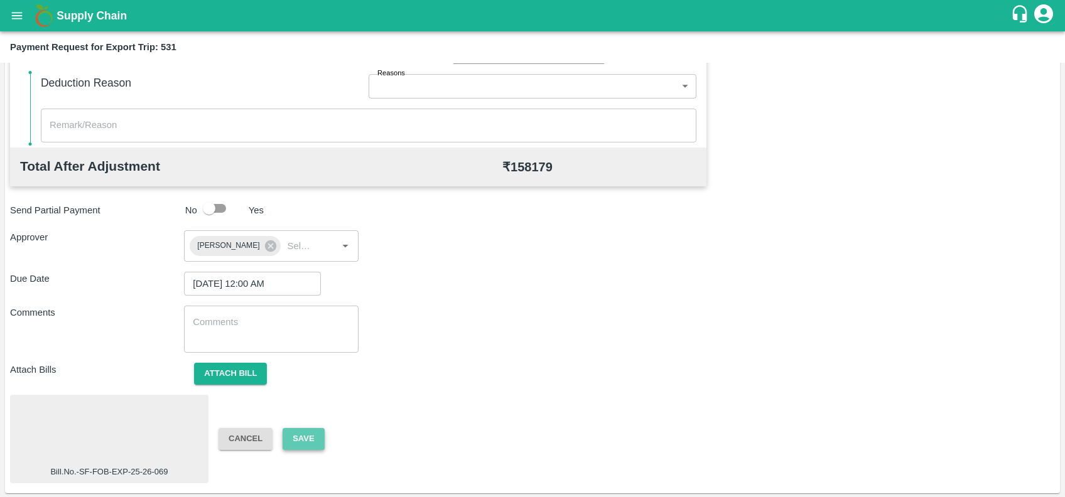
click at [305, 442] on button "Save" at bounding box center [303, 439] width 41 height 22
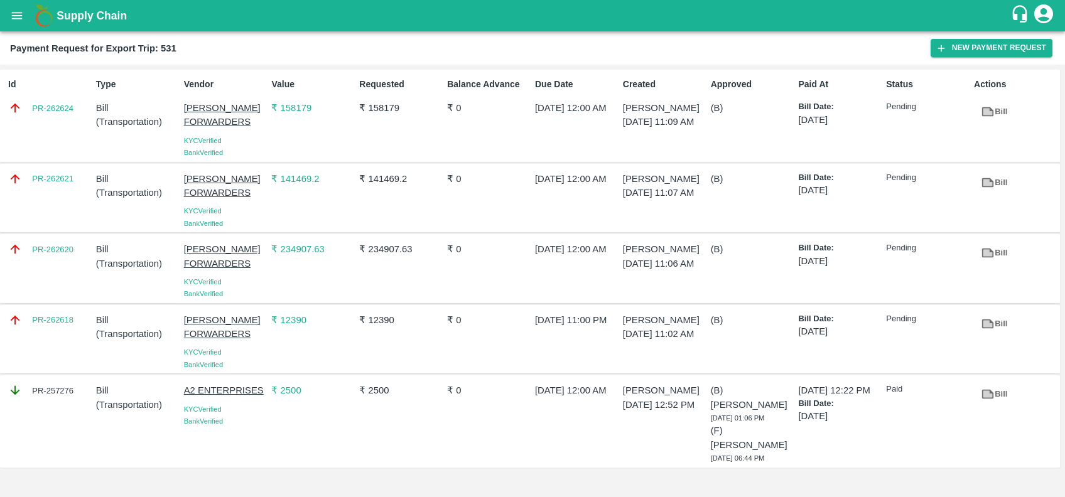
click at [41, 117] on div "Id PR-262624" at bounding box center [47, 116] width 88 height 86
copy link "PR-262624"
click at [50, 196] on div "PR-262621" at bounding box center [47, 198] width 88 height 63
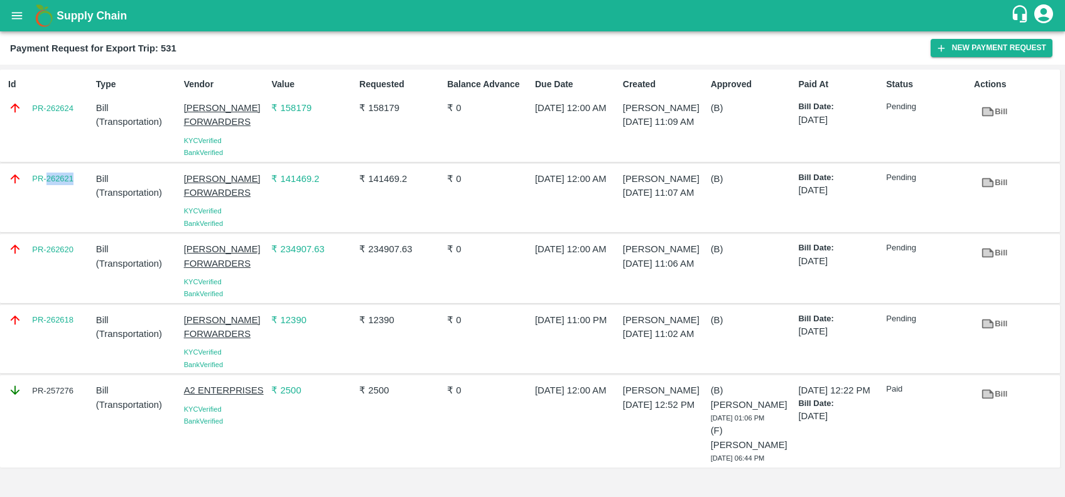
click at [50, 196] on div "PR-262621" at bounding box center [47, 198] width 88 height 63
copy link "PR-262621"
click at [47, 264] on div "PR-262620" at bounding box center [47, 268] width 88 height 63
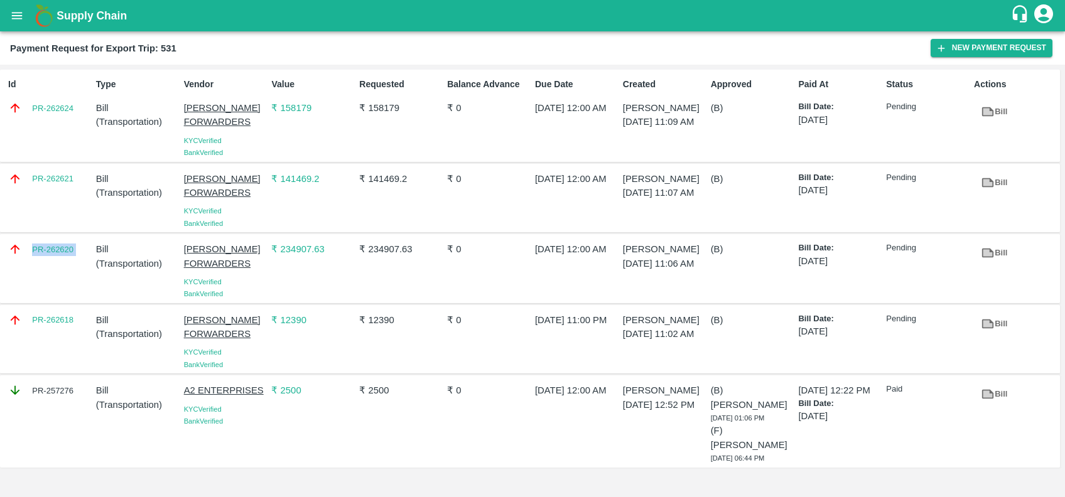
click at [47, 264] on div "PR-262620" at bounding box center [47, 268] width 88 height 63
copy link "PR-262620"
click at [37, 332] on div "PR-262618" at bounding box center [47, 339] width 88 height 63
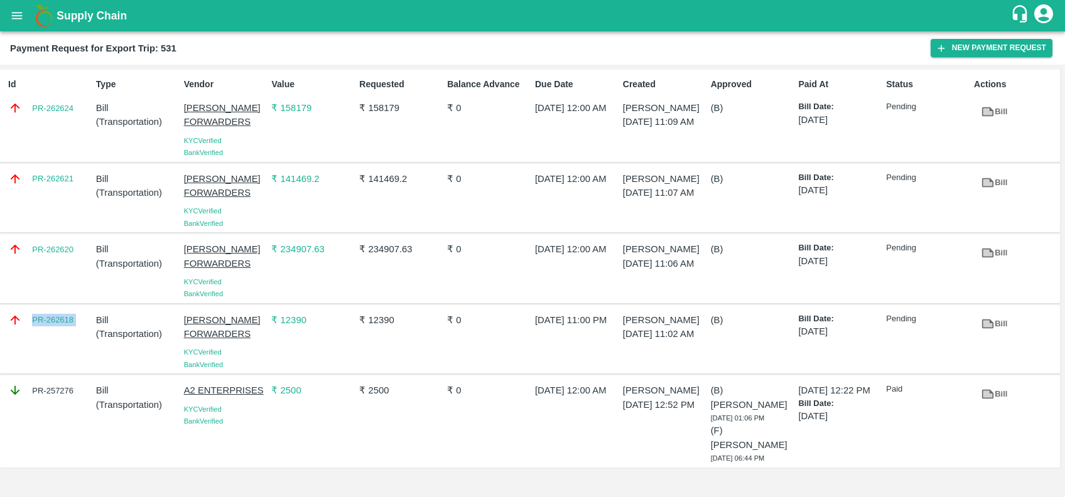
copy link "PR-262618"
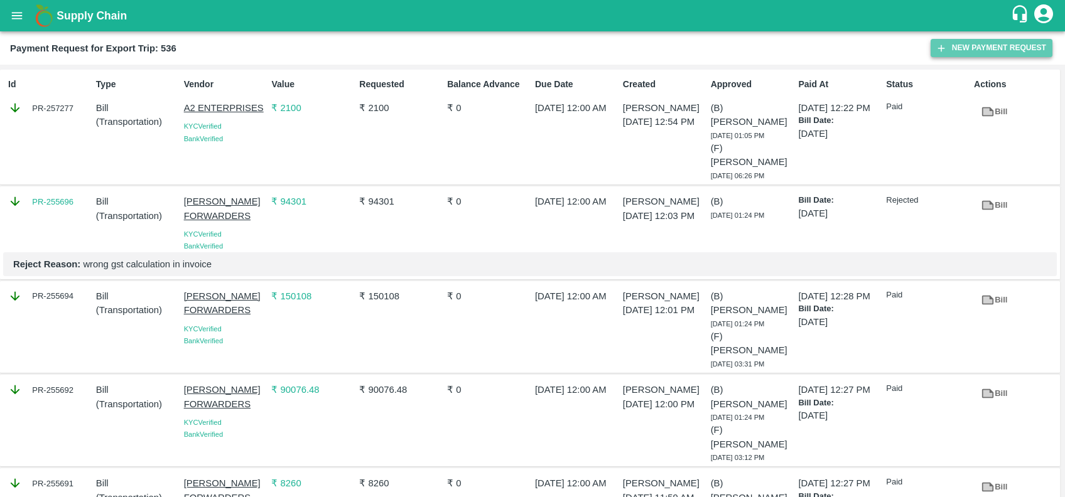
click at [936, 49] on icon "button" at bounding box center [941, 48] width 11 height 11
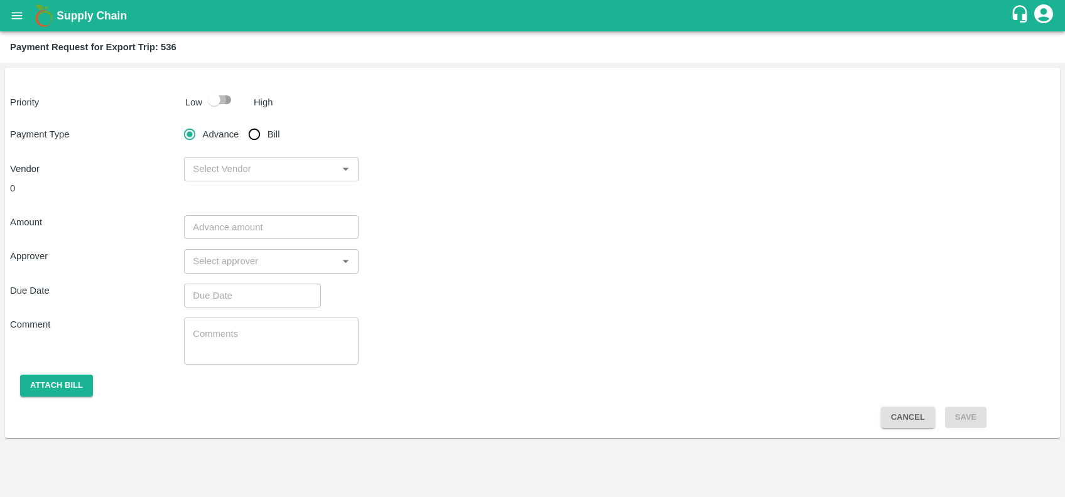
click at [221, 93] on input "checkbox" at bounding box center [214, 100] width 72 height 24
checkbox input "true"
drag, startPoint x: 249, startPoint y: 137, endPoint x: 273, endPoint y: 144, distance: 24.4
click at [250, 137] on input "Bill" at bounding box center [254, 134] width 25 height 25
radio input "true"
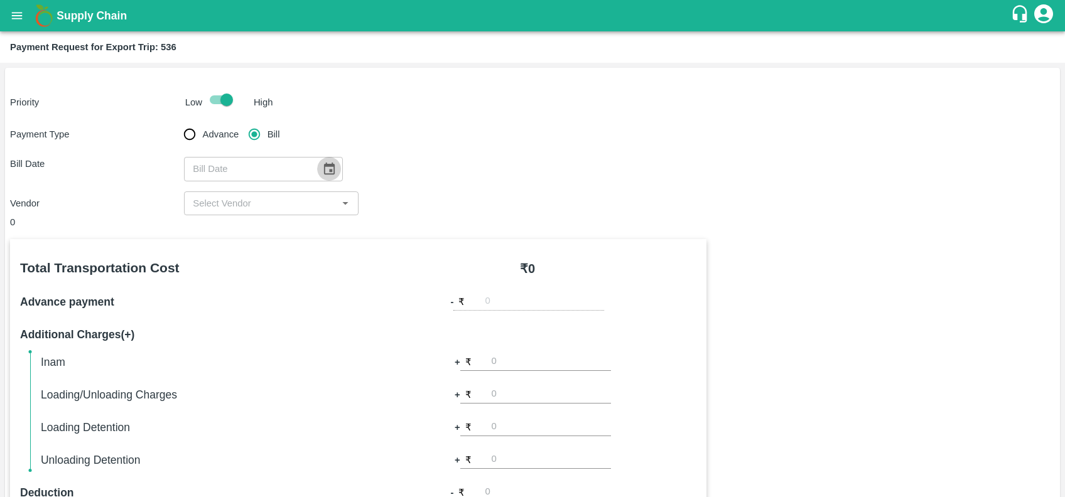
click at [324, 166] on icon "Choose date" at bounding box center [329, 169] width 11 height 12
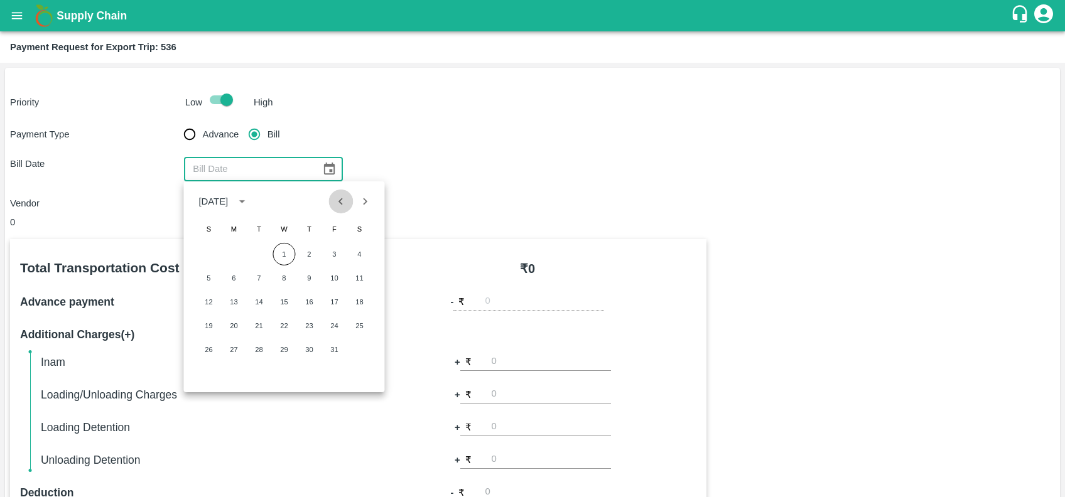
click at [339, 205] on icon "Previous month" at bounding box center [341, 202] width 14 height 14
drag, startPoint x: 256, startPoint y: 320, endPoint x: 259, endPoint y: 312, distance: 9.3
click at [256, 320] on button "19" at bounding box center [258, 326] width 23 height 23
type input "19/08/2025"
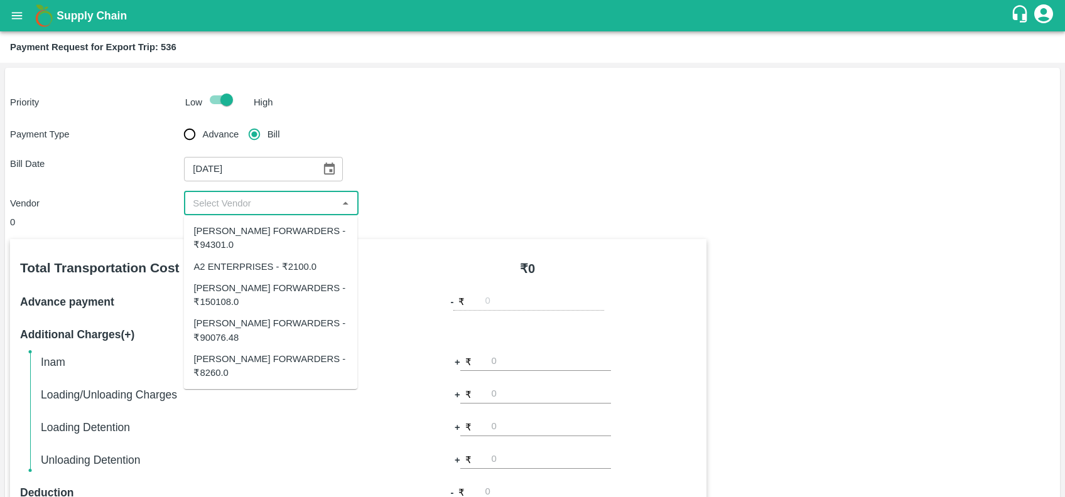
click at [259, 208] on input "input" at bounding box center [261, 203] width 146 height 16
click at [290, 196] on input "input" at bounding box center [261, 203] width 146 height 16
click at [244, 243] on div "SHUBHAM FORWARDERS - ₹94301.0" at bounding box center [270, 238] width 154 height 28
type input "SHUBHAM FORWARDERS - ₹94301.0"
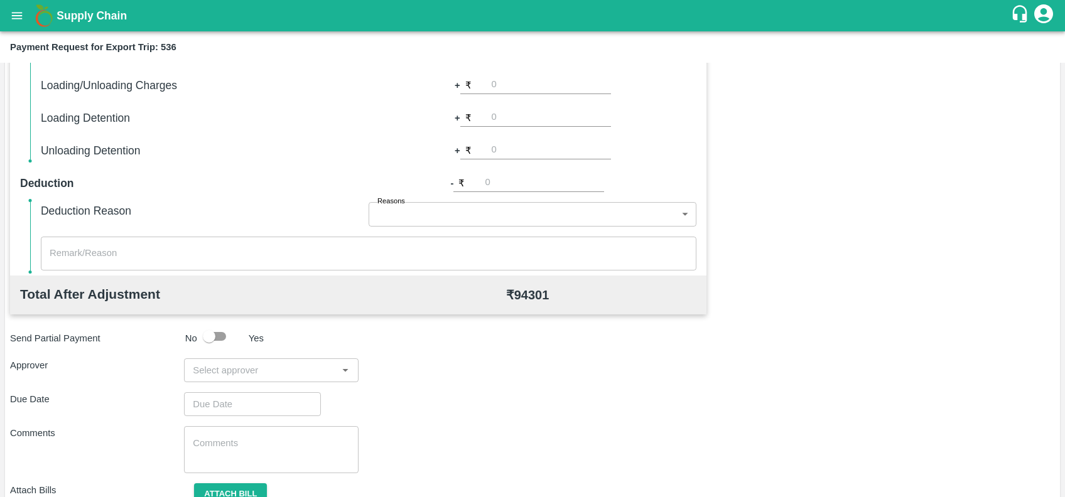
scroll to position [322, 0]
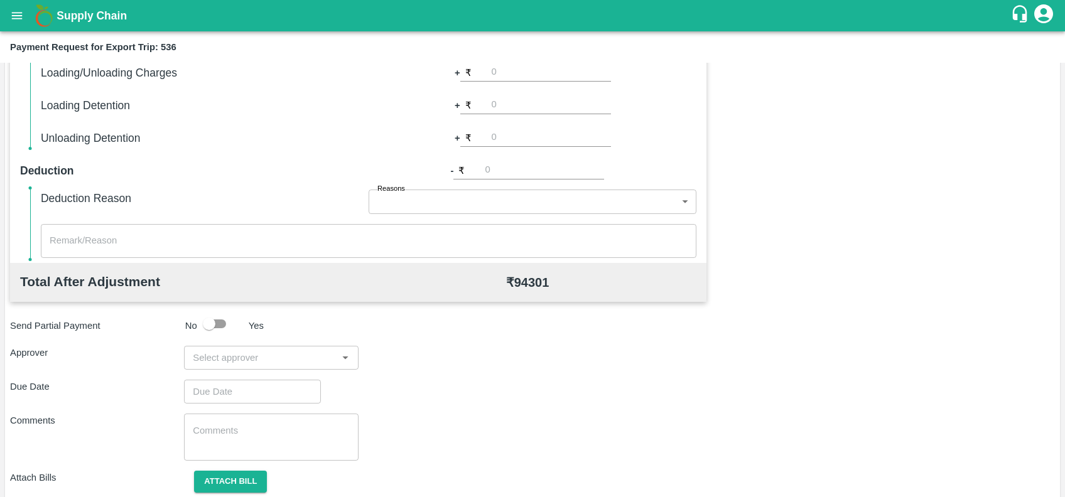
click at [247, 361] on input "input" at bounding box center [261, 358] width 146 height 16
type input "prasad"
click at [256, 394] on div "[PERSON_NAME]" at bounding box center [262, 391] width 77 height 14
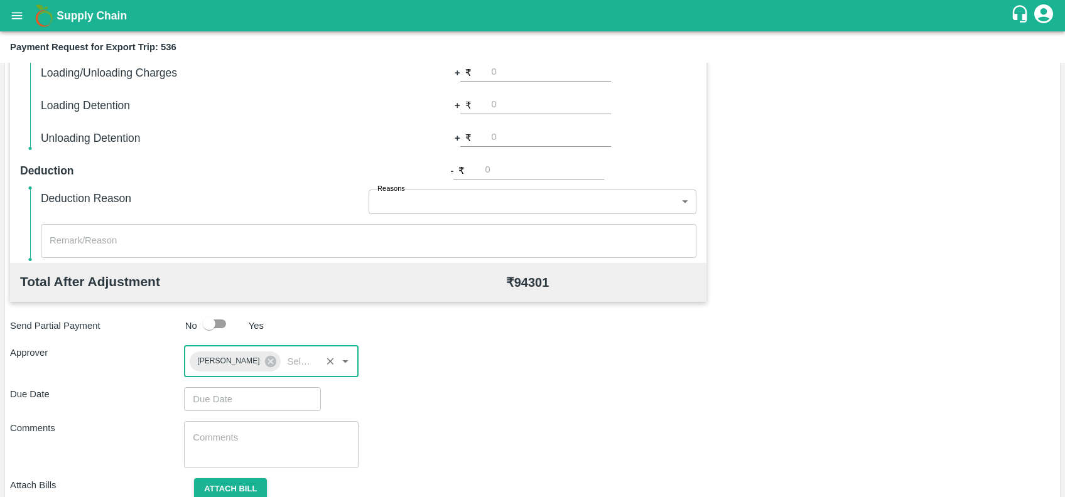
type input "DD/MM/YYYY hh:mm aa"
click at [253, 401] on input "DD/MM/YYYY hh:mm aa" at bounding box center [248, 399] width 128 height 24
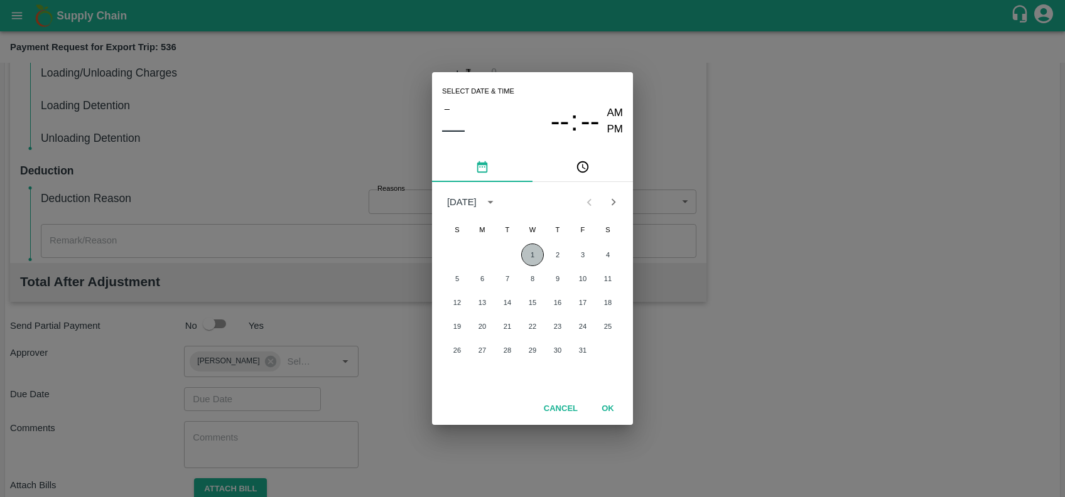
click at [534, 250] on button "1" at bounding box center [532, 255] width 23 height 23
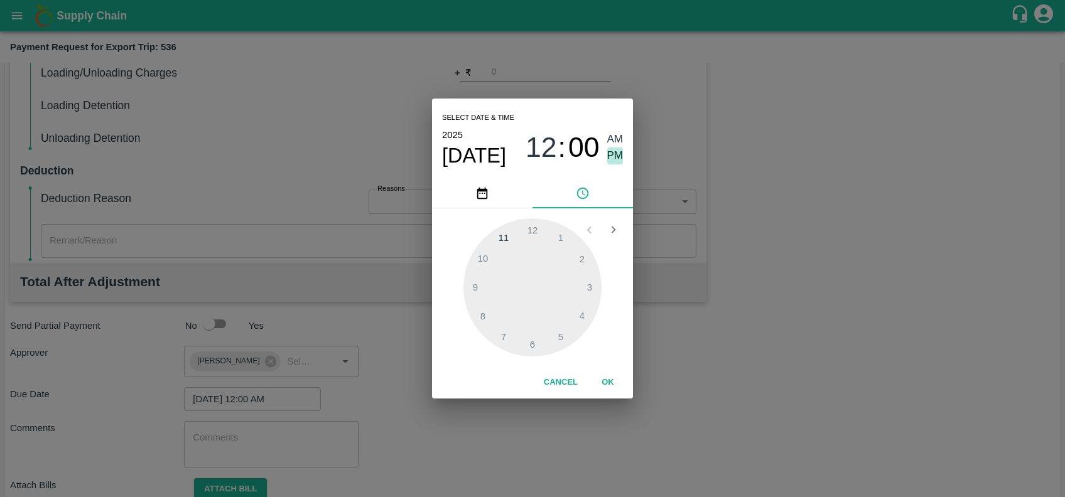
click at [613, 157] on span "PM" at bounding box center [615, 156] width 16 height 17
type input "01/10/2025 11:00 PM"
click at [517, 236] on div at bounding box center [532, 288] width 138 height 138
click at [604, 387] on button "OK" at bounding box center [608, 383] width 40 height 22
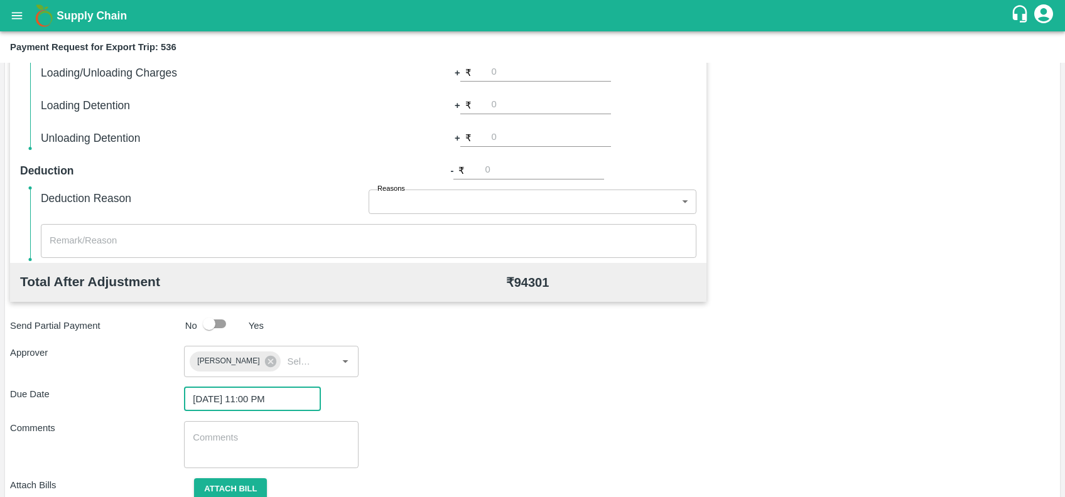
scroll to position [372, 0]
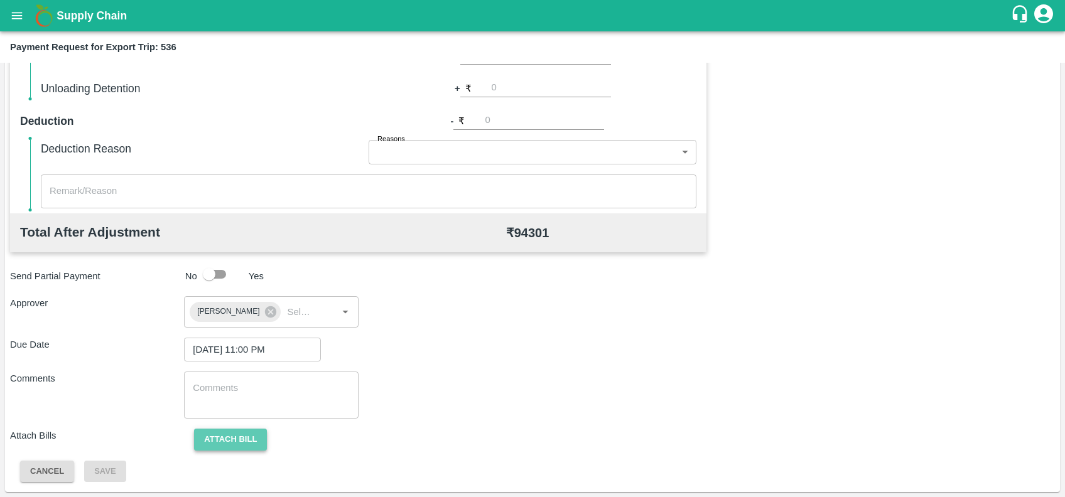
click at [226, 435] on button "Attach bill" at bounding box center [230, 440] width 73 height 22
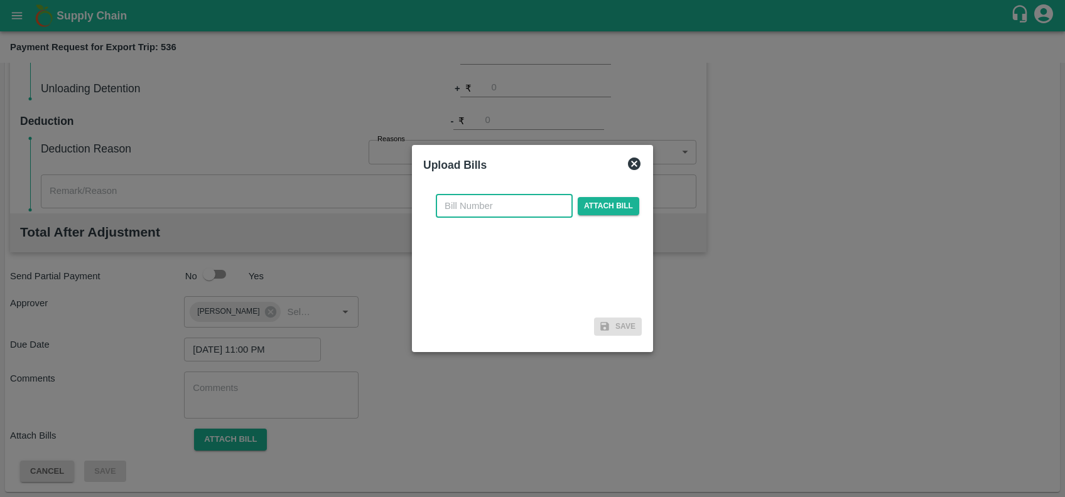
click at [488, 201] on input "text" at bounding box center [504, 206] width 137 height 24
paste input "SF-TRANS-EXP-25-26-068"
type input "SF-TRANS-EXP-25-26-068"
click at [607, 204] on span "Attach bill" at bounding box center [609, 206] width 62 height 18
click at [0, 0] on input "Attach bill" at bounding box center [0, 0] width 0 height 0
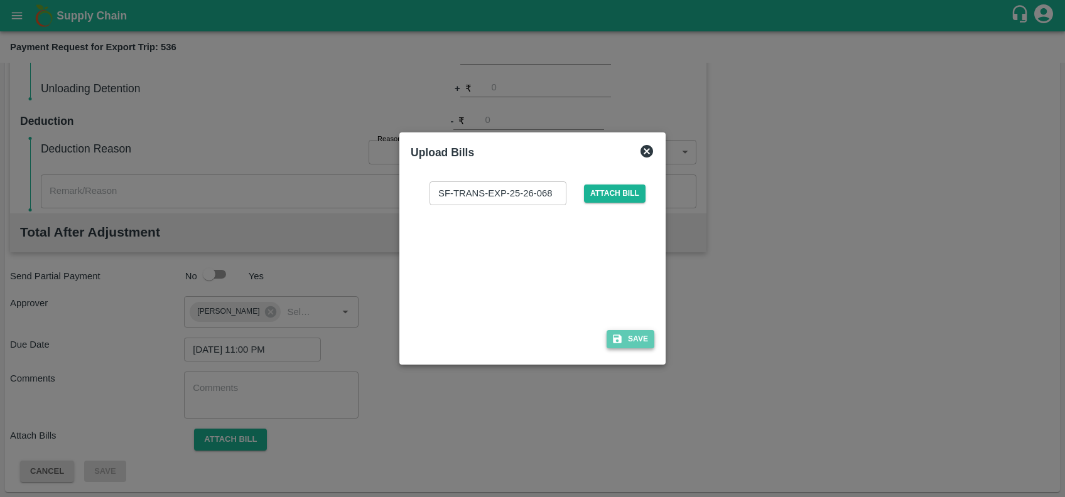
click at [627, 336] on button "Save" at bounding box center [631, 339] width 48 height 18
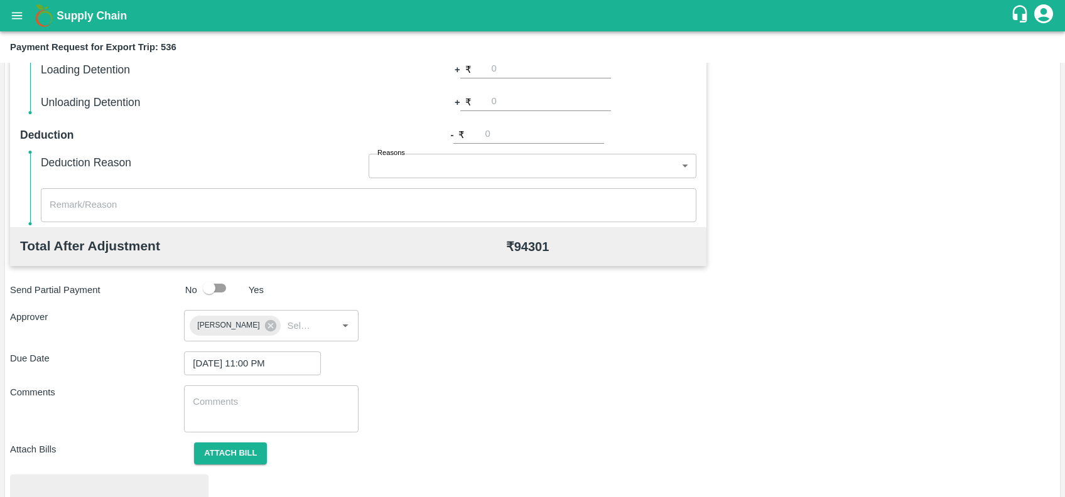
scroll to position [438, 0]
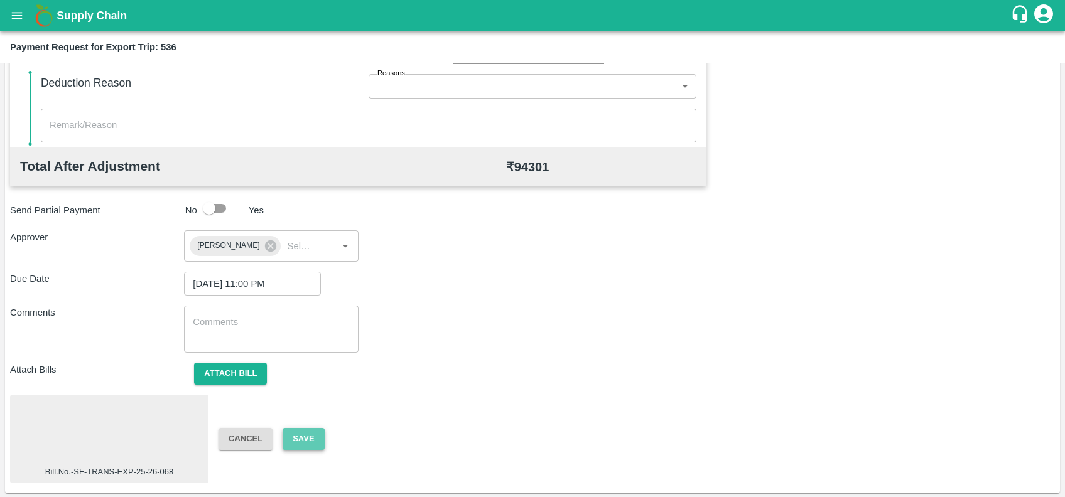
click at [296, 447] on button "Save" at bounding box center [303, 439] width 41 height 22
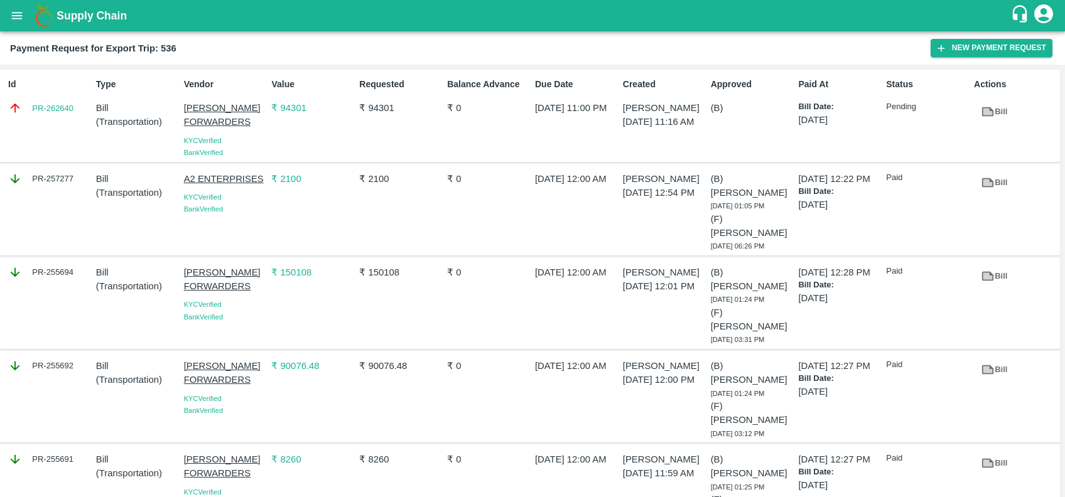
click at [48, 121] on div "Id PR-262640" at bounding box center [47, 116] width 88 height 86
copy link "PR-262640"
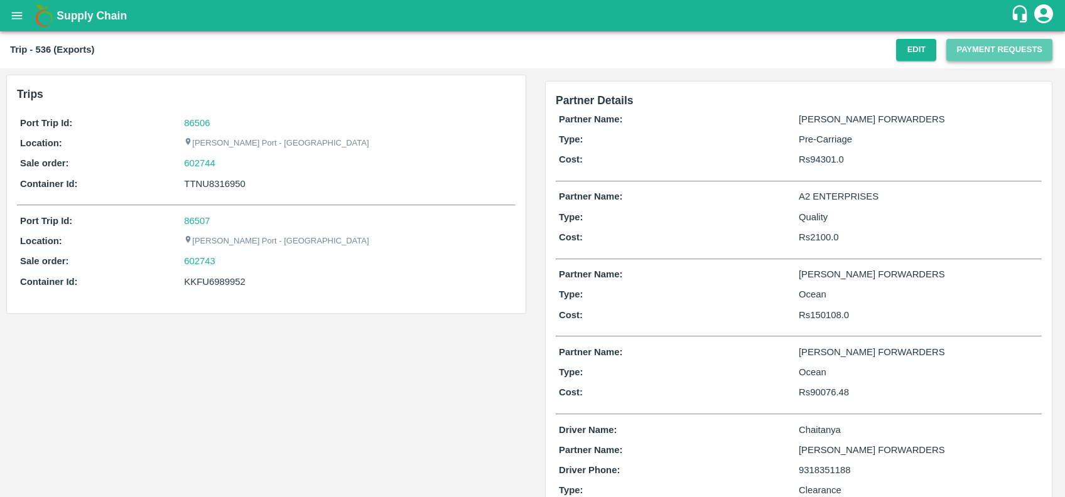
click at [973, 49] on button "Payment Requests" at bounding box center [999, 50] width 106 height 22
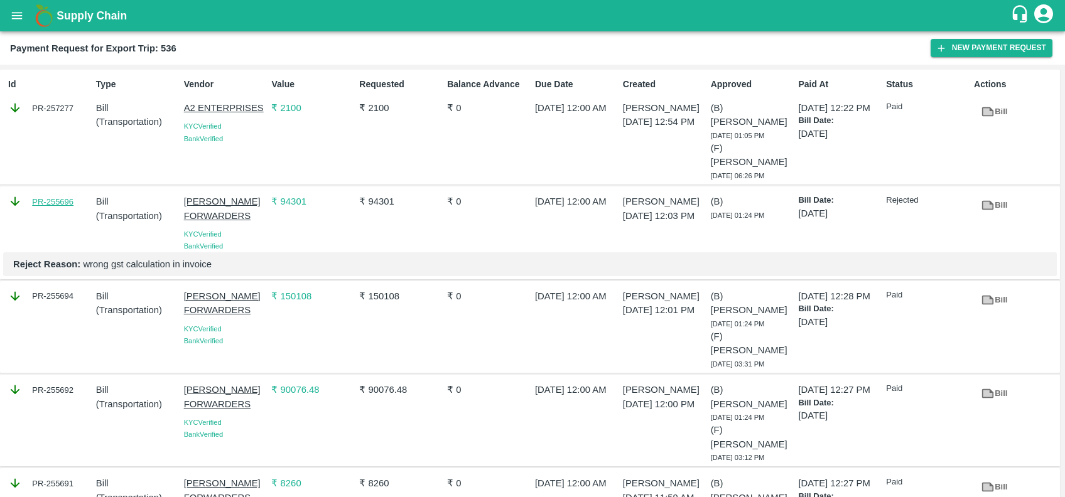
click at [46, 196] on link "PR-255696" at bounding box center [52, 202] width 41 height 13
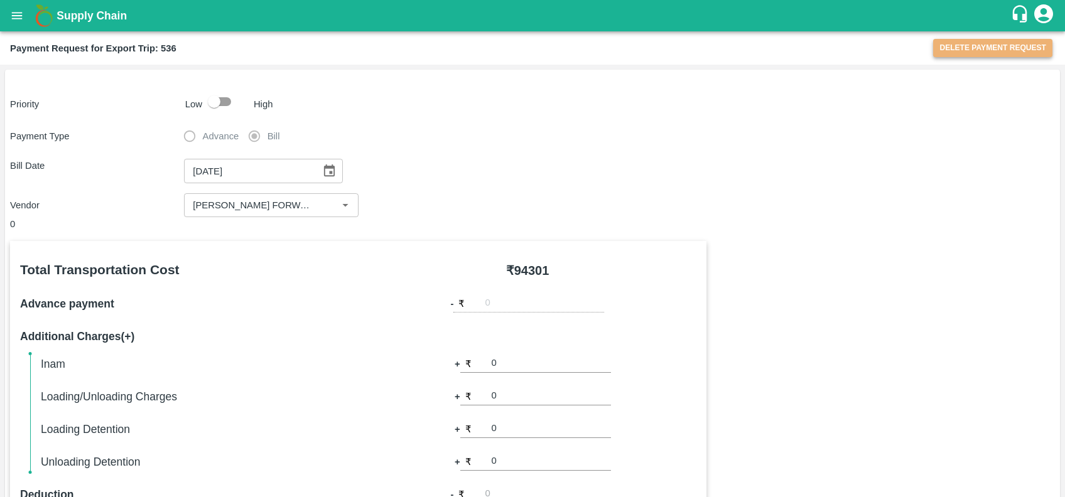
click at [960, 48] on button "Delete Payment Request" at bounding box center [992, 48] width 119 height 18
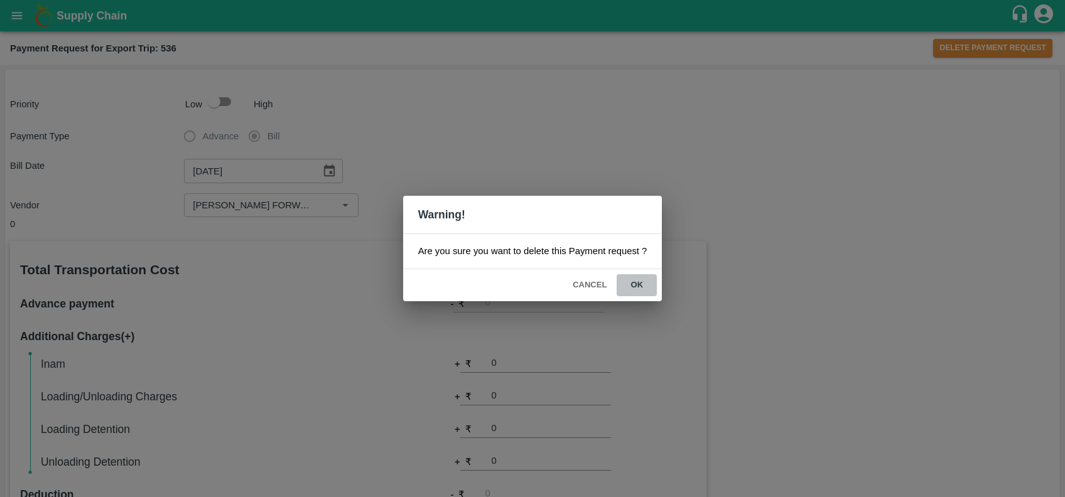
click at [636, 281] on button "ok" at bounding box center [637, 285] width 40 height 22
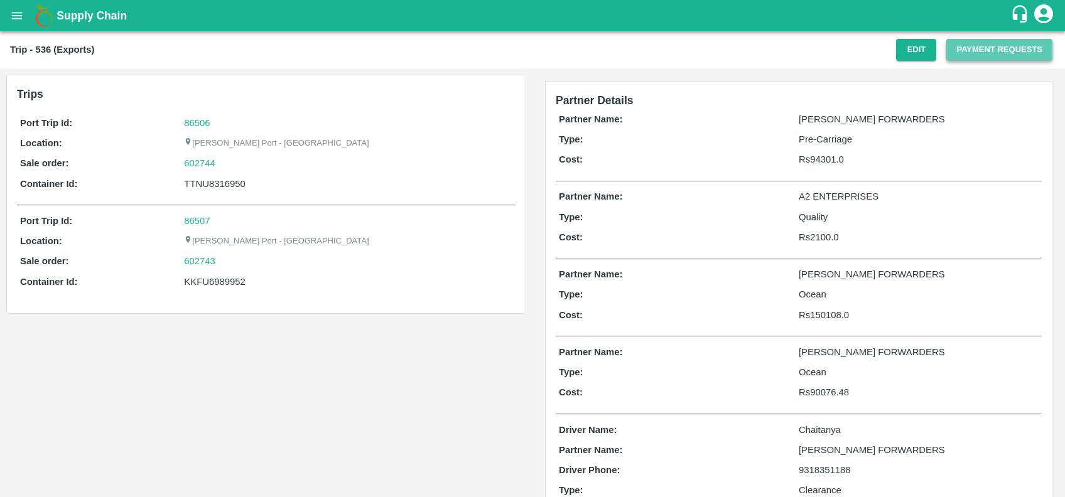
click at [970, 48] on button "Payment Requests" at bounding box center [999, 50] width 106 height 22
